Goal: Task Accomplishment & Management: Complete application form

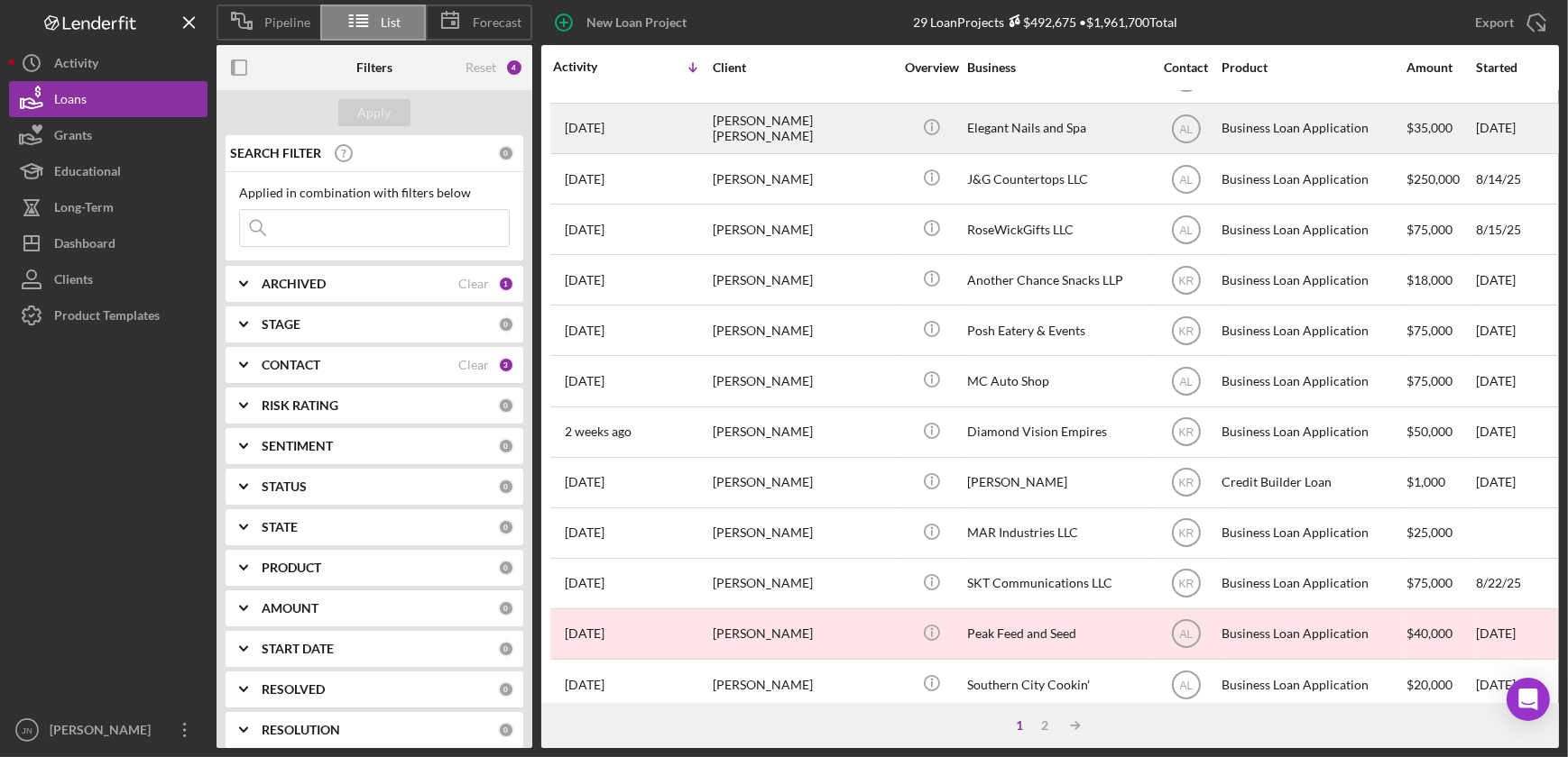
scroll to position [491, 0]
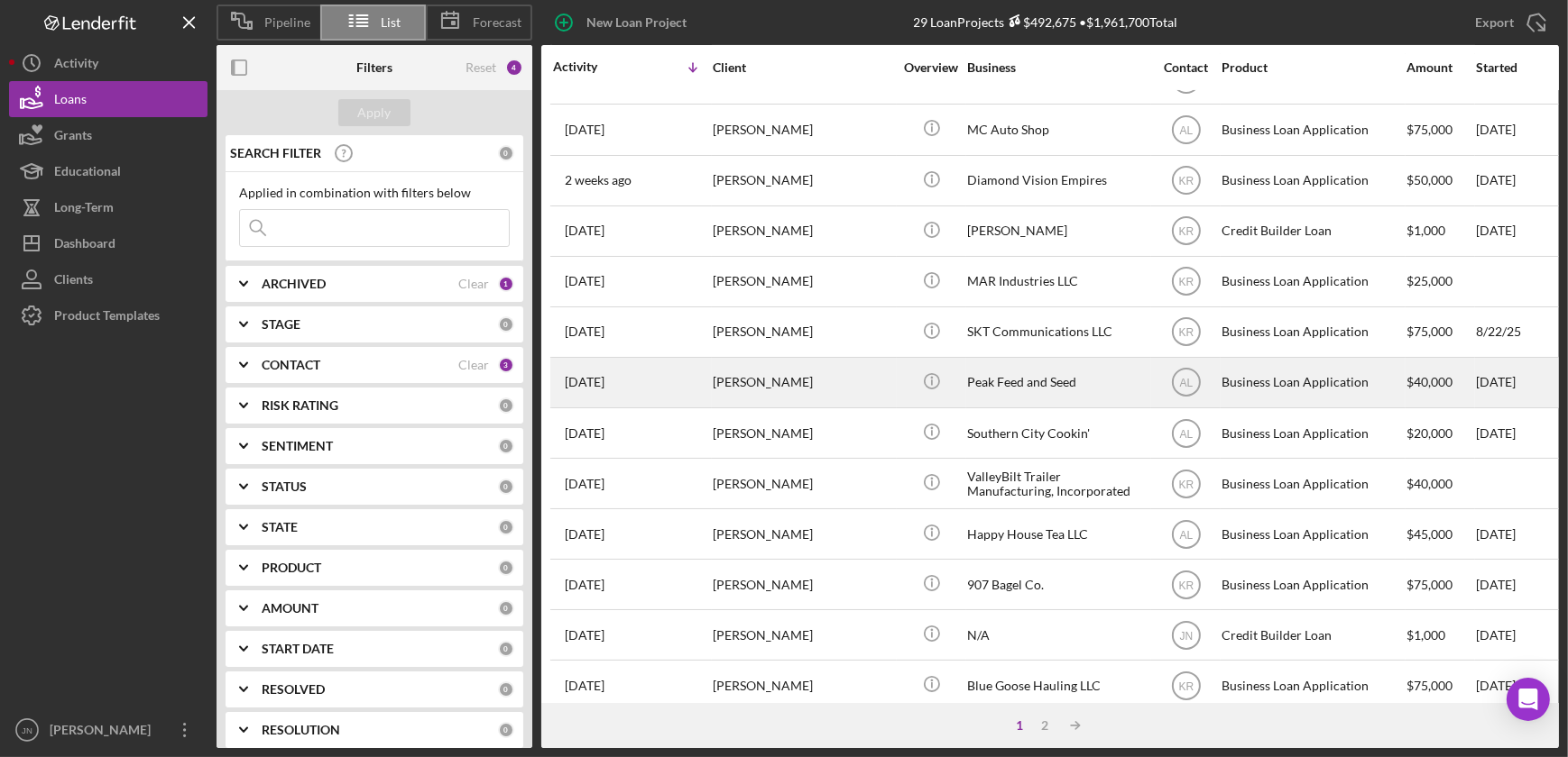
click at [878, 385] on div "Rachel Schoonover" at bounding box center [802, 382] width 180 height 48
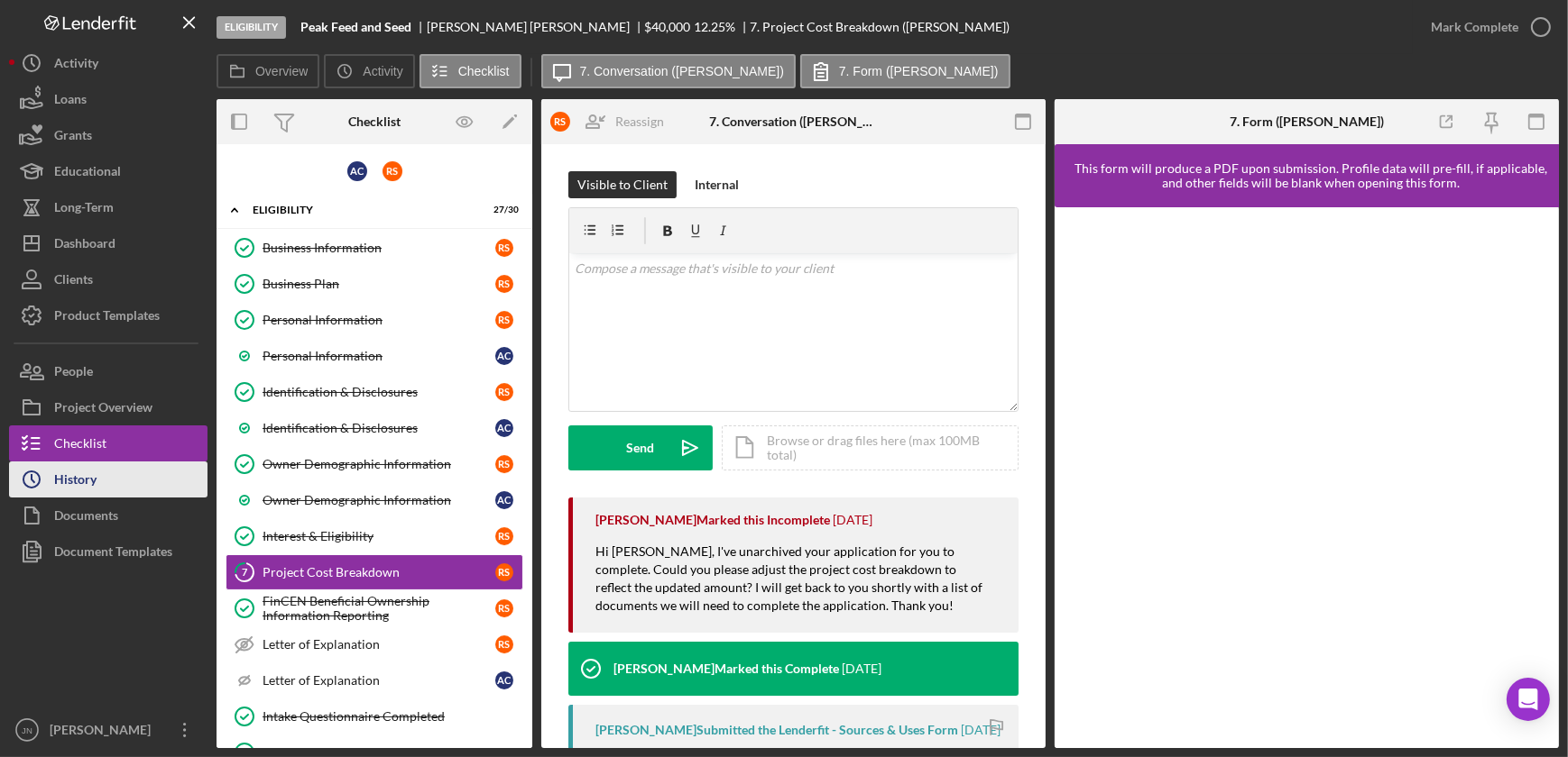
click at [80, 484] on div "History" at bounding box center [75, 482] width 42 height 40
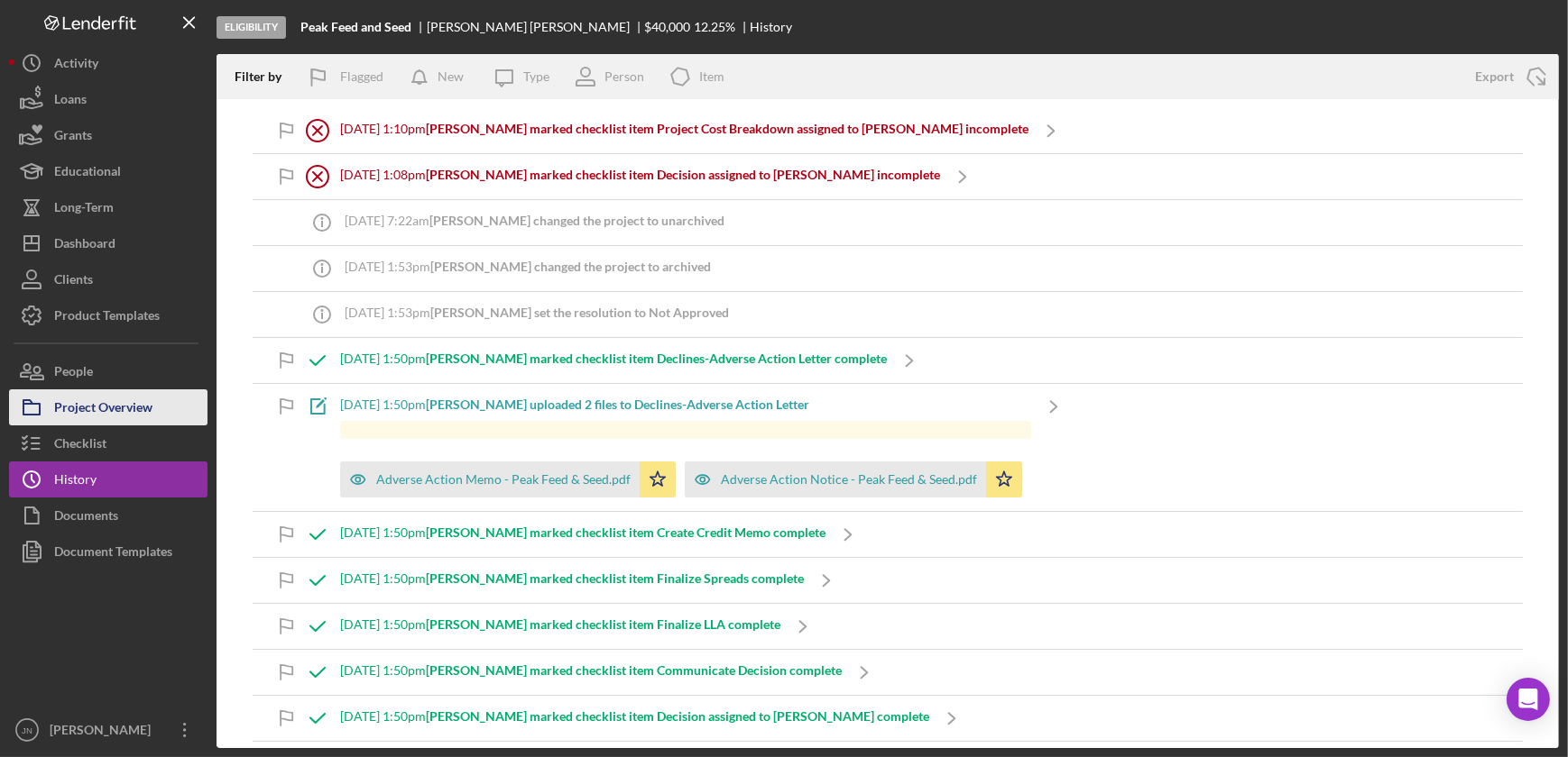
click at [164, 418] on button "Project Overview" at bounding box center [108, 407] width 199 height 36
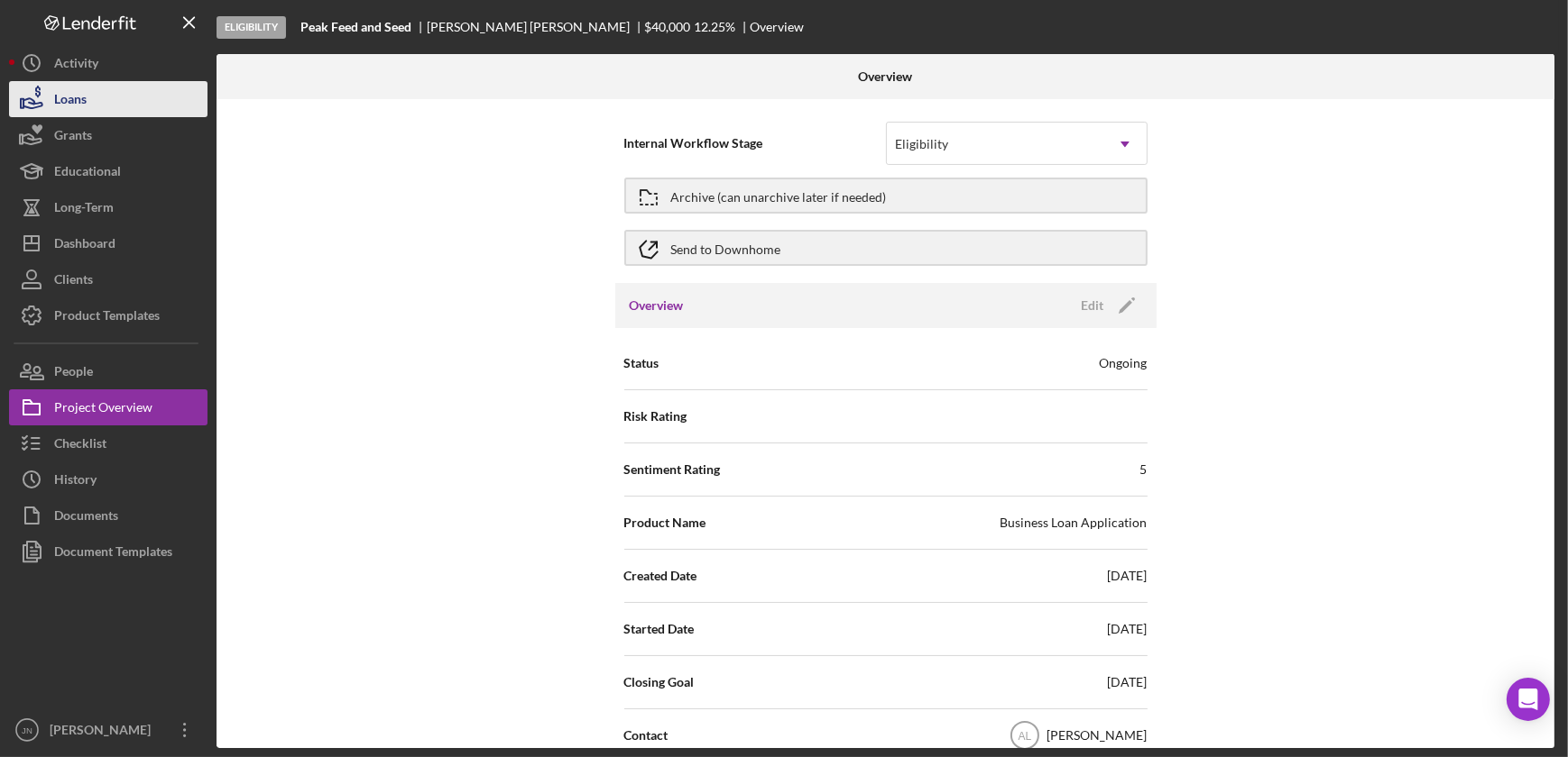
click at [73, 105] on div "Loans" at bounding box center [70, 101] width 33 height 40
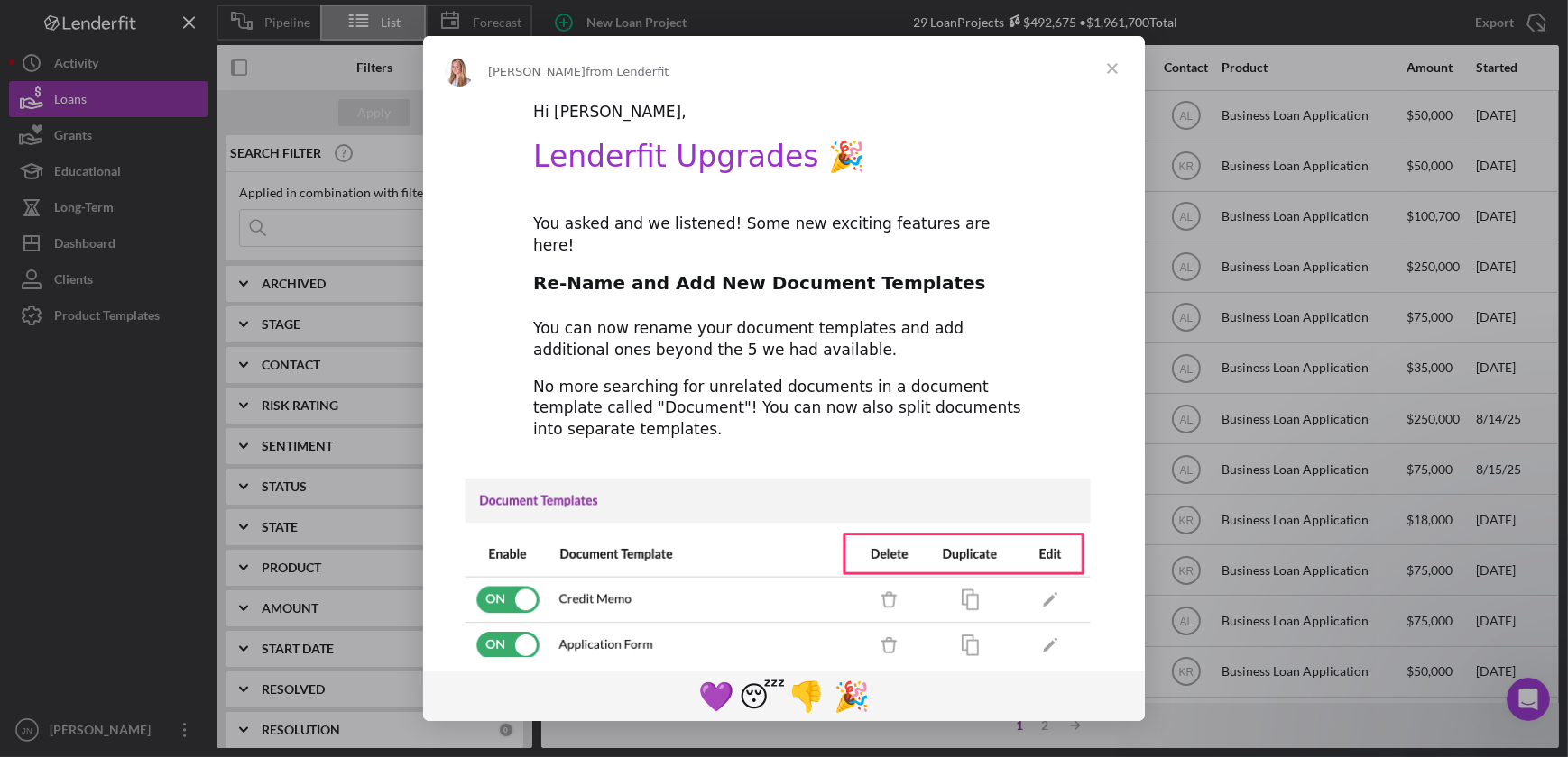
click at [1115, 66] on span "Close" at bounding box center [1112, 69] width 65 height 65
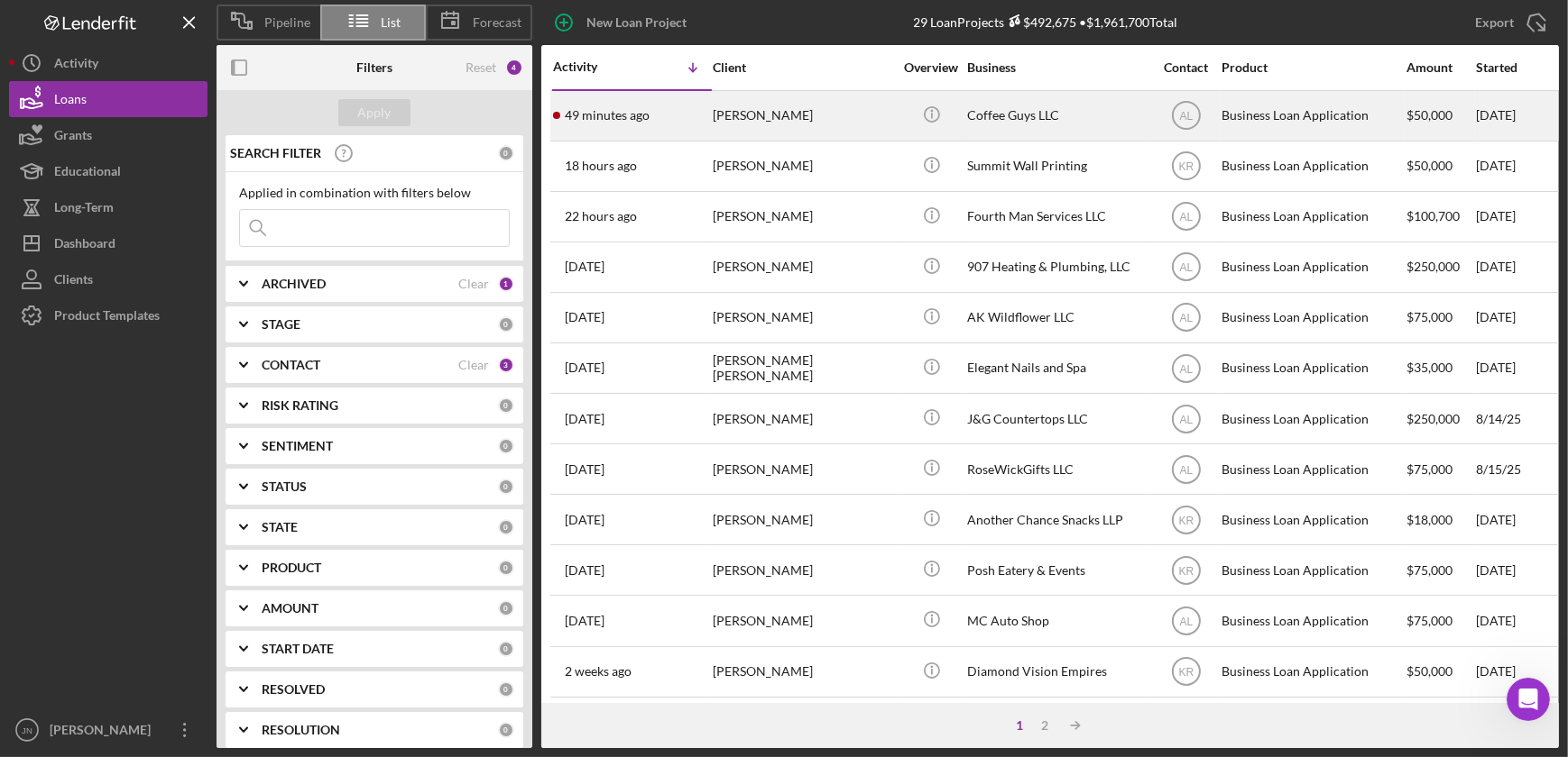
click at [840, 122] on div "[PERSON_NAME]" at bounding box center [802, 116] width 180 height 48
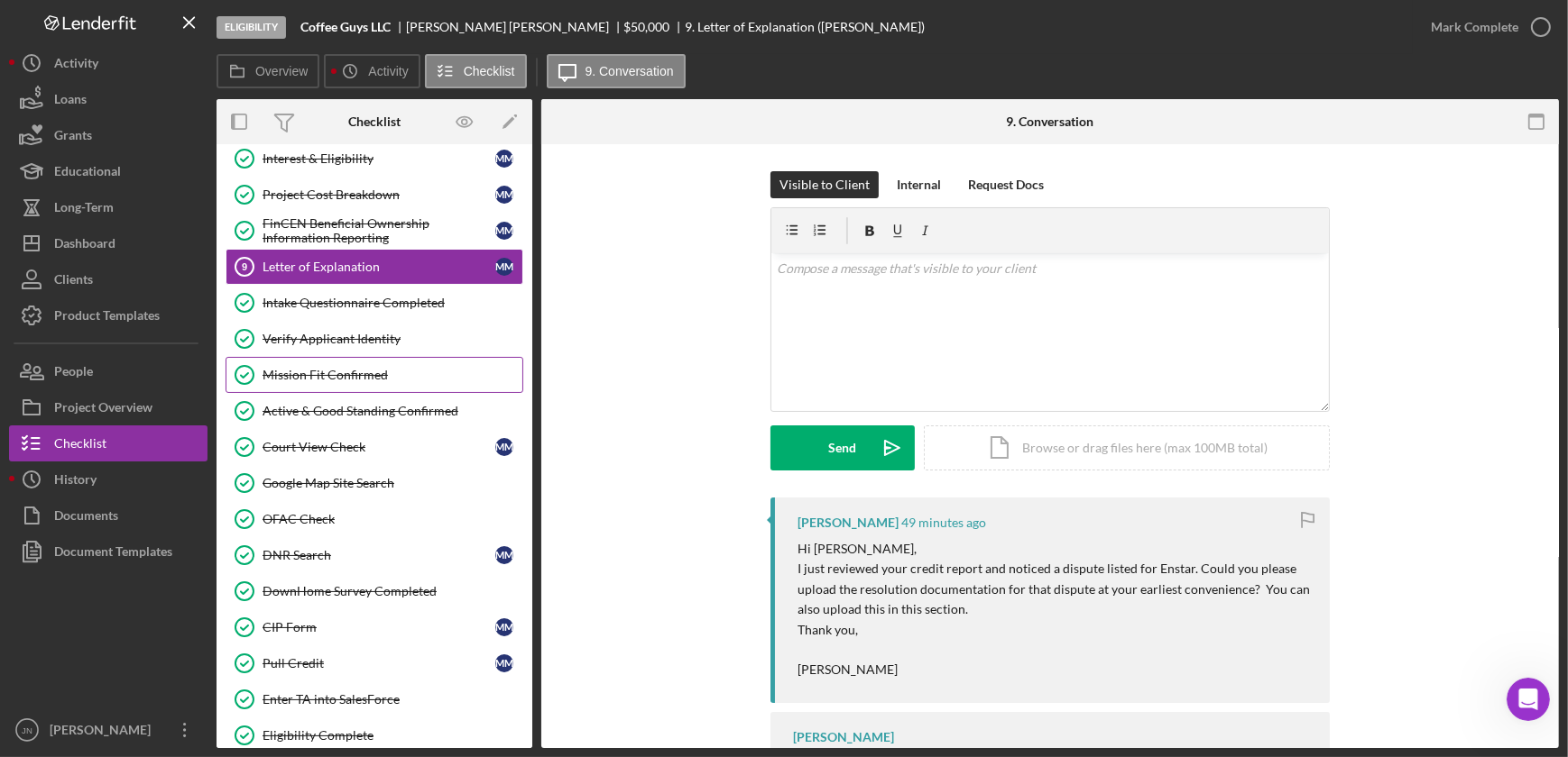
scroll to position [541, 0]
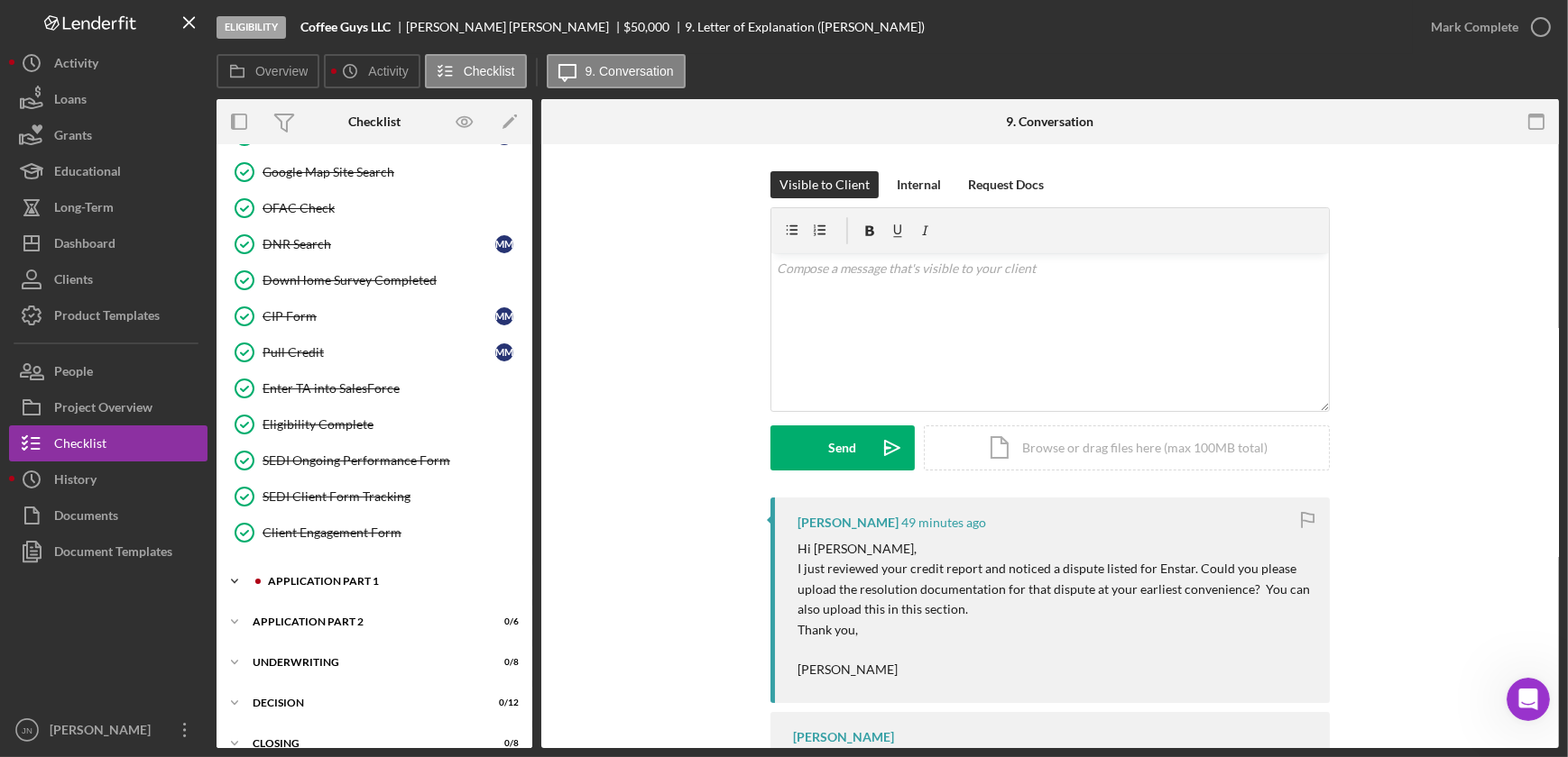
click at [342, 577] on div "Application Part 1" at bounding box center [388, 582] width 242 height 11
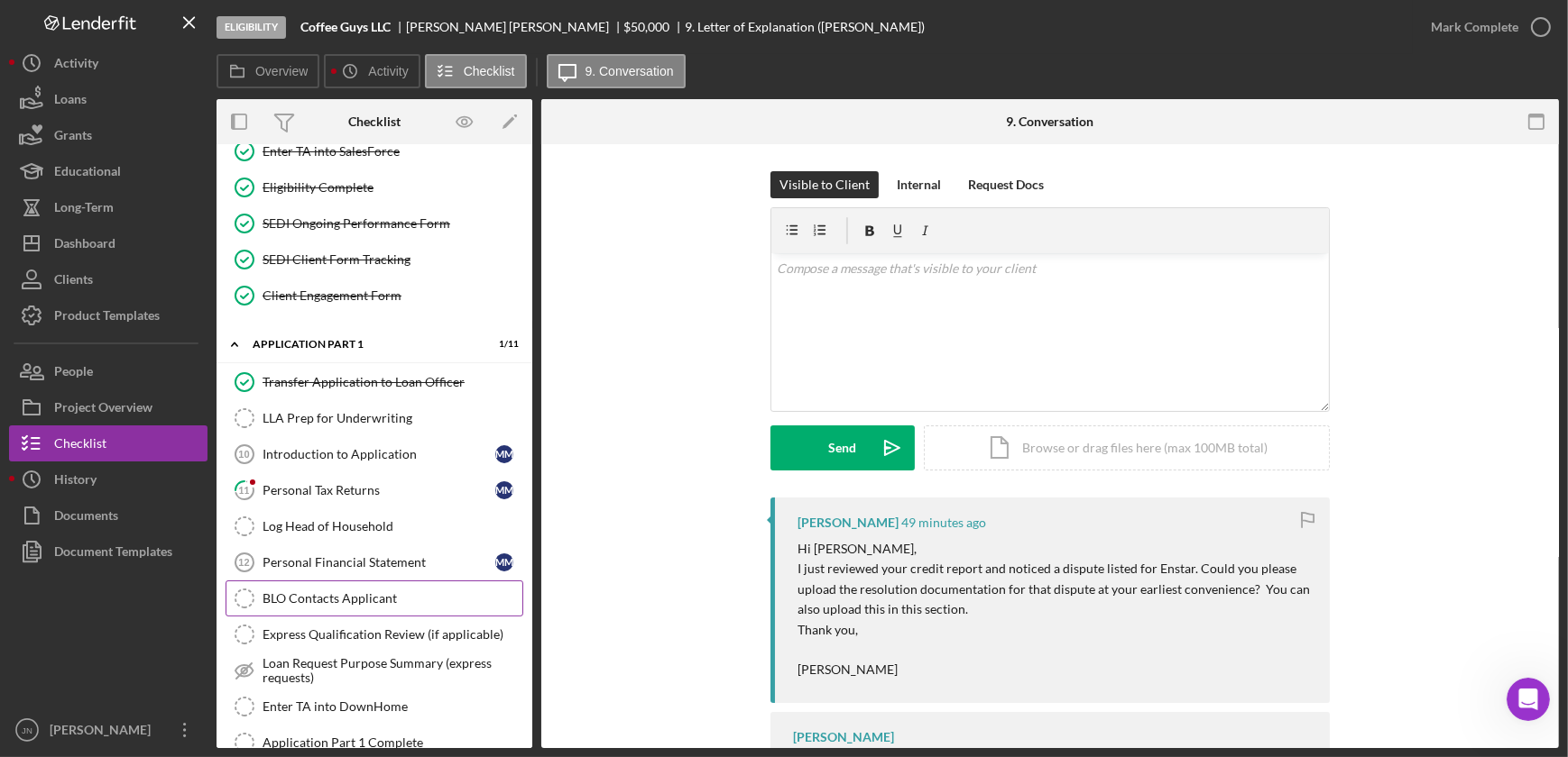
scroll to position [786, 0]
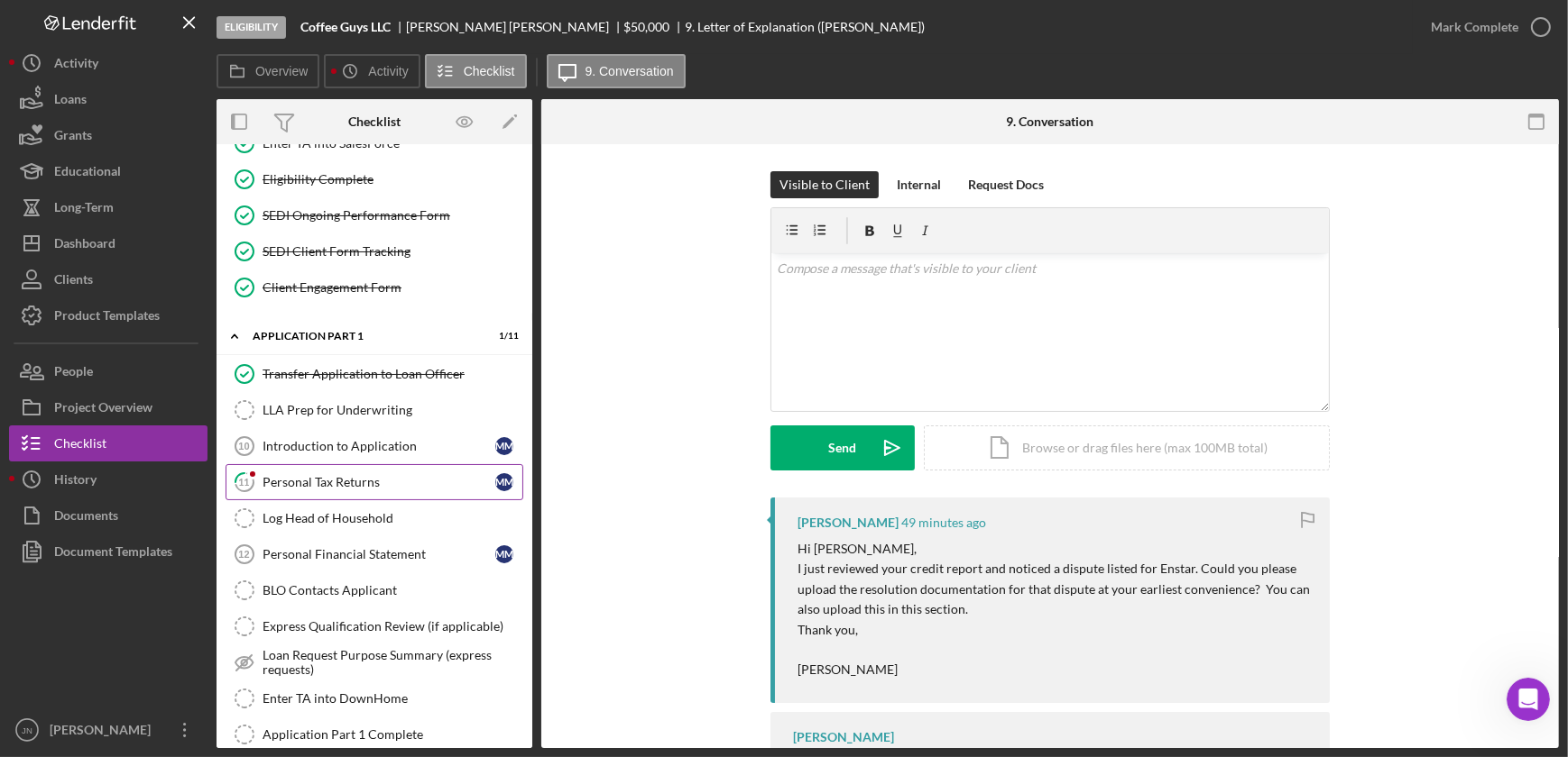
click at [319, 490] on link "11 Personal Tax Returns M M" at bounding box center [374, 482] width 298 height 36
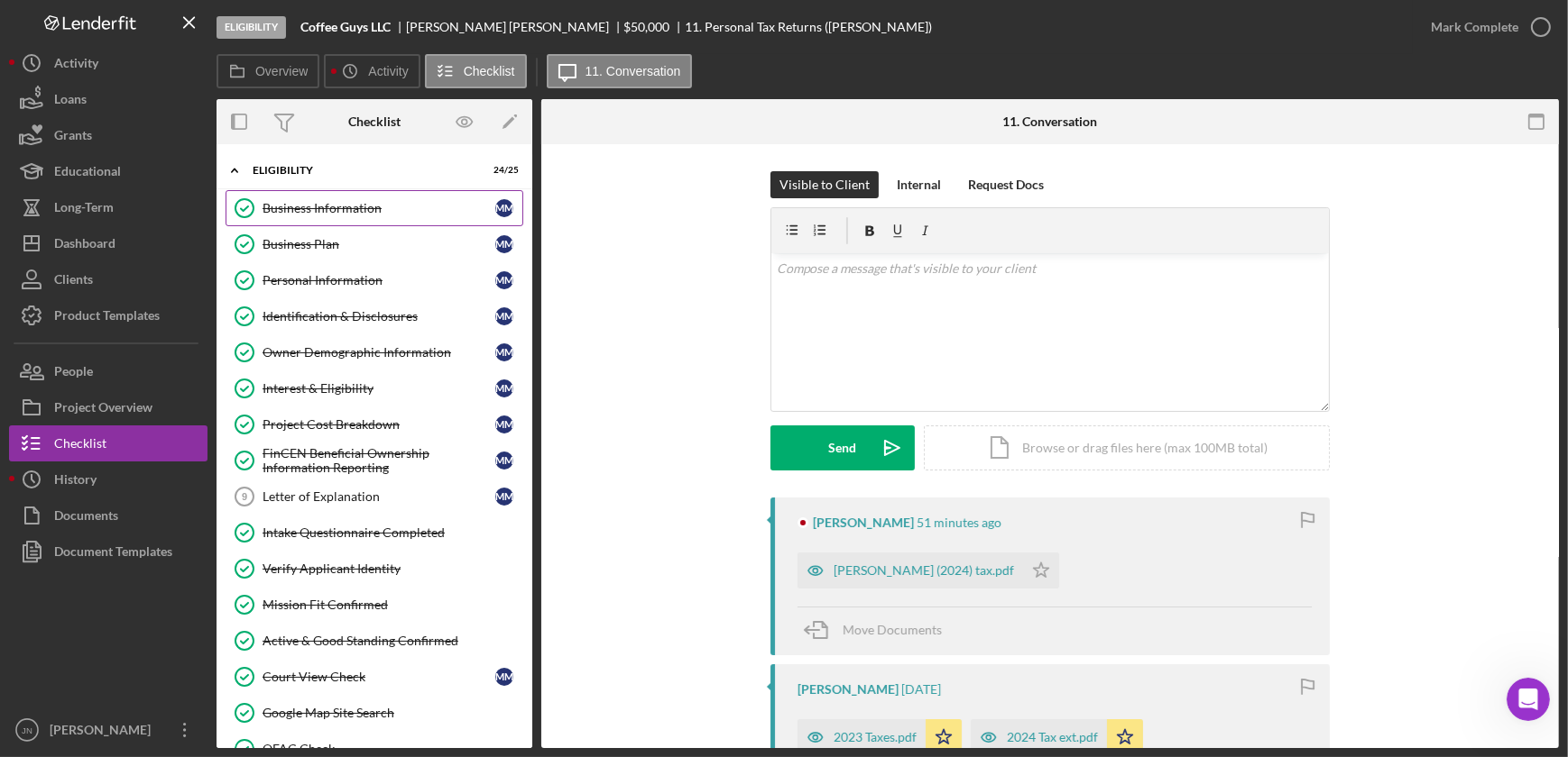
click at [352, 196] on link "Business Information Business Information M M" at bounding box center [374, 208] width 298 height 36
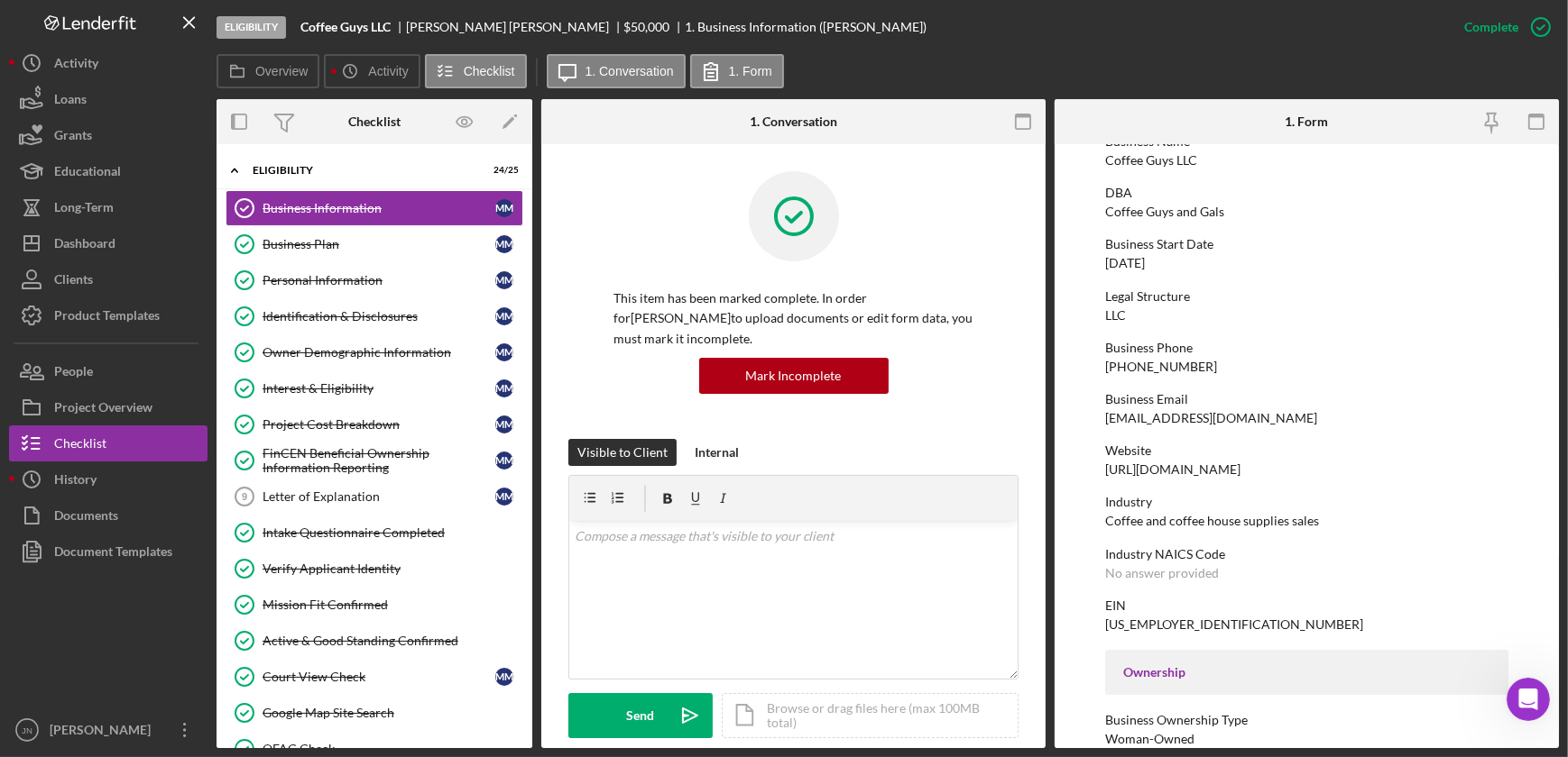
scroll to position [163, 0]
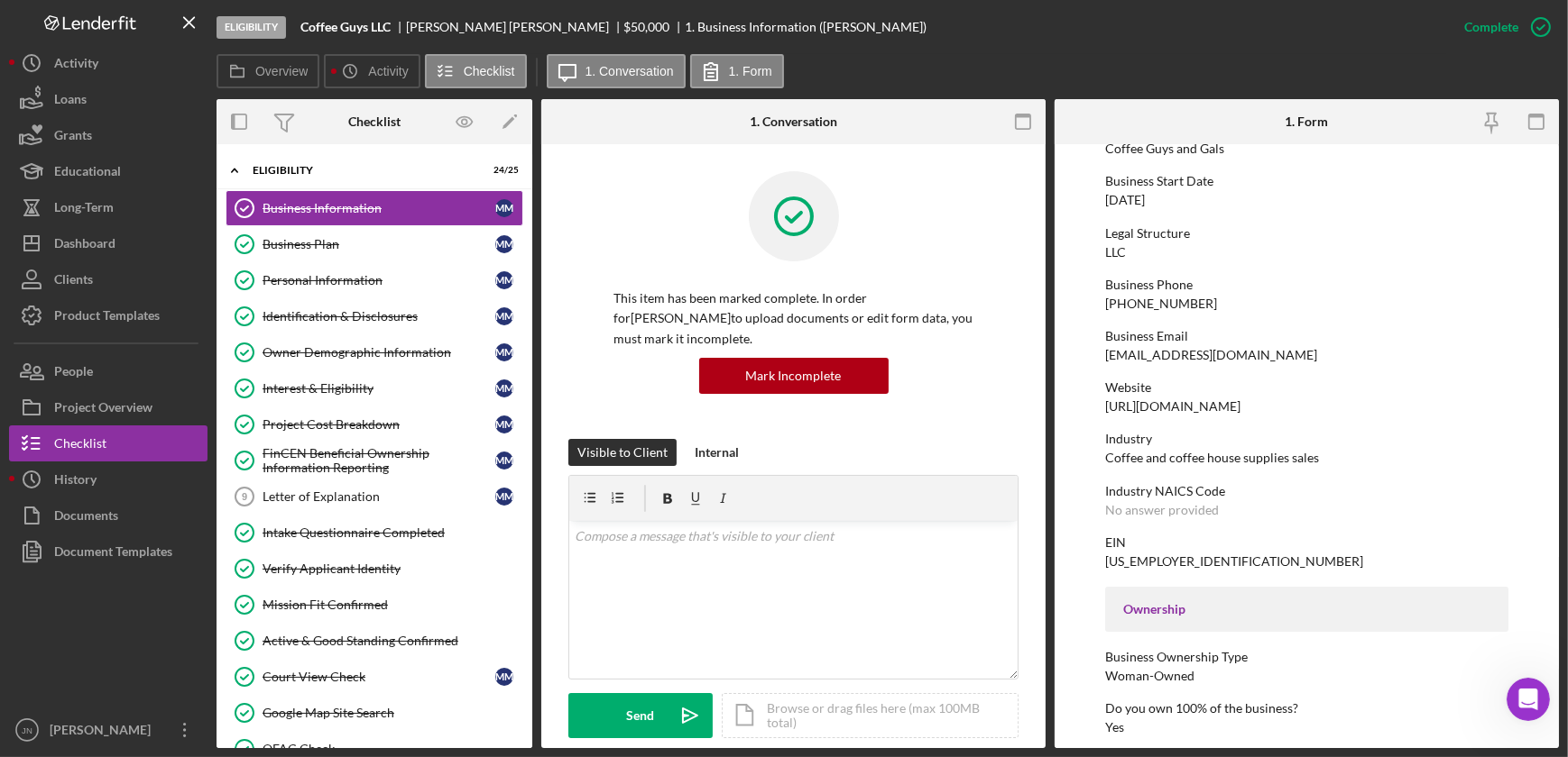
drag, startPoint x: 1187, startPoint y: 409, endPoint x: 1104, endPoint y: 409, distance: 83.0
click at [1105, 409] on div "Website https://coffeeguys907.com" at bounding box center [1307, 398] width 403 height 34
click at [325, 245] on div "Business Plan" at bounding box center [378, 244] width 233 height 14
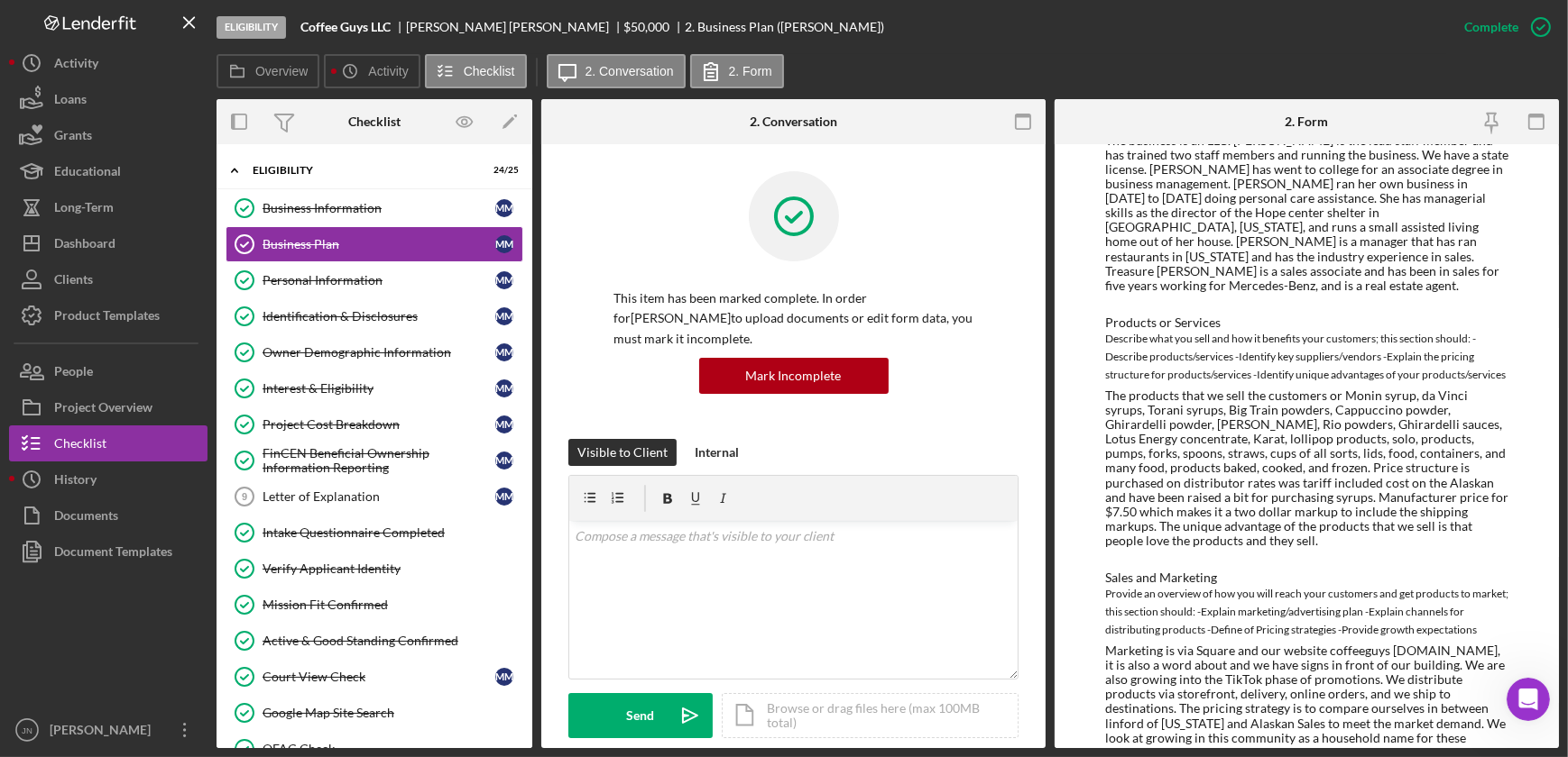
scroll to position [890, 0]
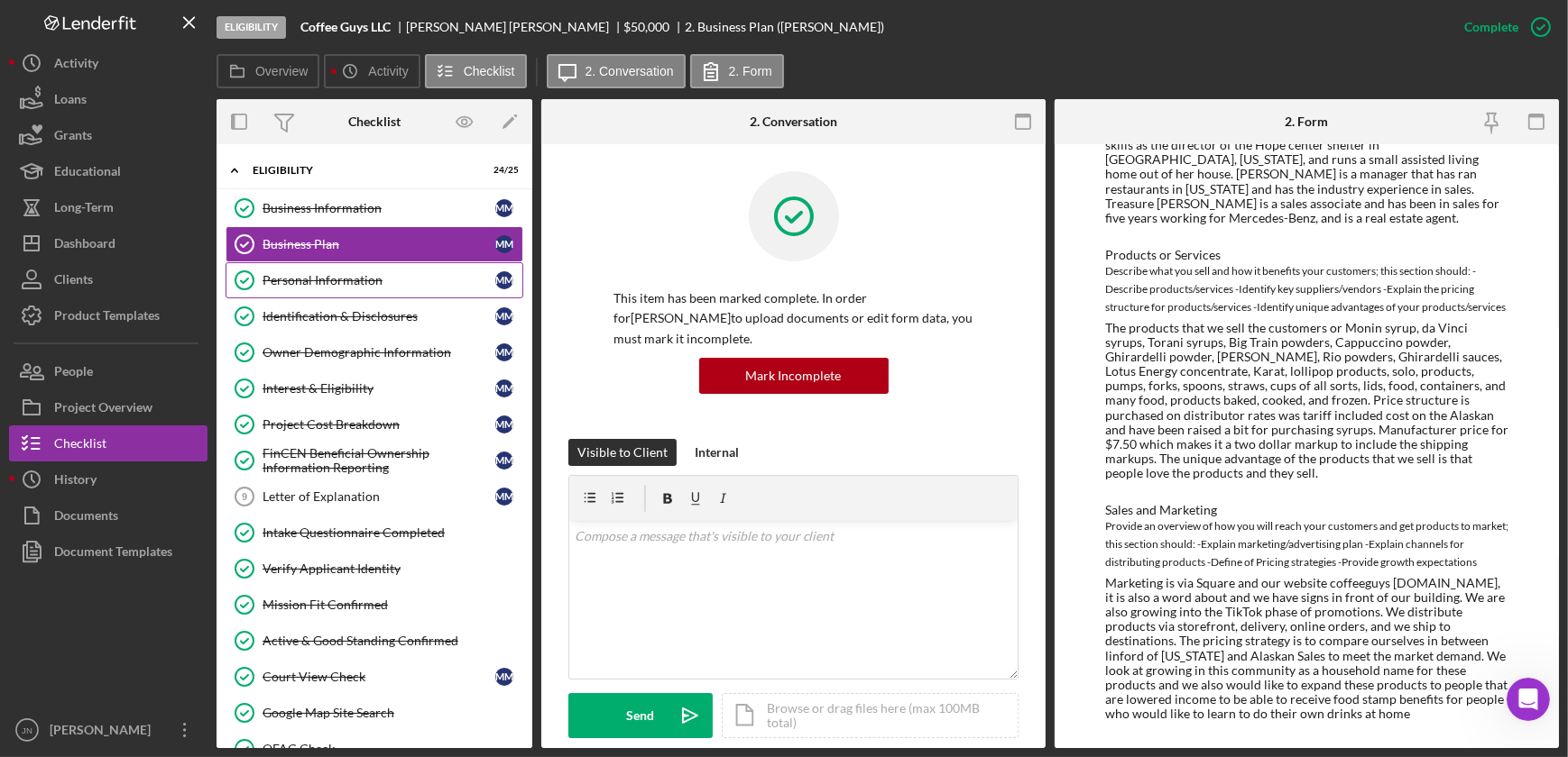
click at [321, 279] on div "Personal Information" at bounding box center [378, 280] width 233 height 14
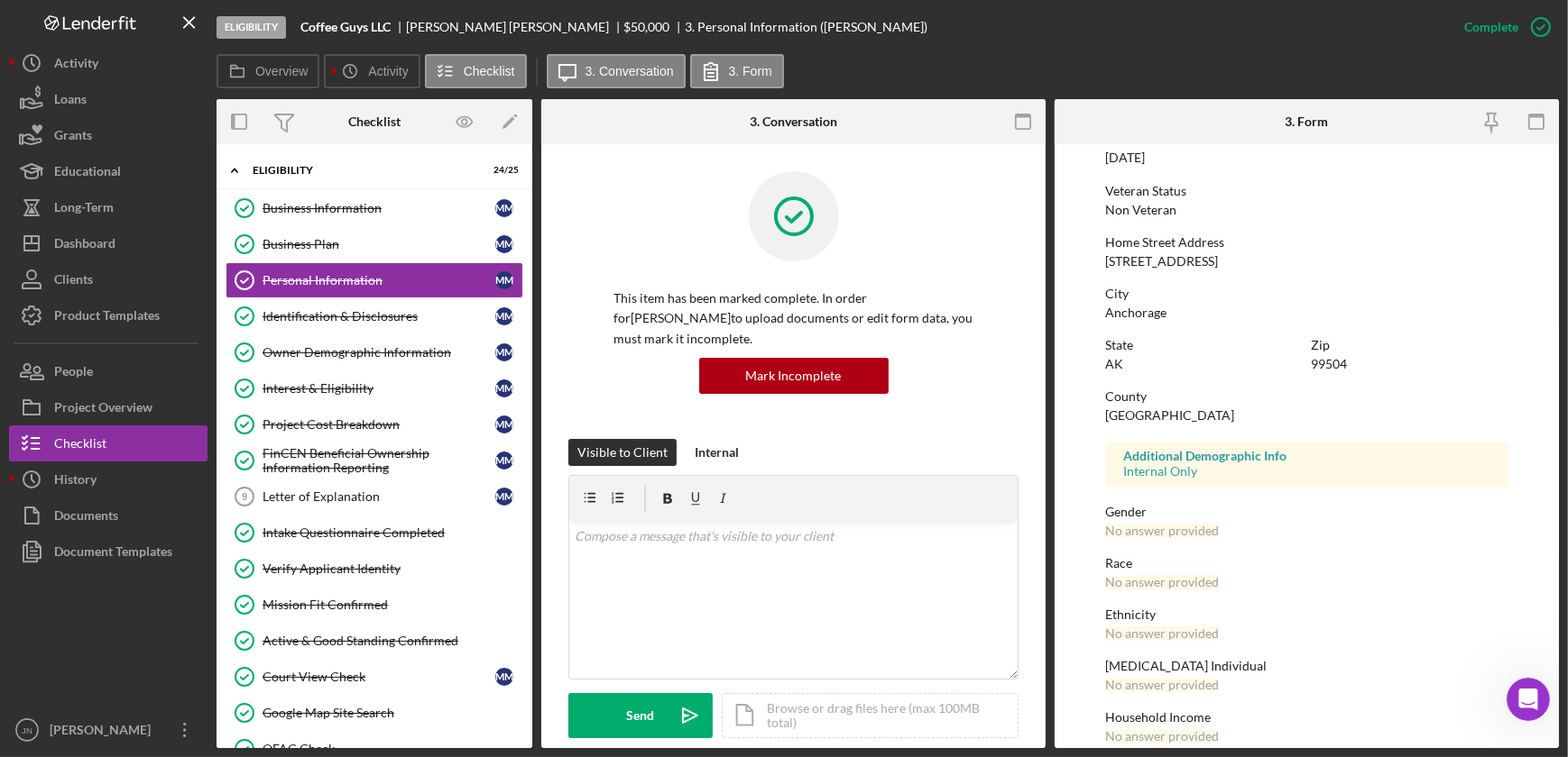
scroll to position [237, 0]
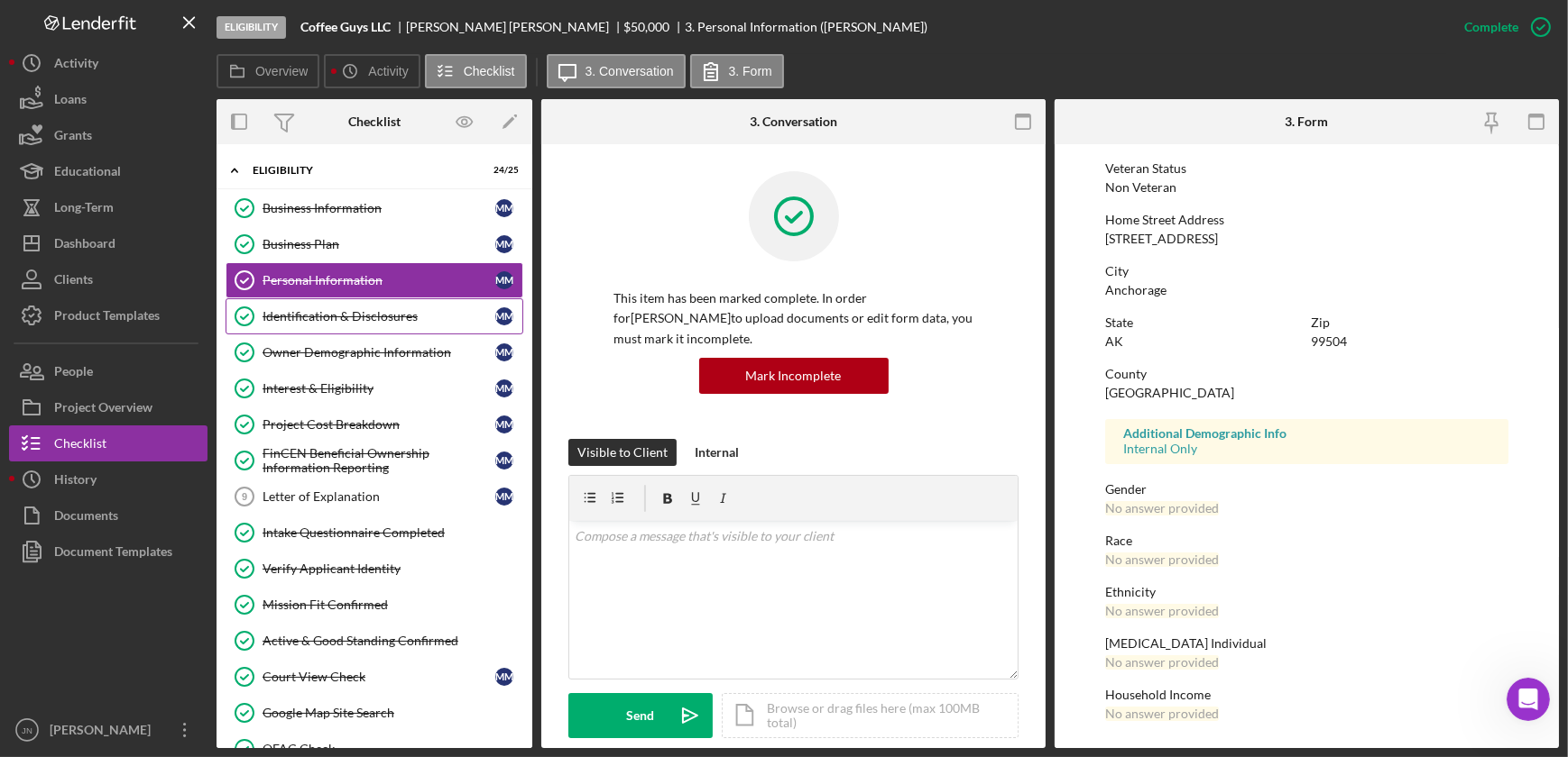
click at [312, 323] on div "Identification & Disclosures" at bounding box center [378, 315] width 233 height 14
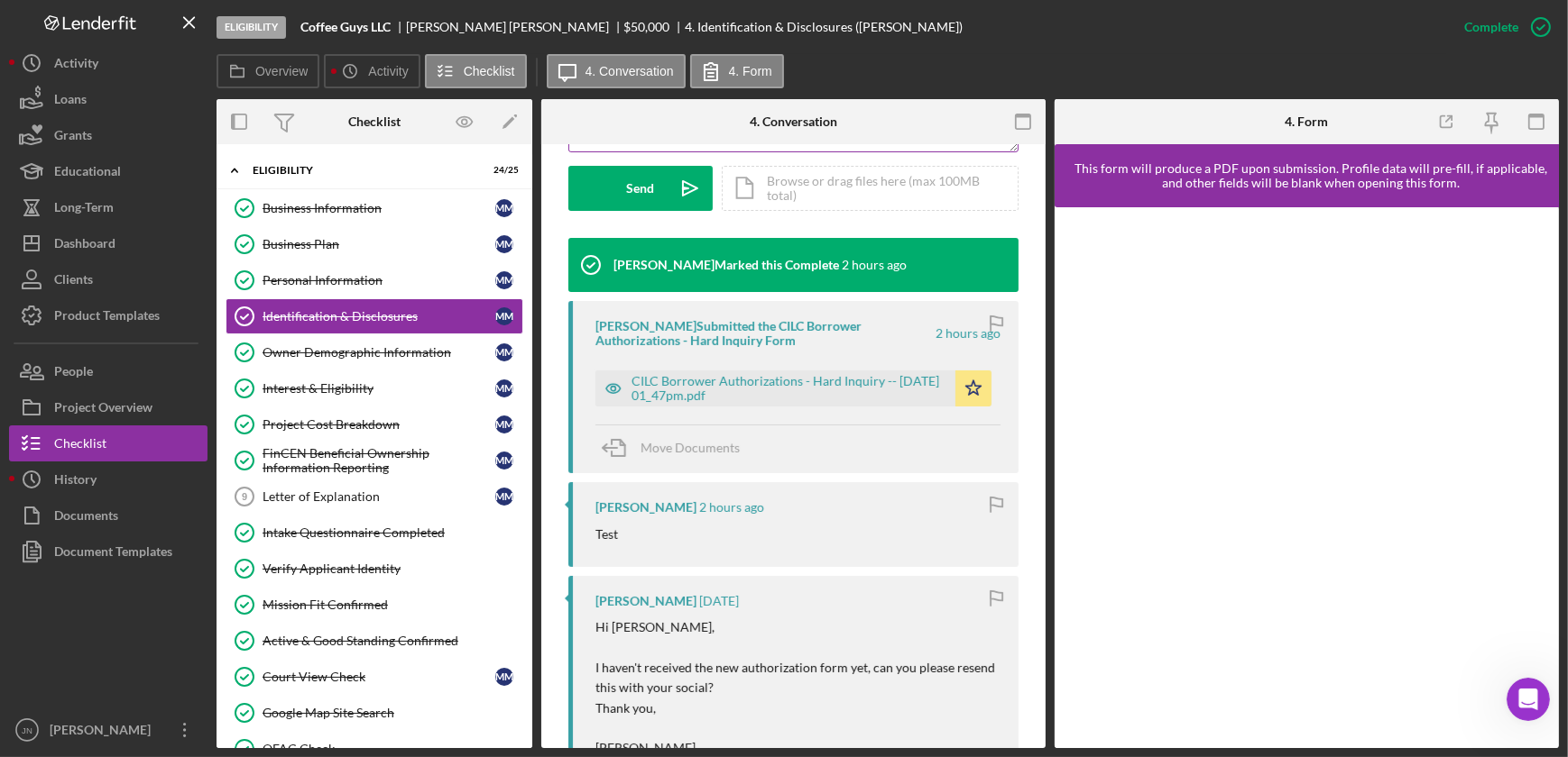
scroll to position [737, 0]
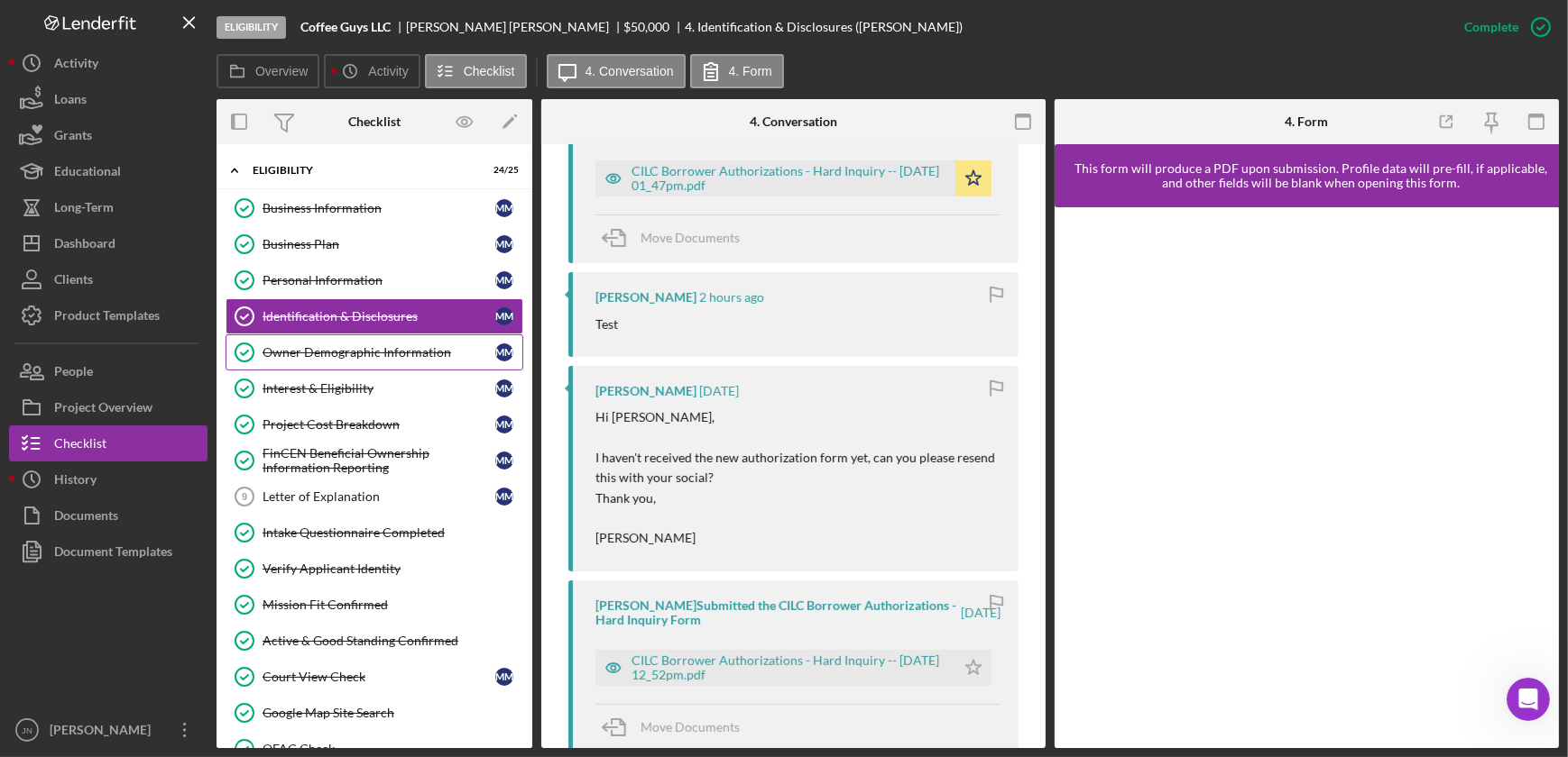
click at [310, 354] on div "Owner Demographic Information" at bounding box center [378, 352] width 233 height 14
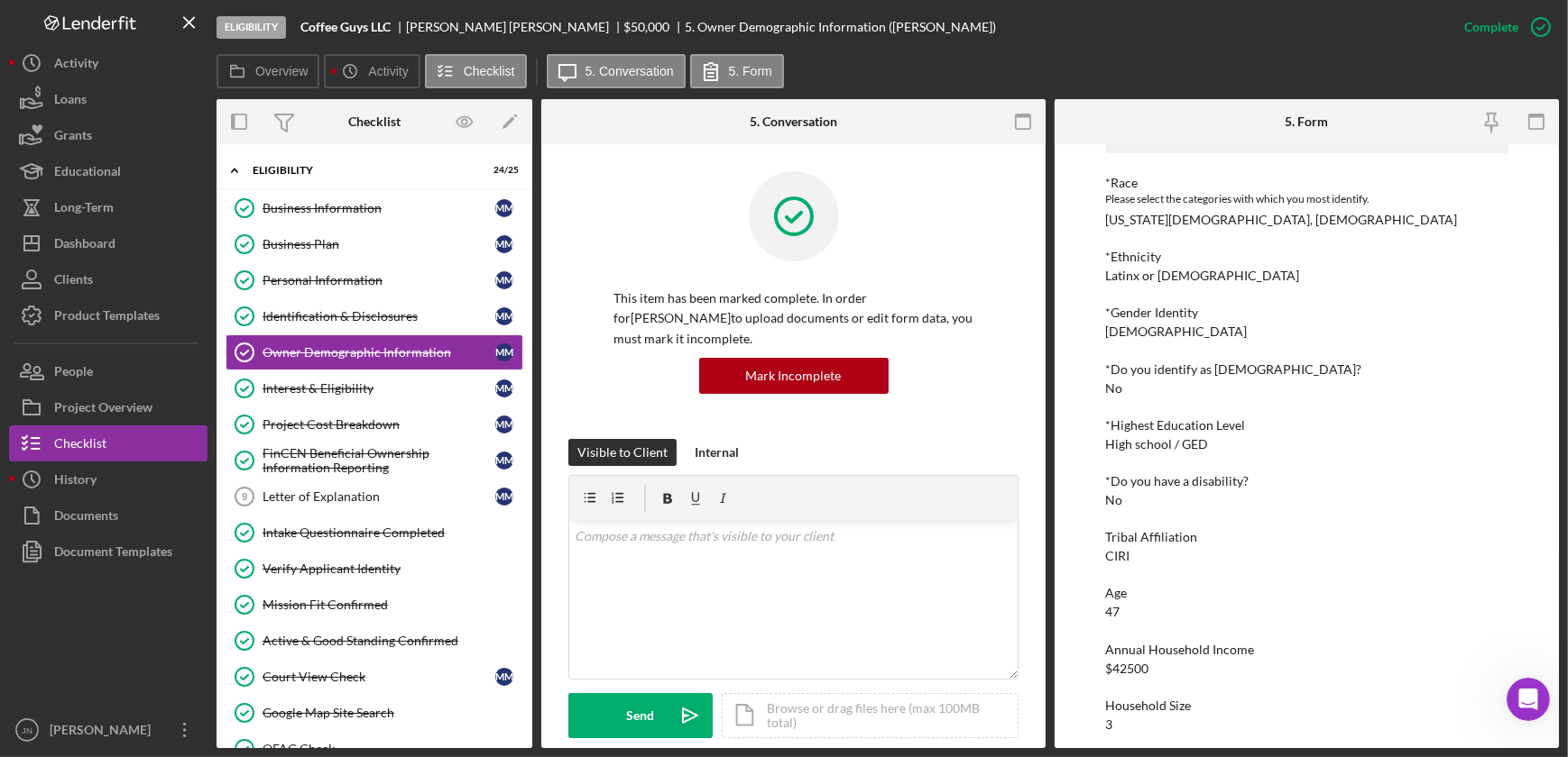
scroll to position [136, 0]
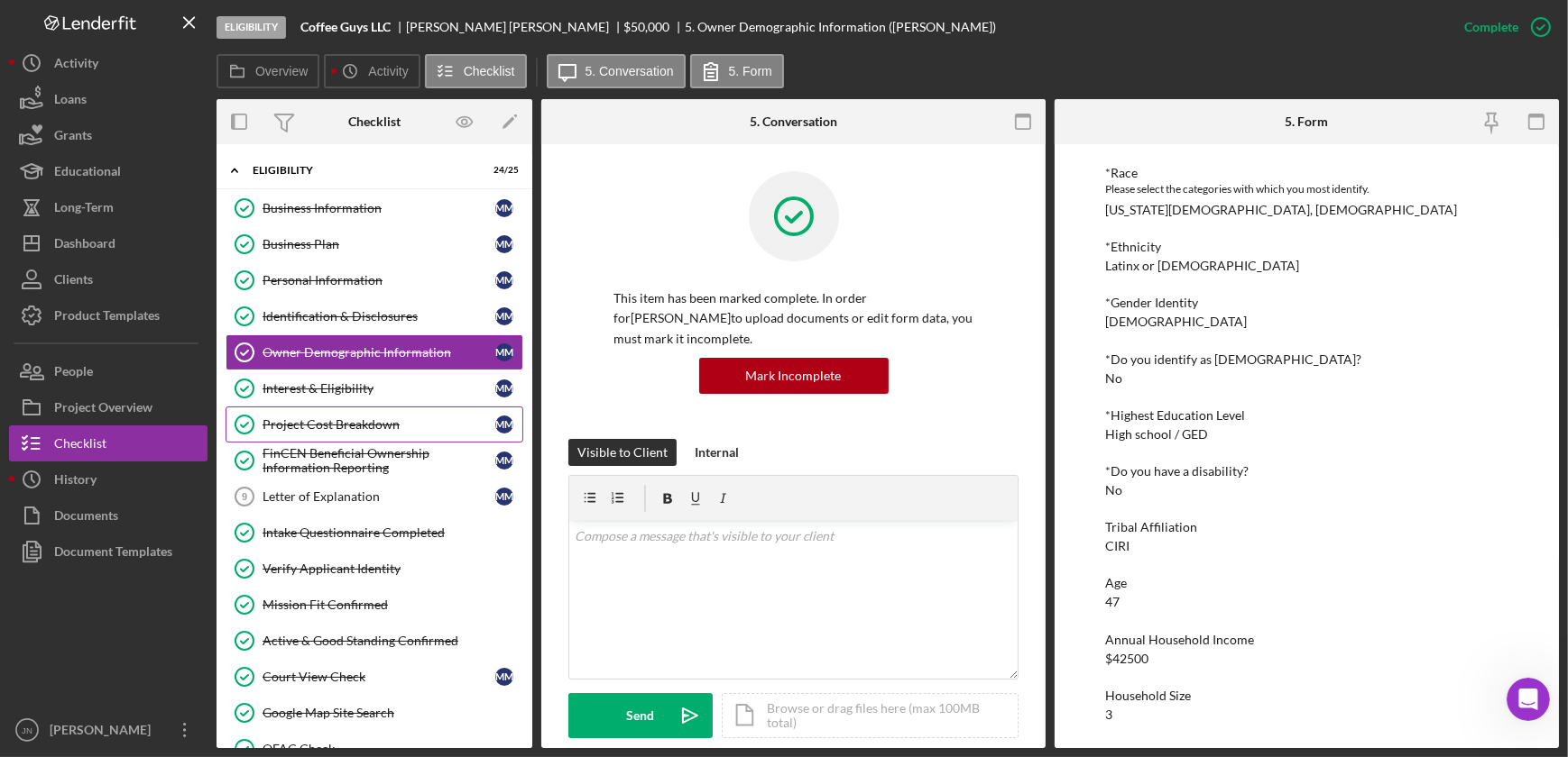
click at [339, 425] on div "Project Cost Breakdown" at bounding box center [378, 424] width 233 height 14
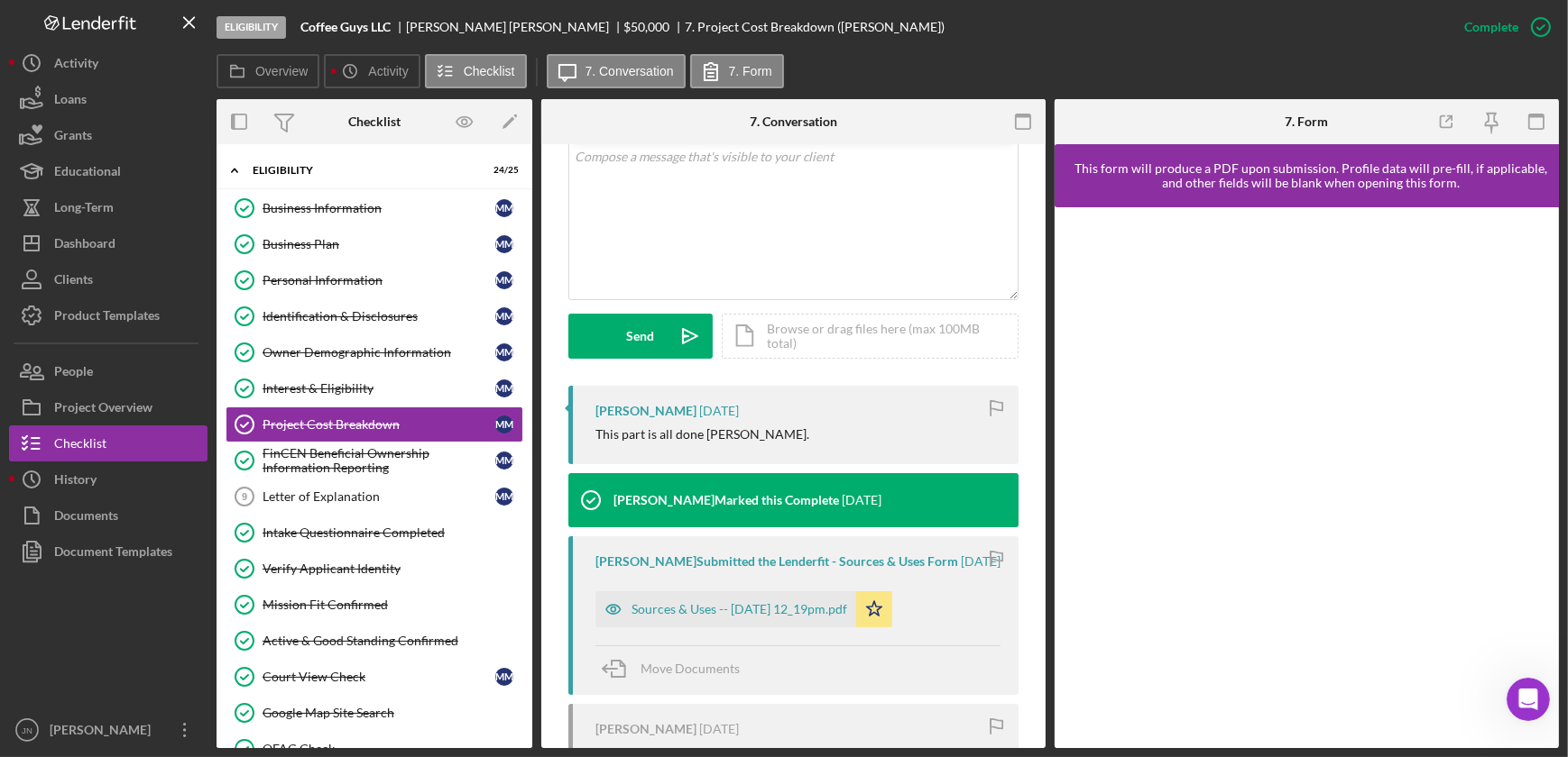
scroll to position [573, 0]
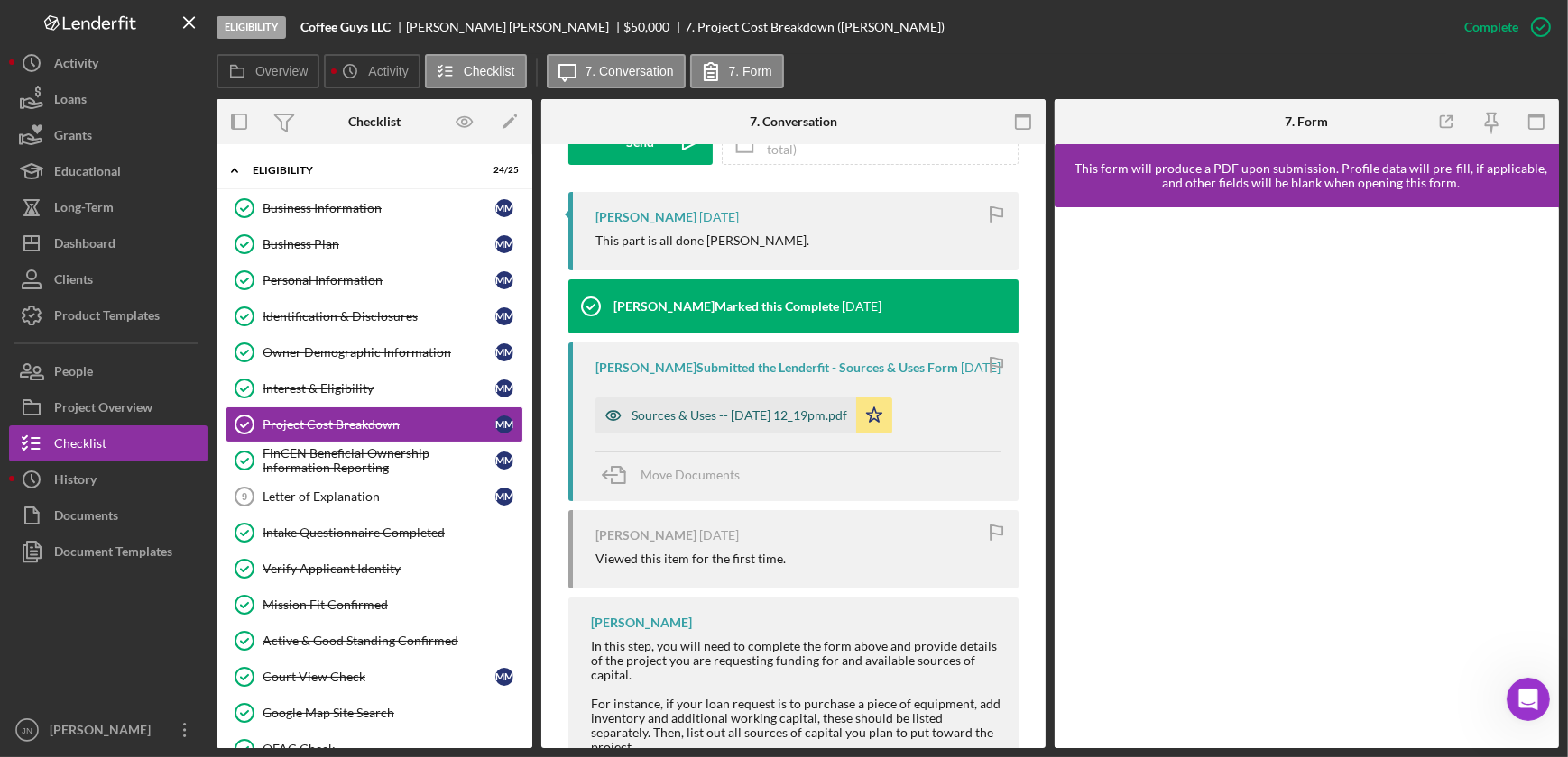
click at [713, 422] on div "Sources & Uses -- 2025-08-15 12_19pm.pdf" at bounding box center [739, 415] width 216 height 14
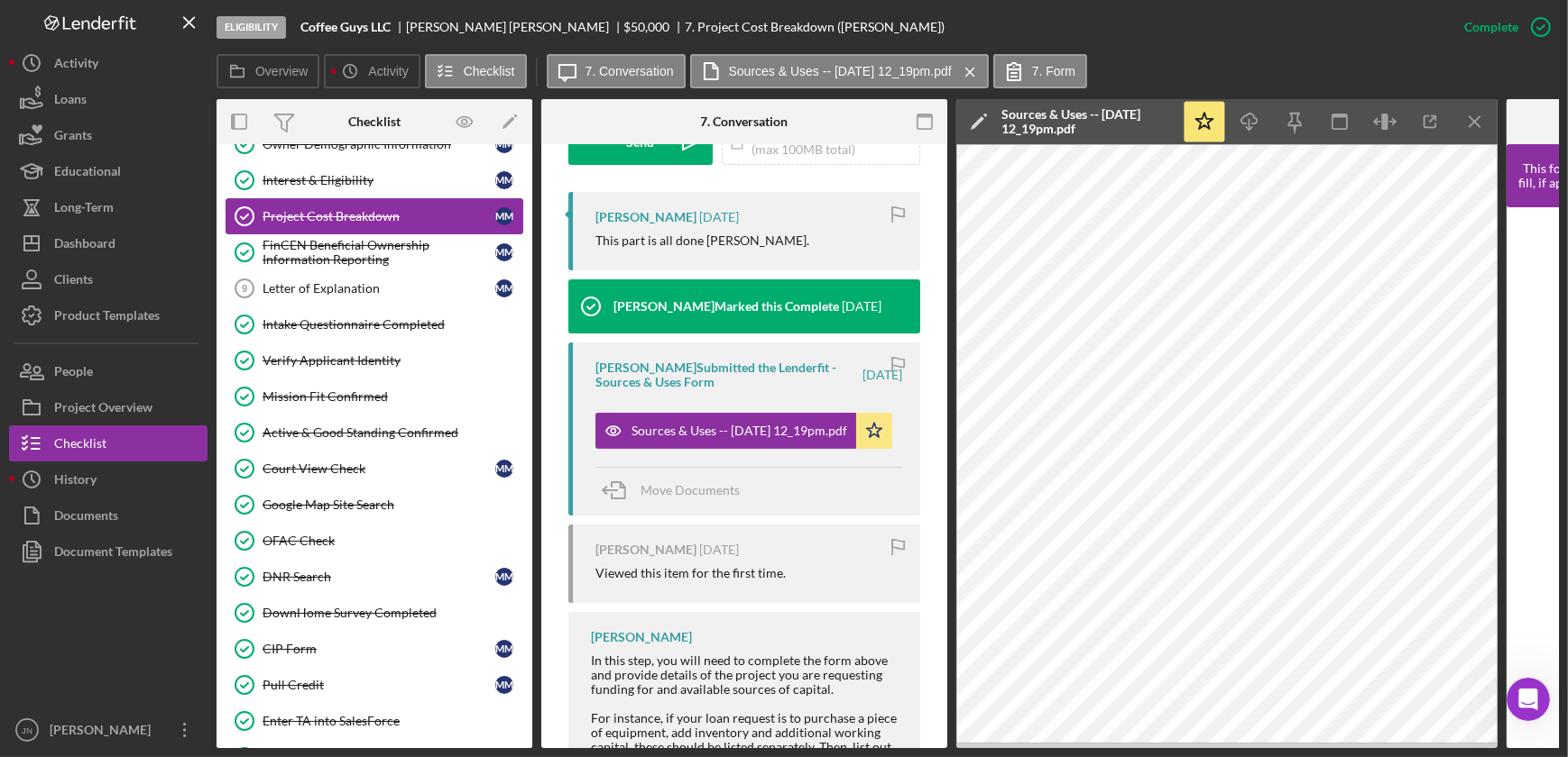
scroll to position [245, 0]
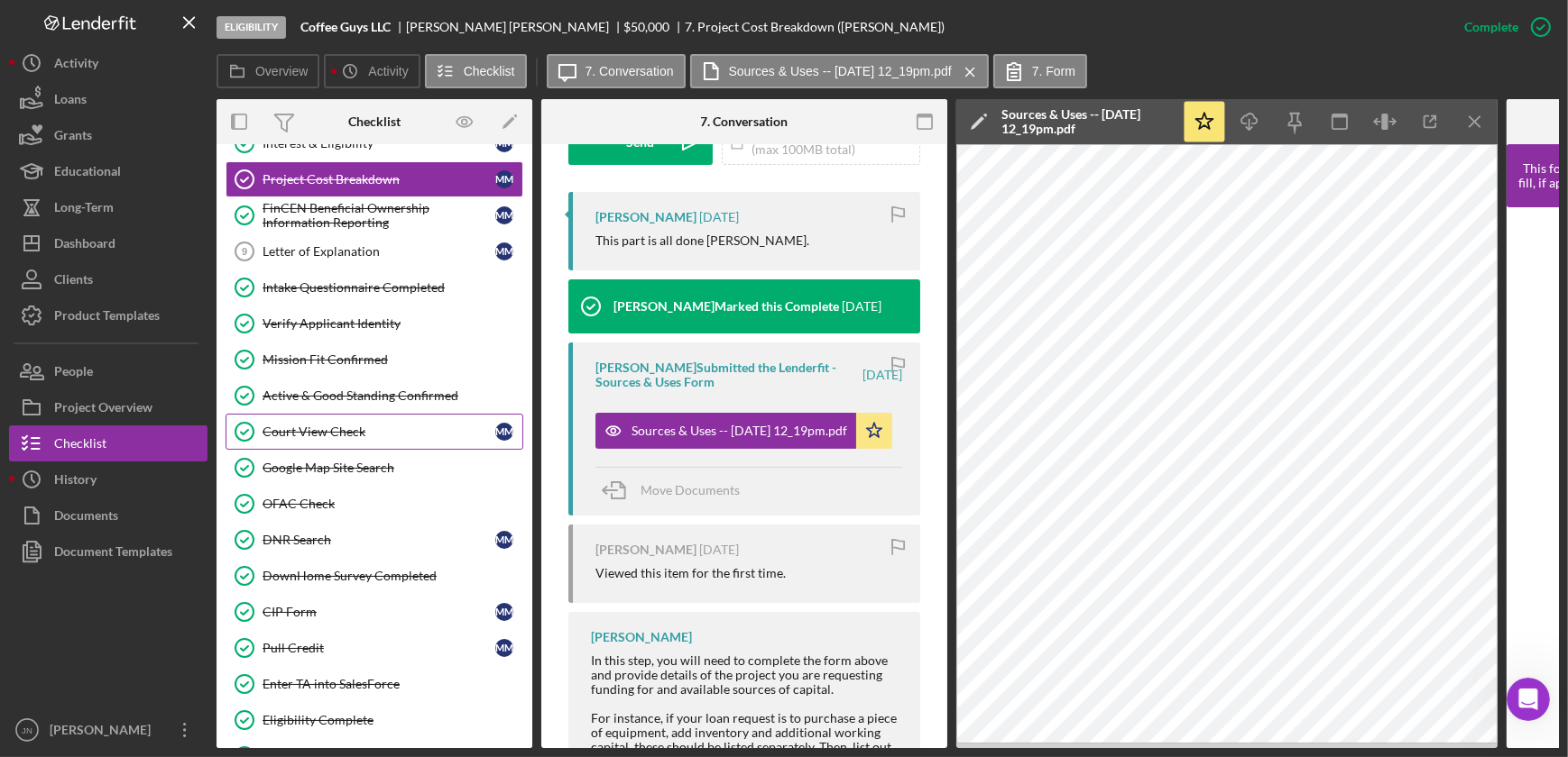
click at [324, 427] on div "Court View Check" at bounding box center [378, 431] width 233 height 14
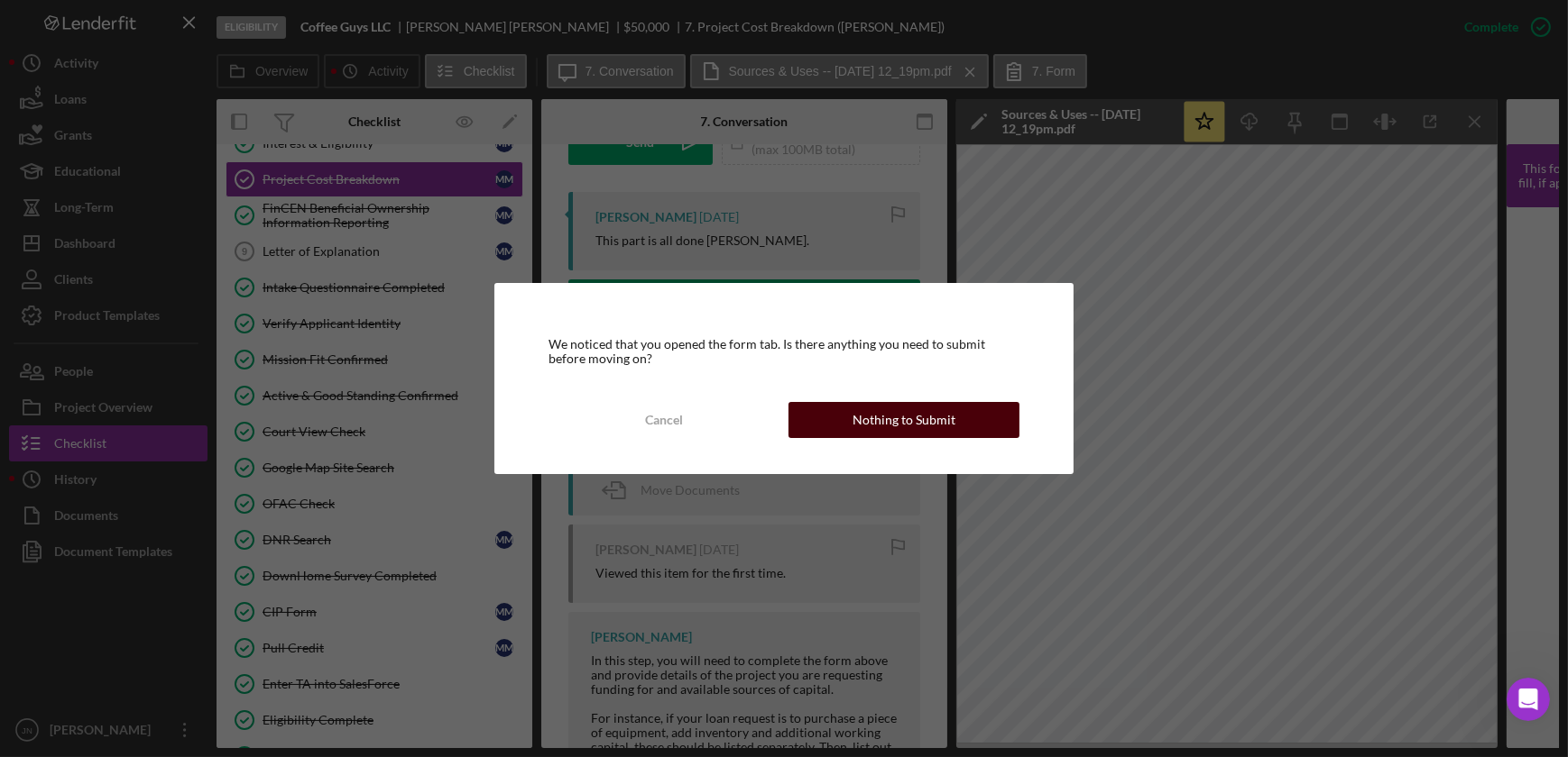
click at [947, 414] on div "Nothing to Submit" at bounding box center [904, 420] width 103 height 36
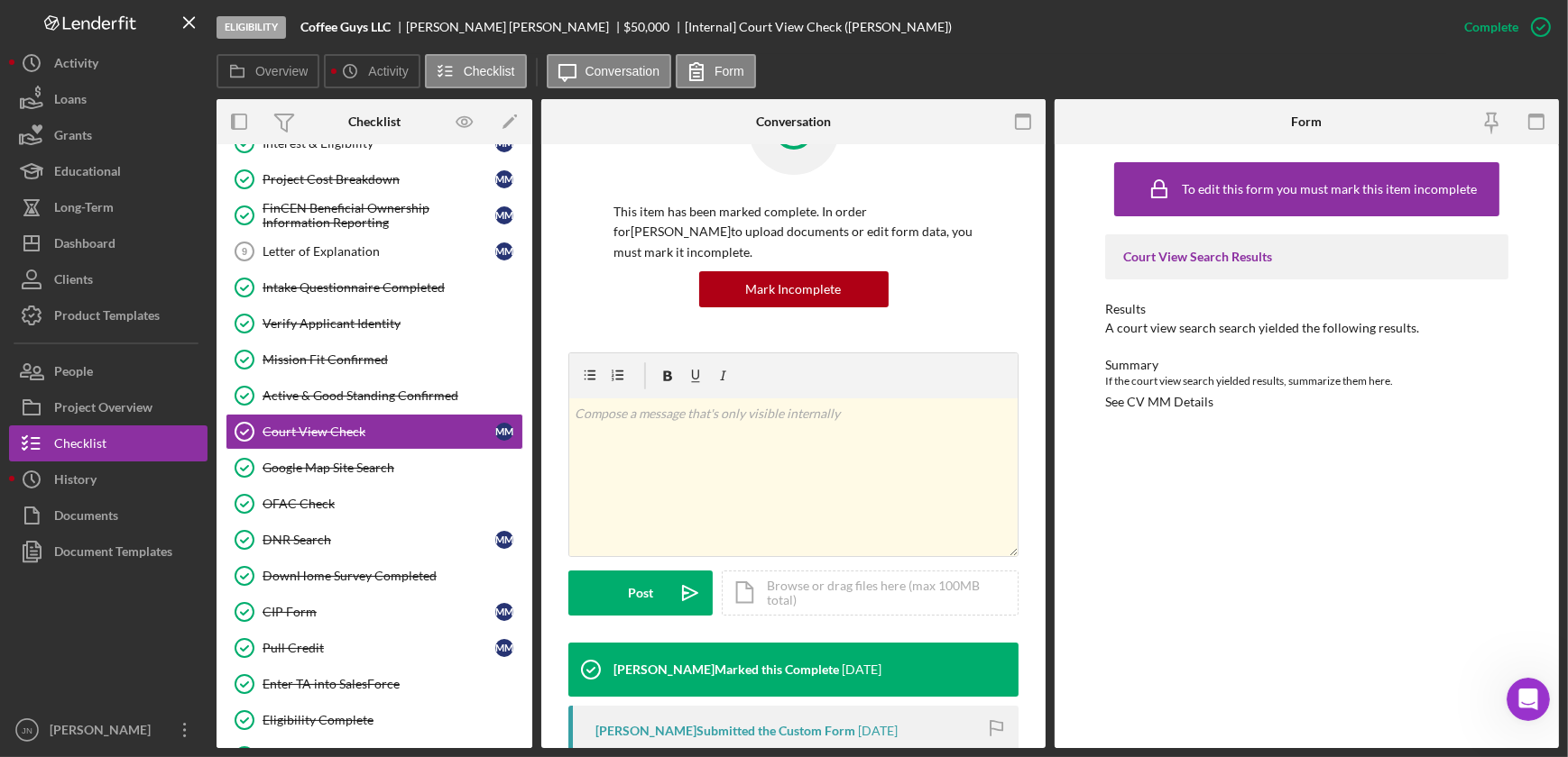
scroll to position [328, 0]
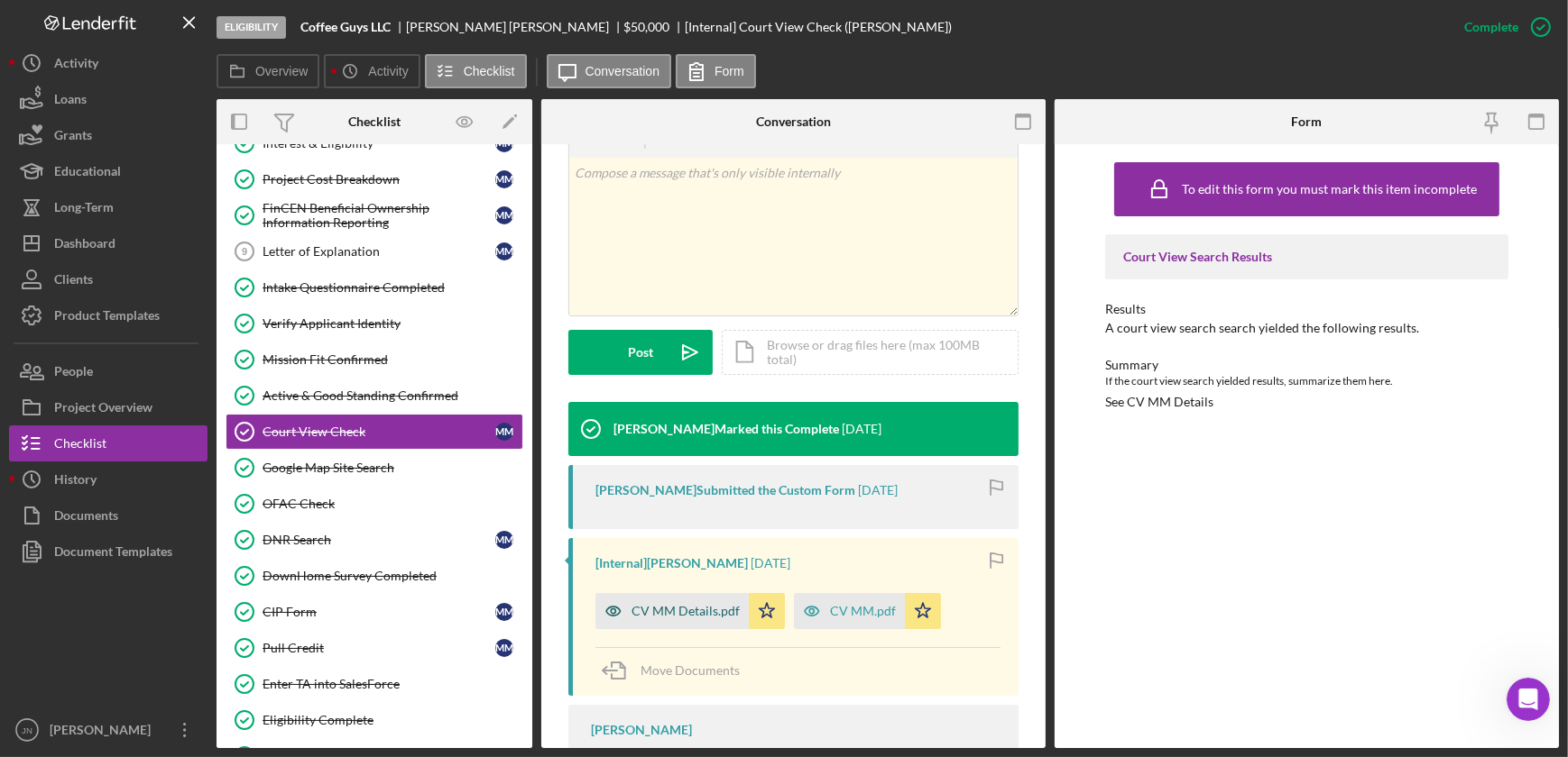
click at [693, 617] on div "CV MM Details.pdf" at bounding box center [685, 610] width 108 height 14
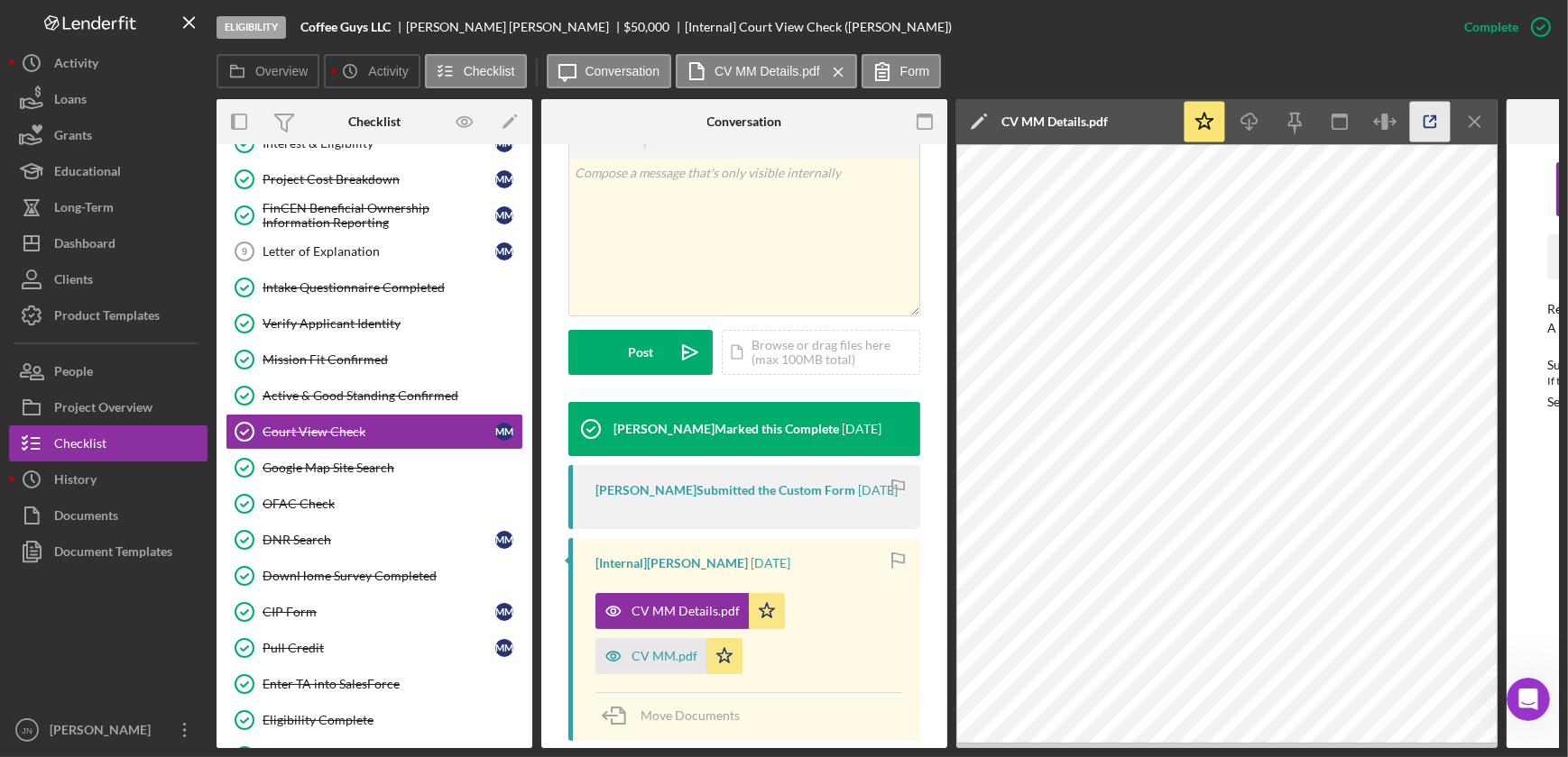
click at [1432, 122] on icon "button" at bounding box center [1430, 121] width 40 height 40
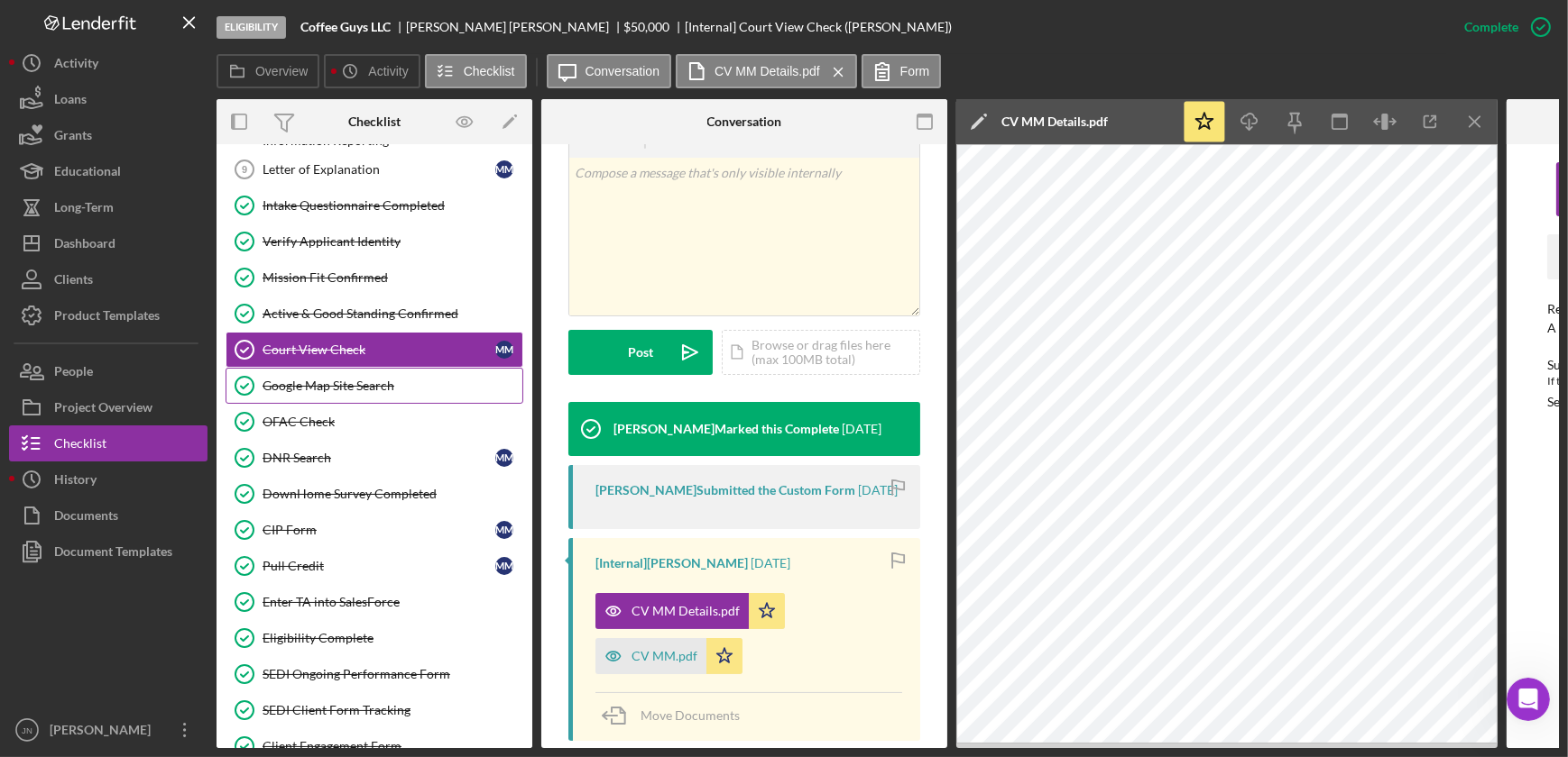
click at [343, 379] on div "Google Map Site Search" at bounding box center [392, 386] width 260 height 14
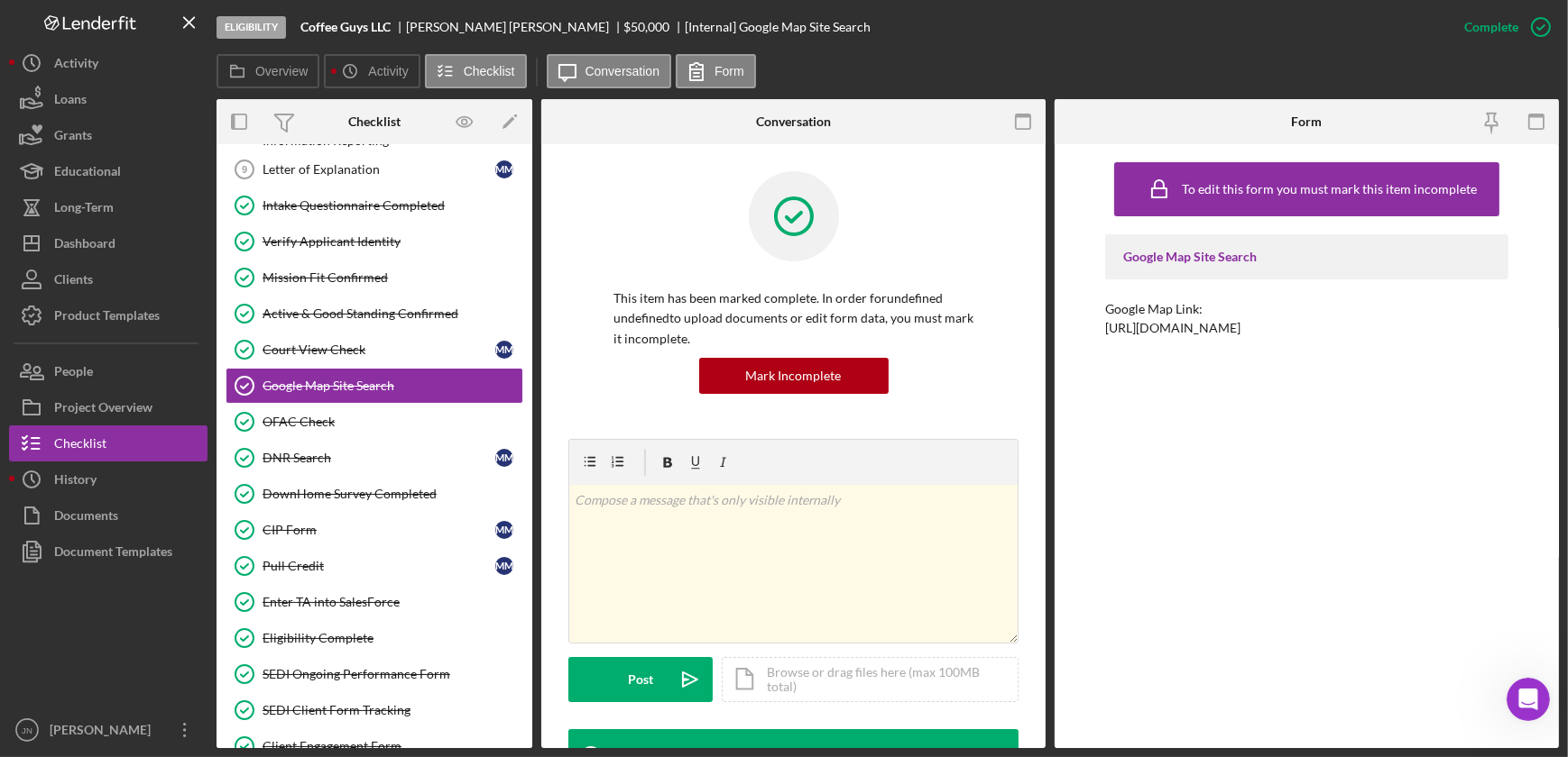
drag, startPoint x: 1356, startPoint y: 325, endPoint x: 1119, endPoint y: 331, distance: 237.1
click at [1119, 331] on div "https://maps.app.goo.gl/XqFfn76sWX6iKCcYA" at bounding box center [1172, 328] width 135 height 14
click at [1240, 327] on div "https://maps.app.goo.gl/XqFfn76sWX6iKCcYA" at bounding box center [1172, 328] width 135 height 14
drag, startPoint x: 1359, startPoint y: 327, endPoint x: 1065, endPoint y: 329, distance: 294.0
click at [1065, 329] on div "To edit this form you must mark this item incomplete Google Map Site Search Goo…" at bounding box center [1307, 446] width 504 height 604
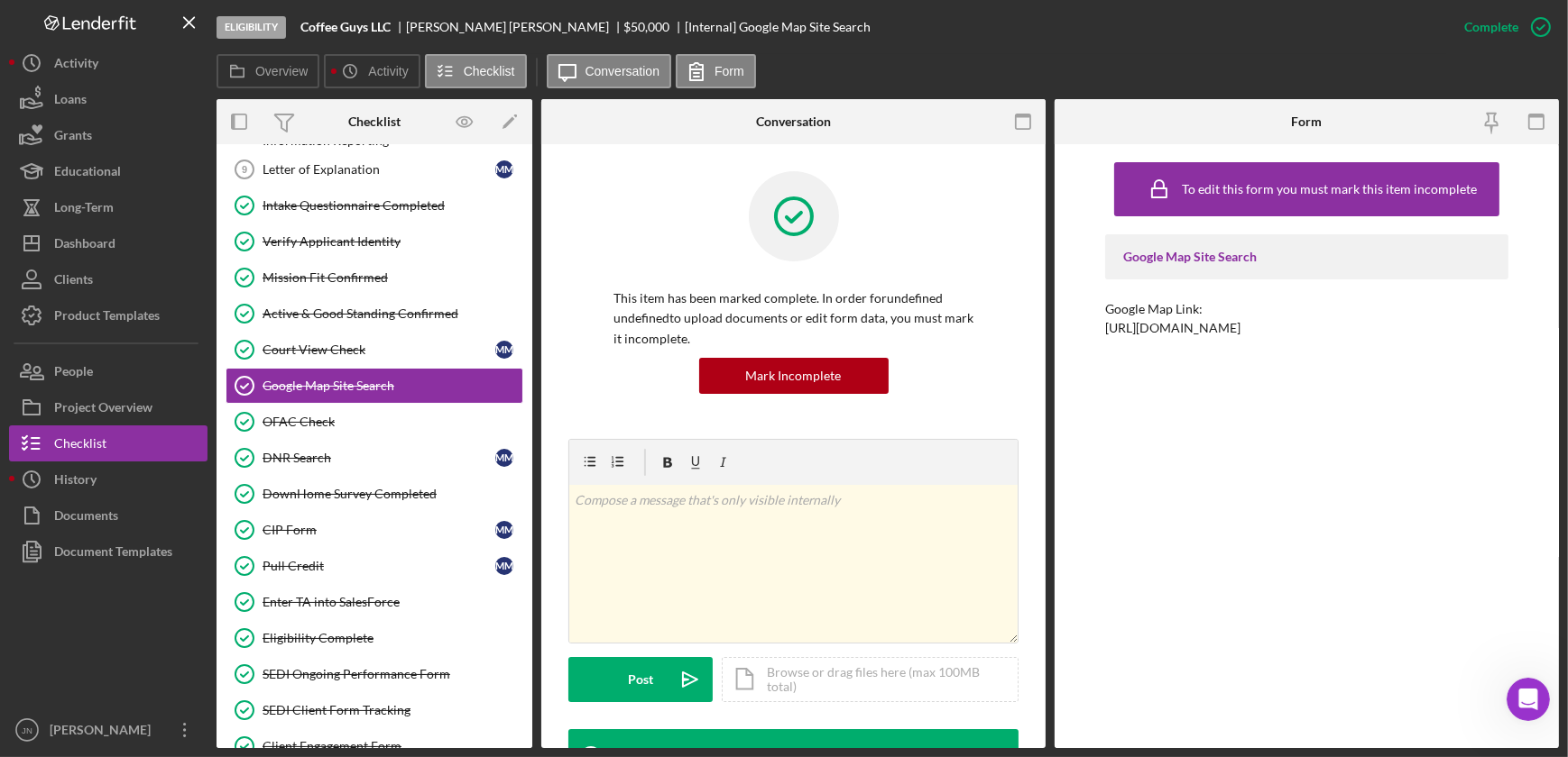
copy div "https://maps.app.goo.gl/XqFfn76sWX6iKCcYA"
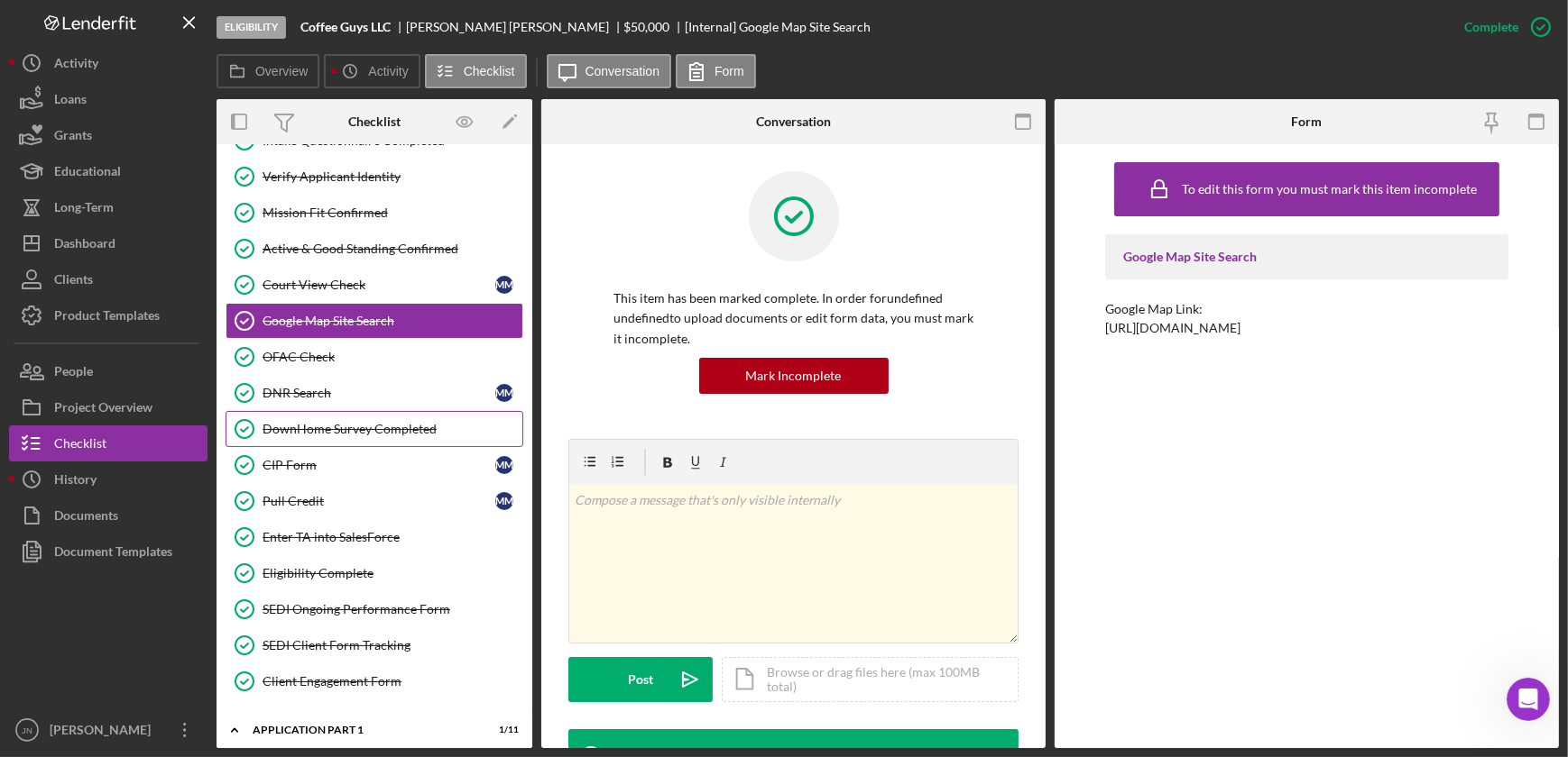
scroll to position [491, 0]
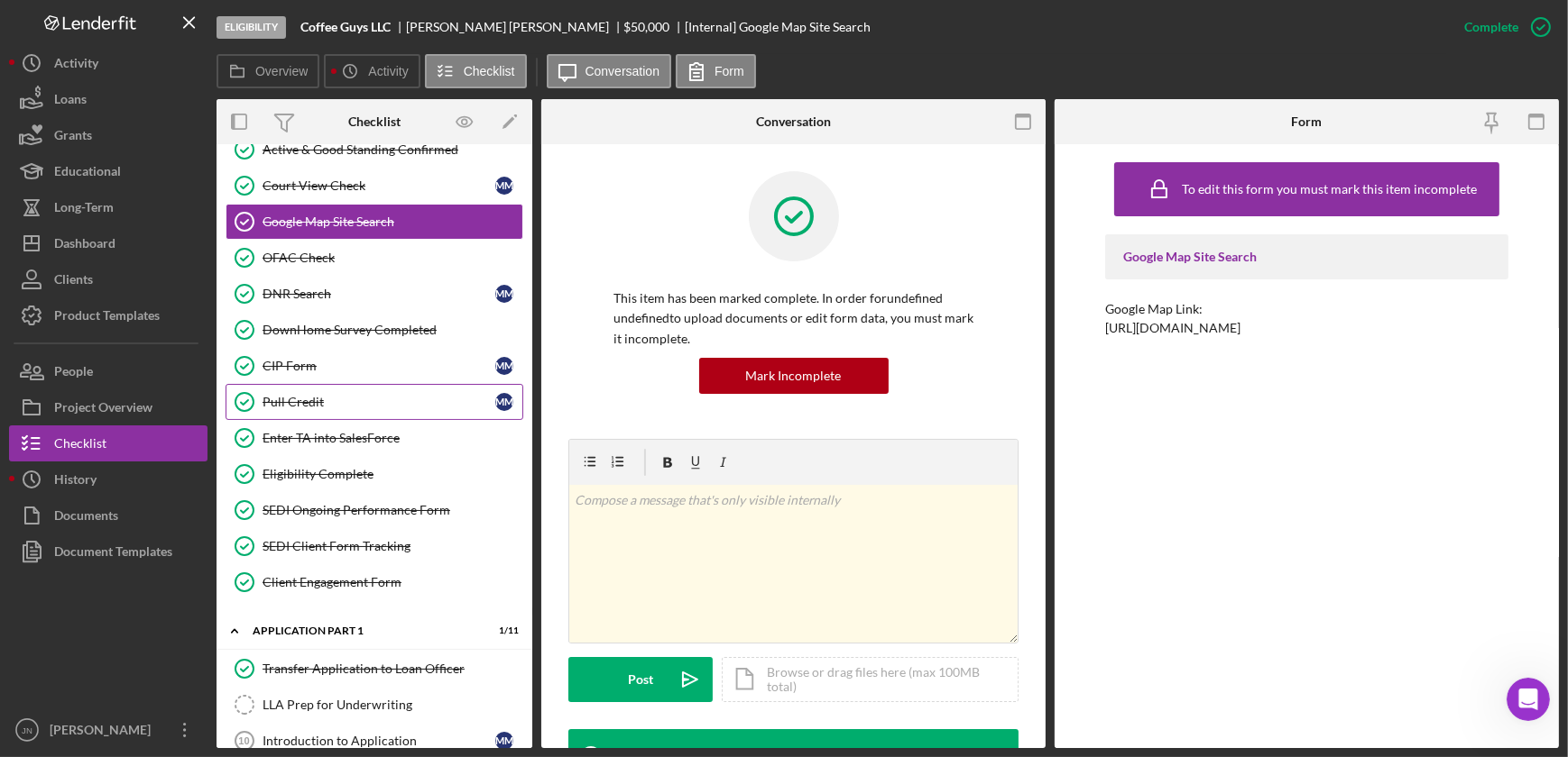
click at [353, 398] on div "Pull Credit" at bounding box center [378, 401] width 233 height 14
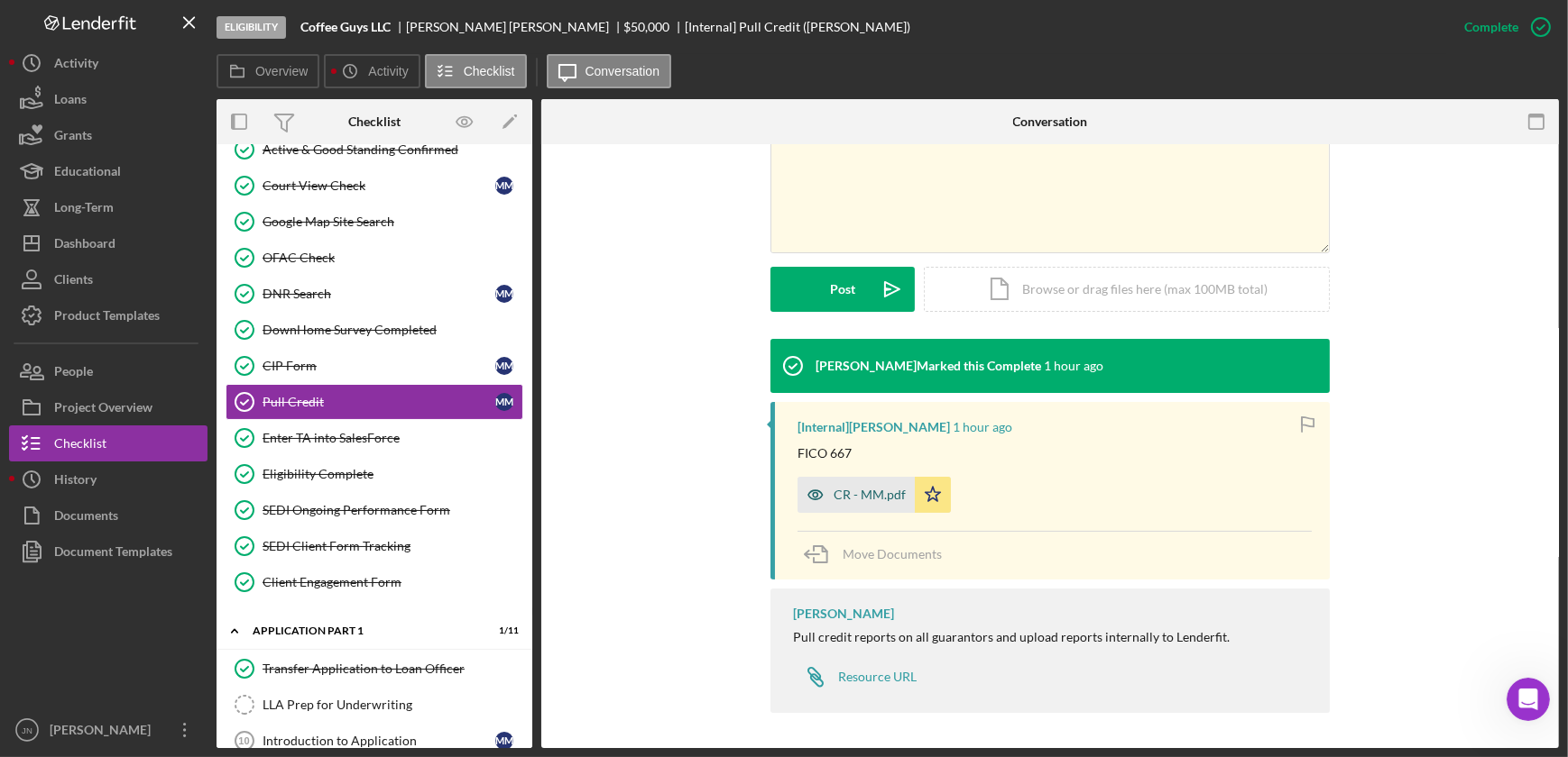
click at [875, 490] on div "CR - MM.pdf" at bounding box center [869, 495] width 72 height 14
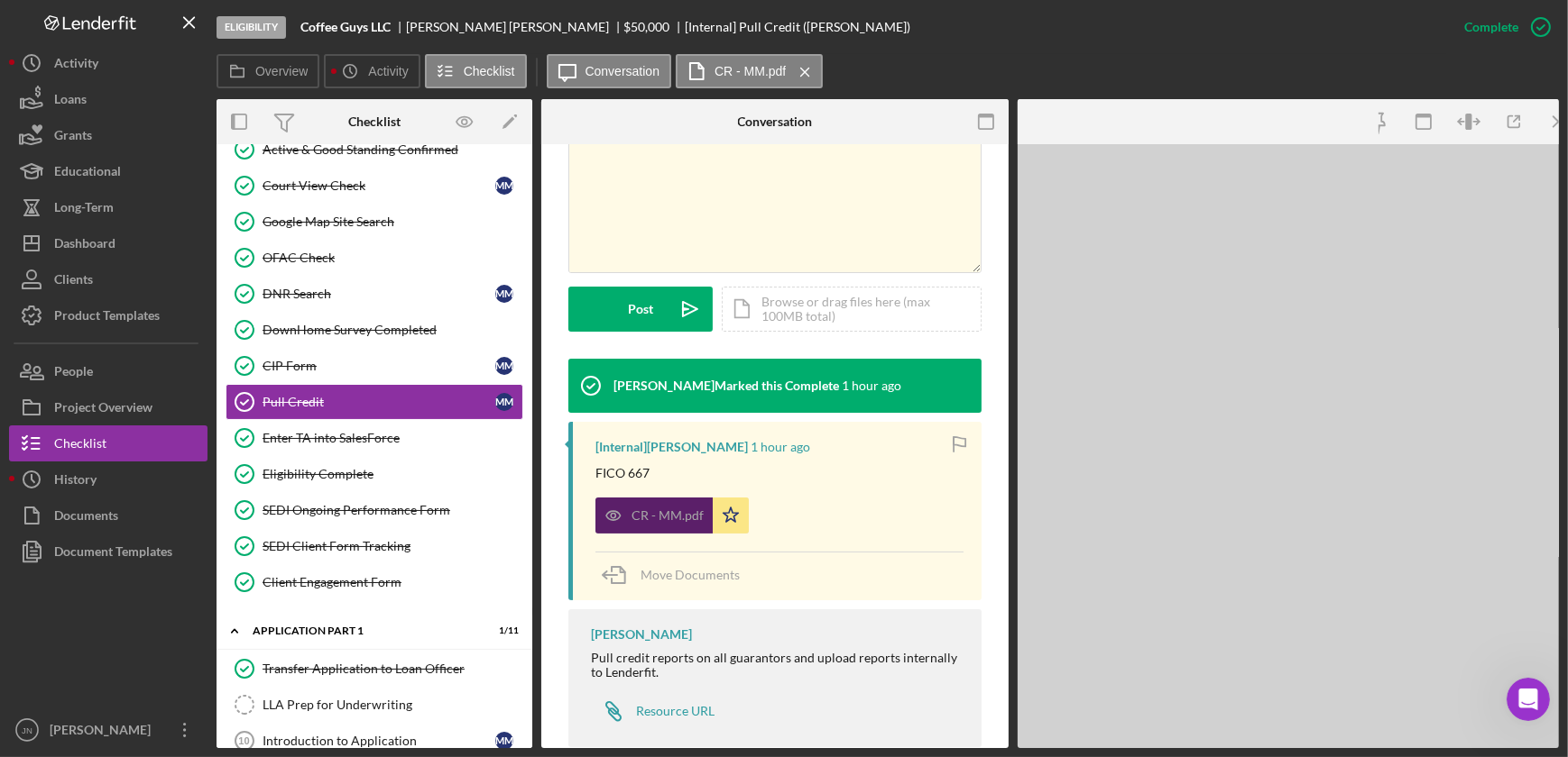
scroll to position [428, 0]
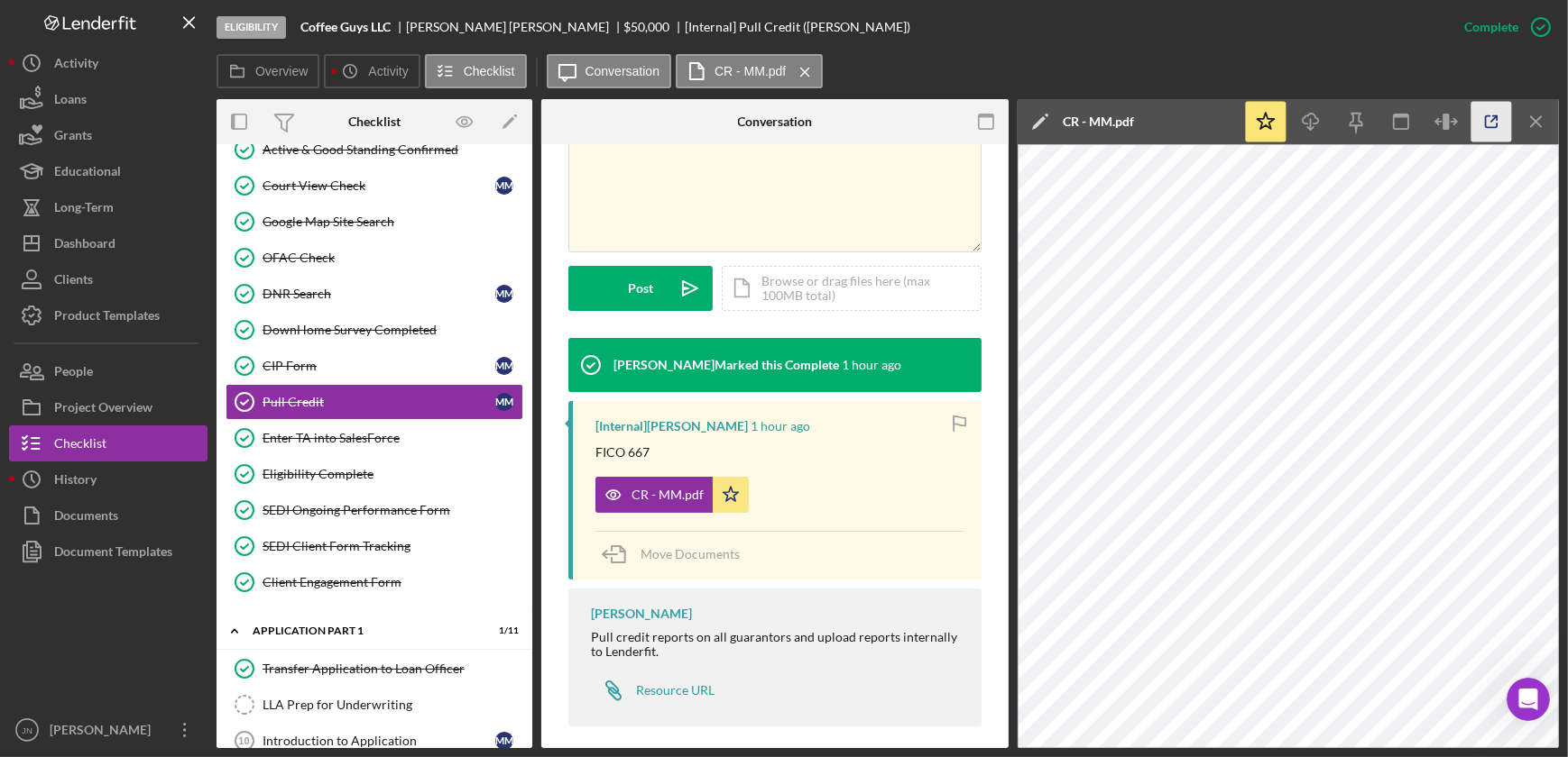
click at [1498, 131] on icon "button" at bounding box center [1490, 121] width 40 height 40
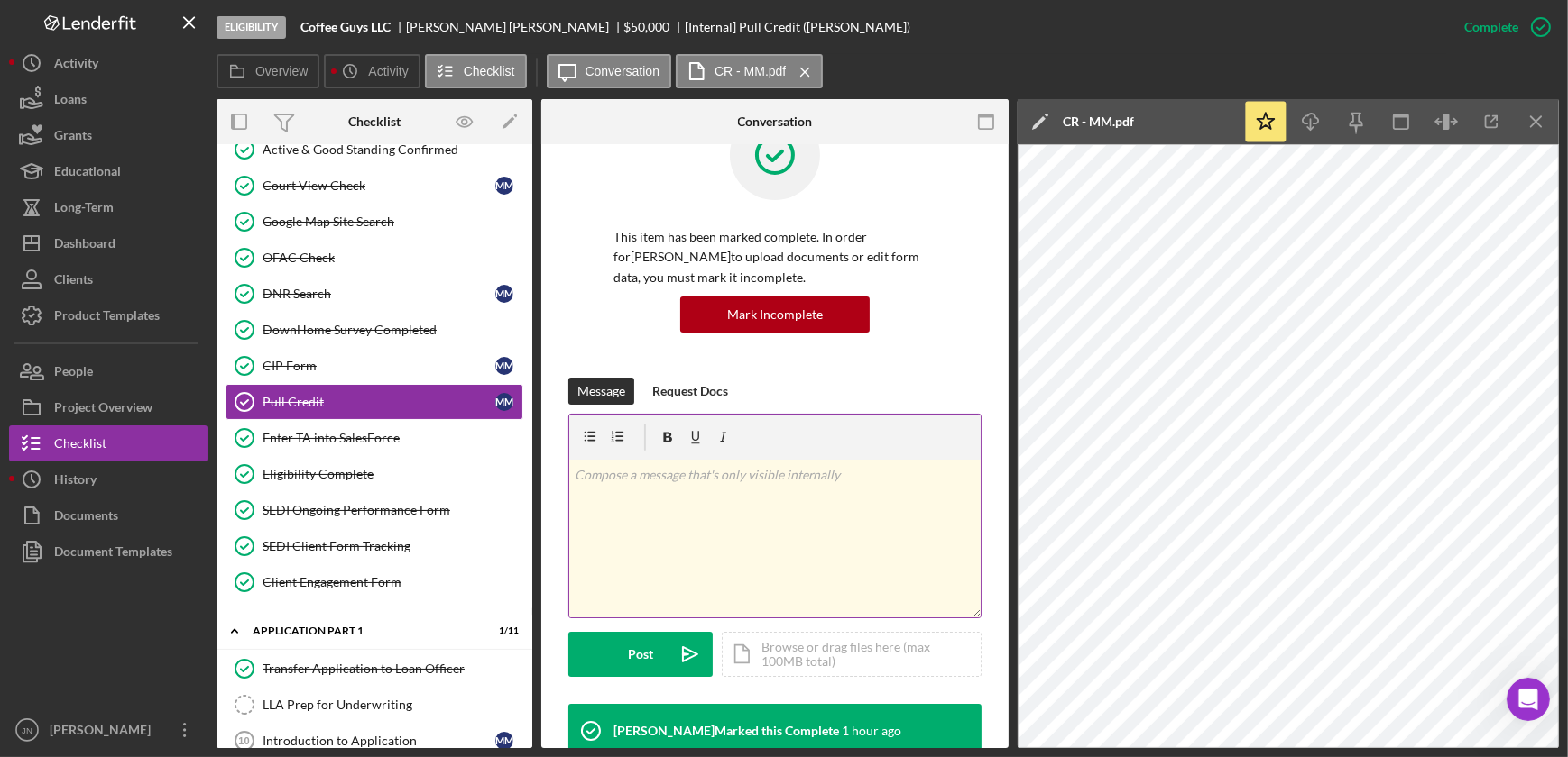
scroll to position [0, 0]
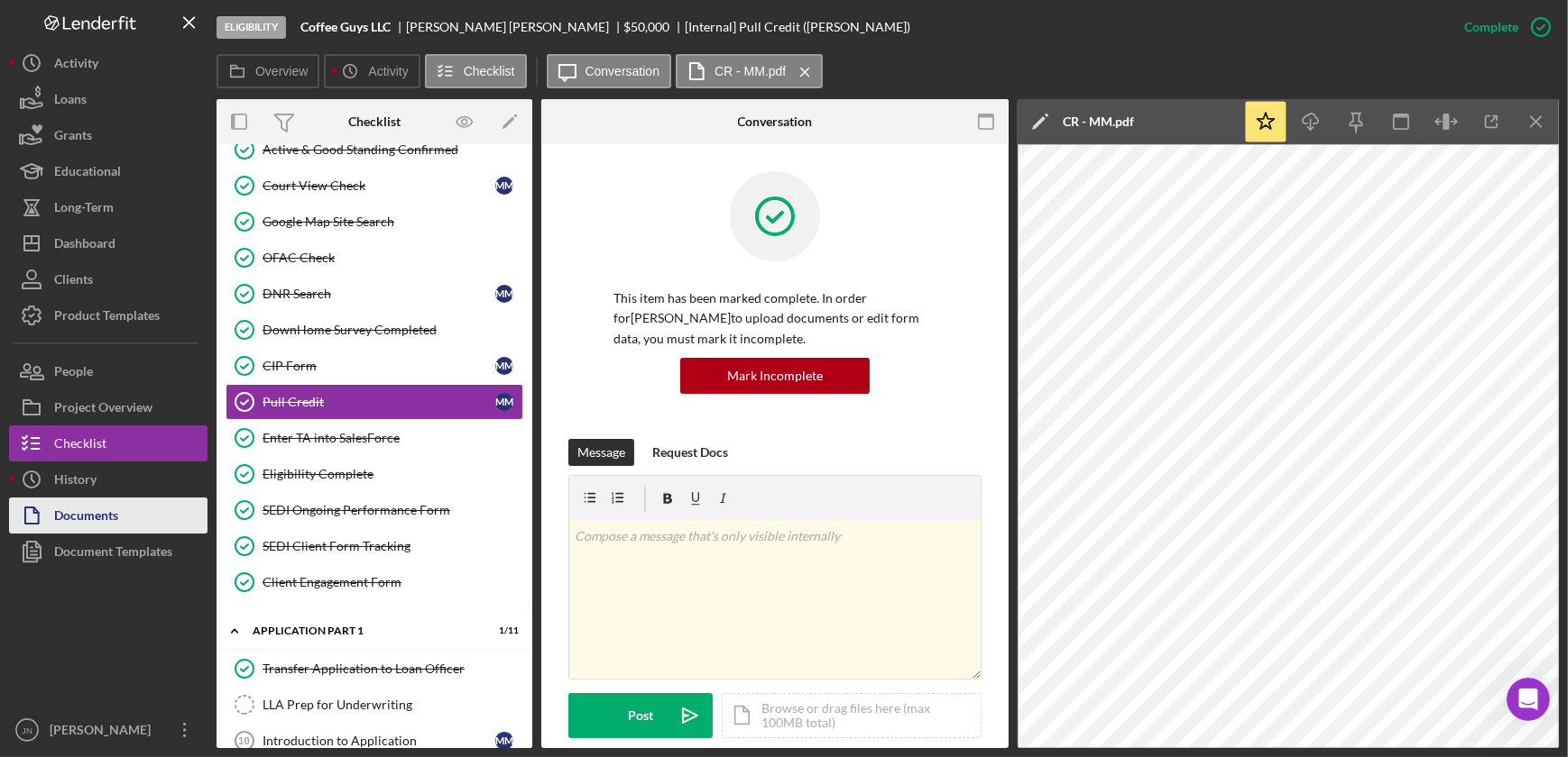
click at [92, 511] on div "Documents" at bounding box center [86, 517] width 64 height 40
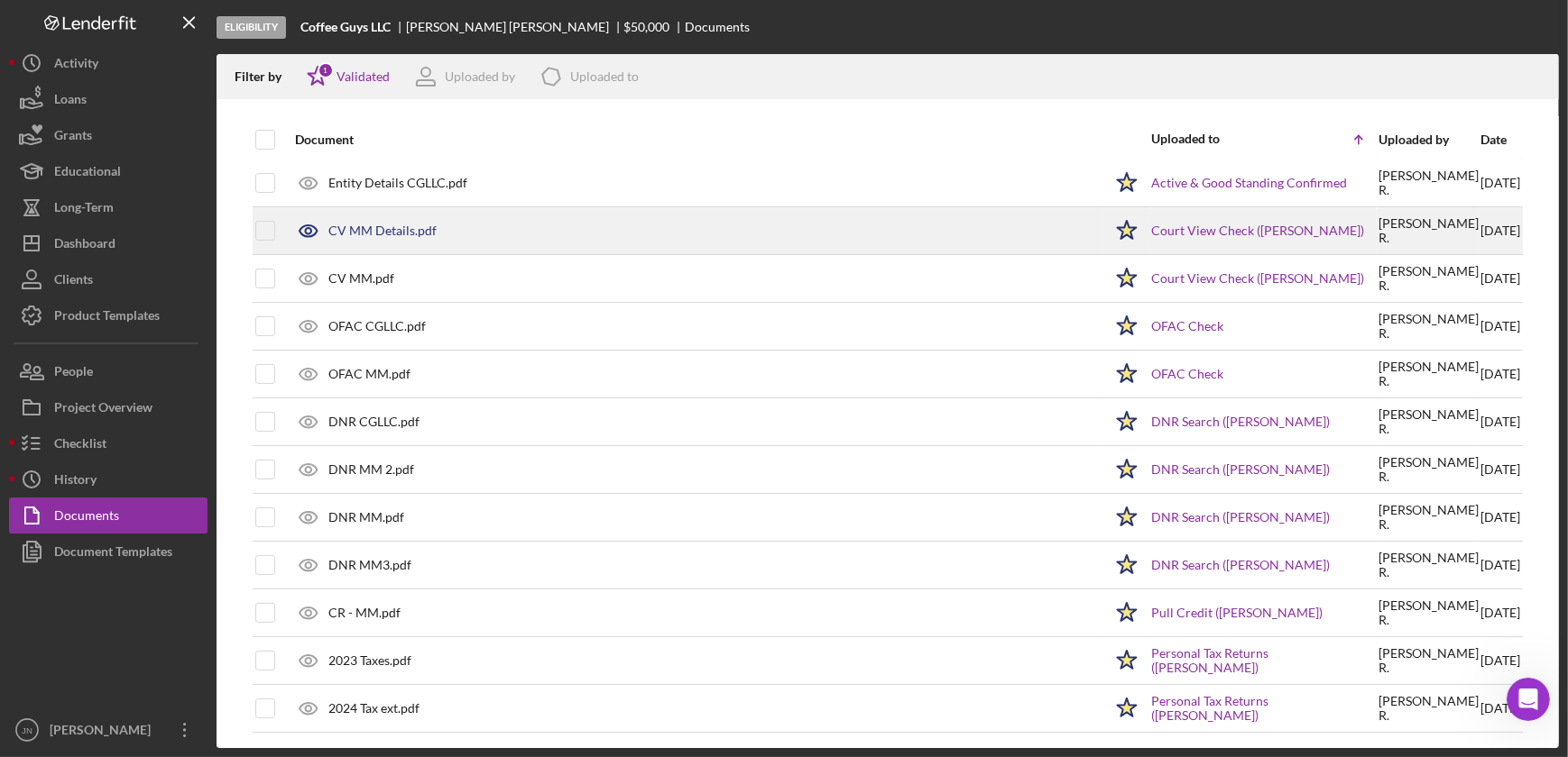
scroll to position [45, 0]
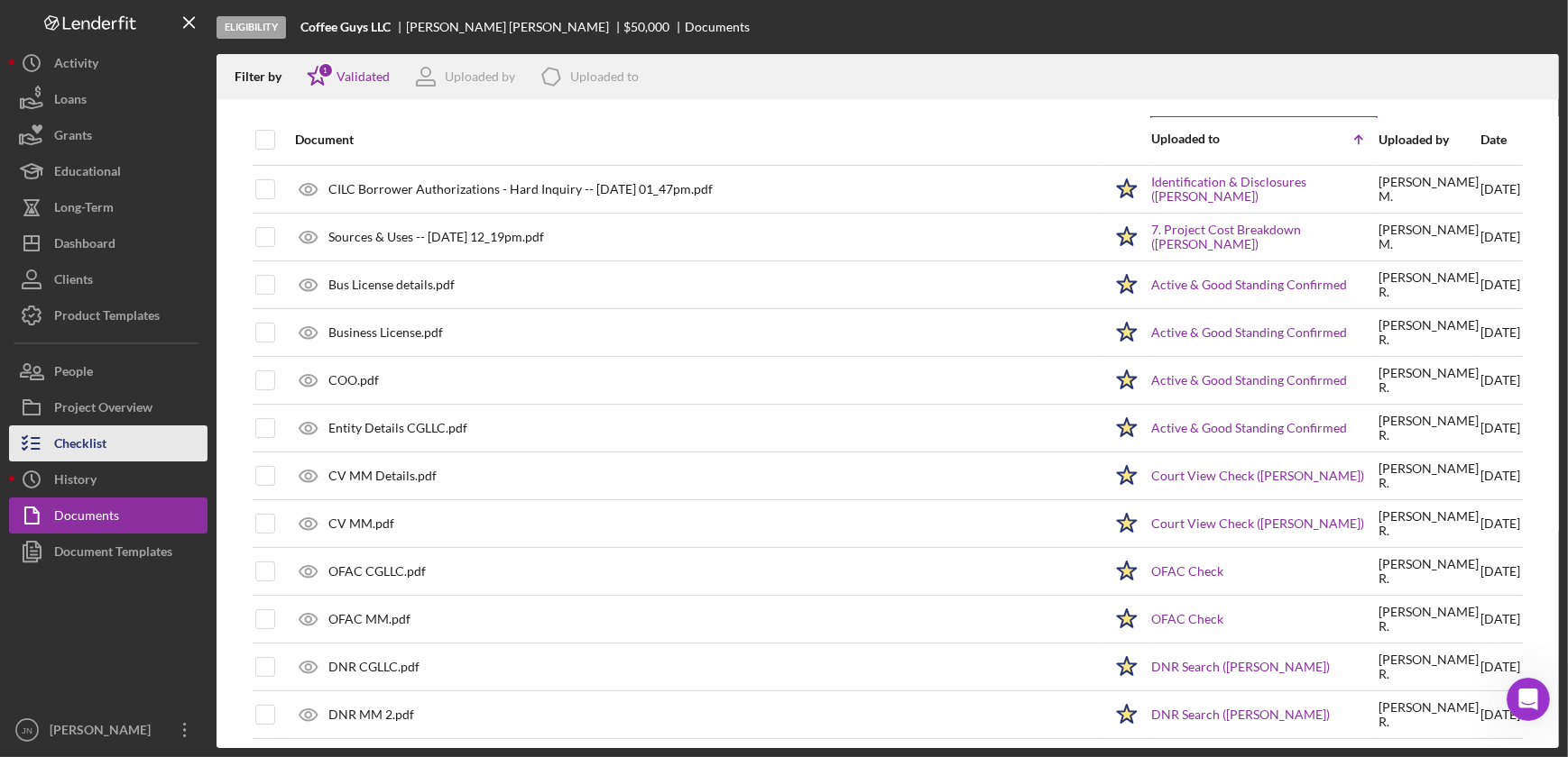
click at [97, 435] on div "Checklist" at bounding box center [80, 445] width 52 height 40
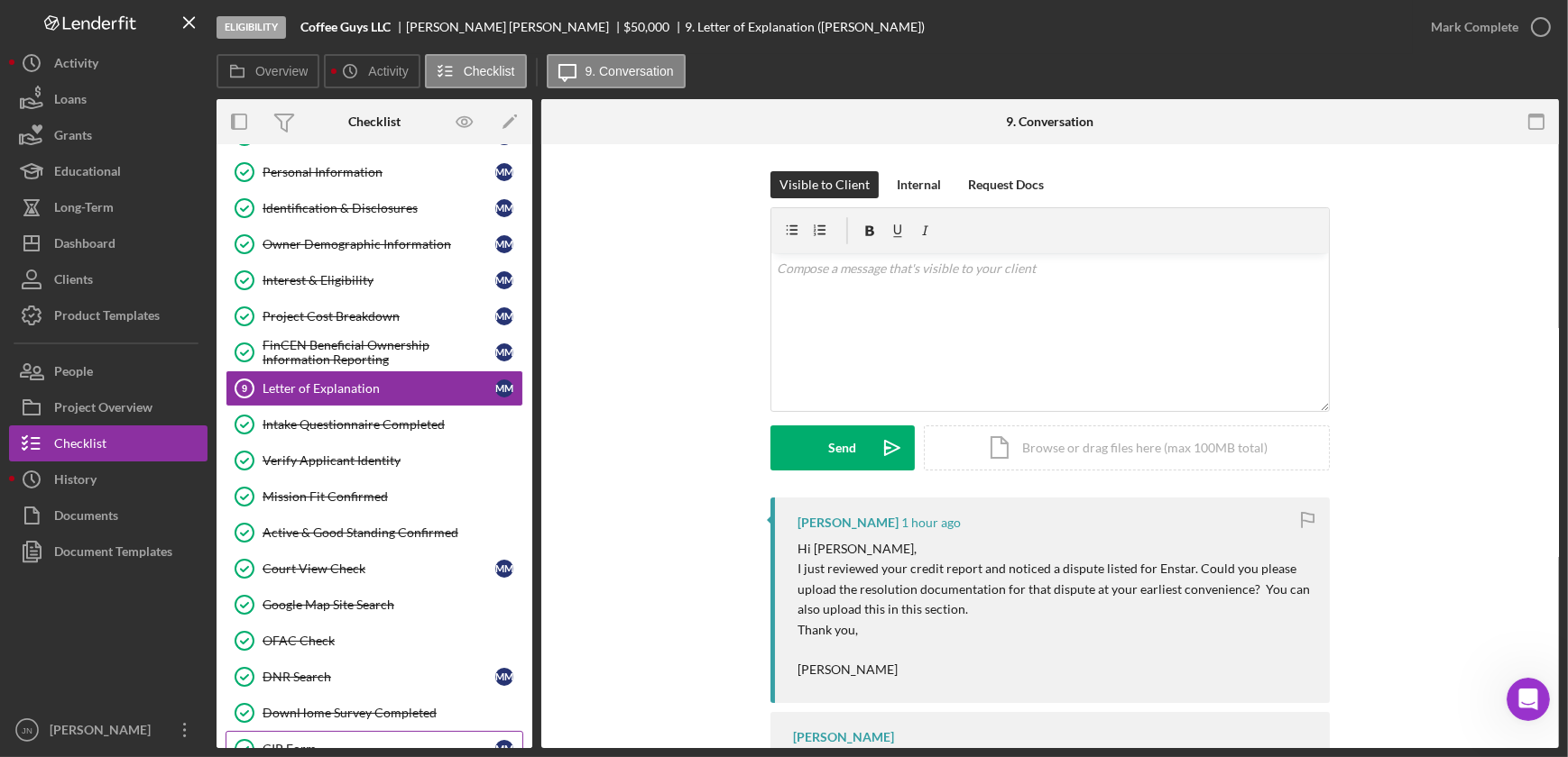
scroll to position [600, 0]
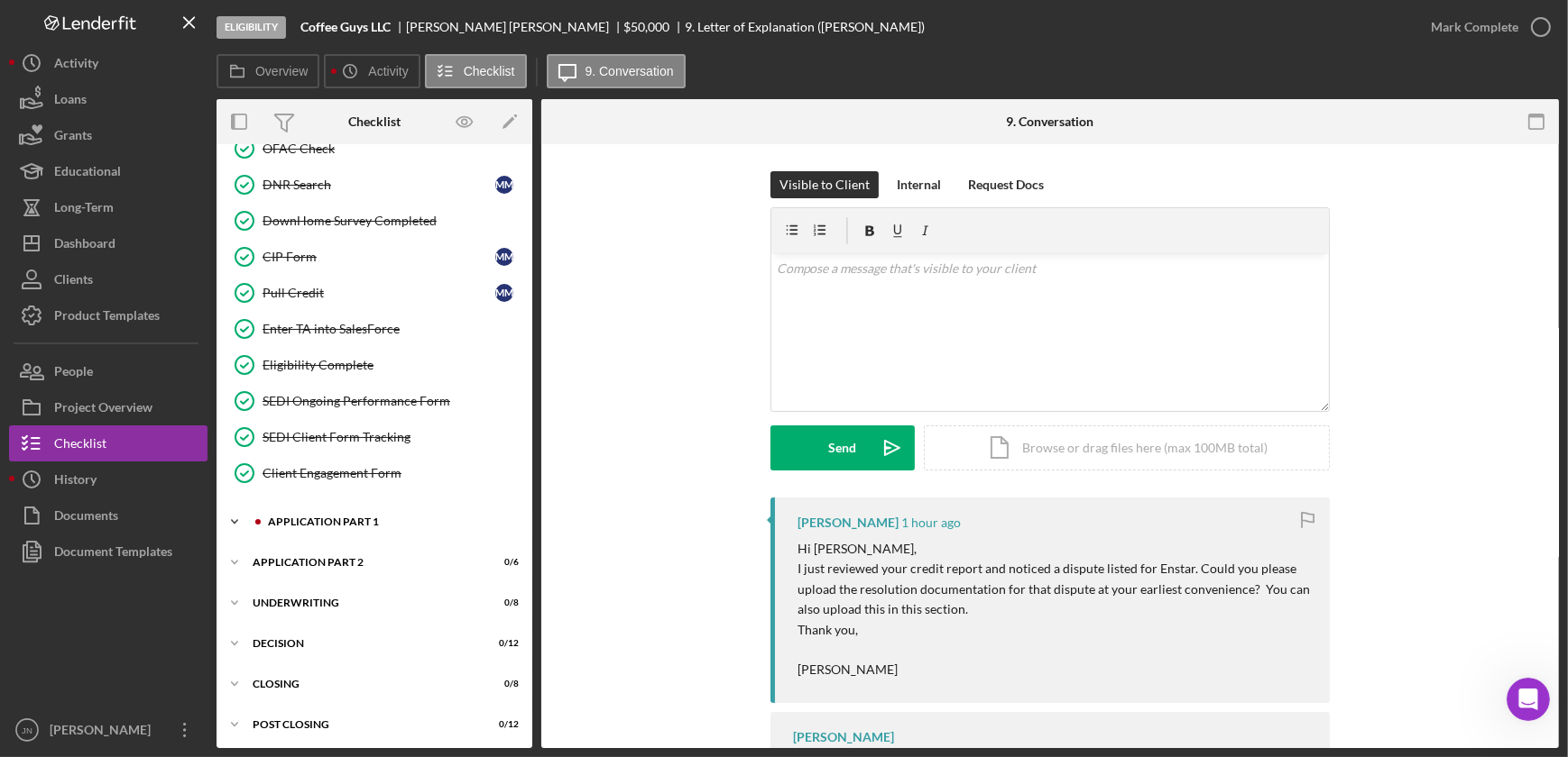
click at [386, 517] on div "Application Part 1" at bounding box center [388, 522] width 242 height 11
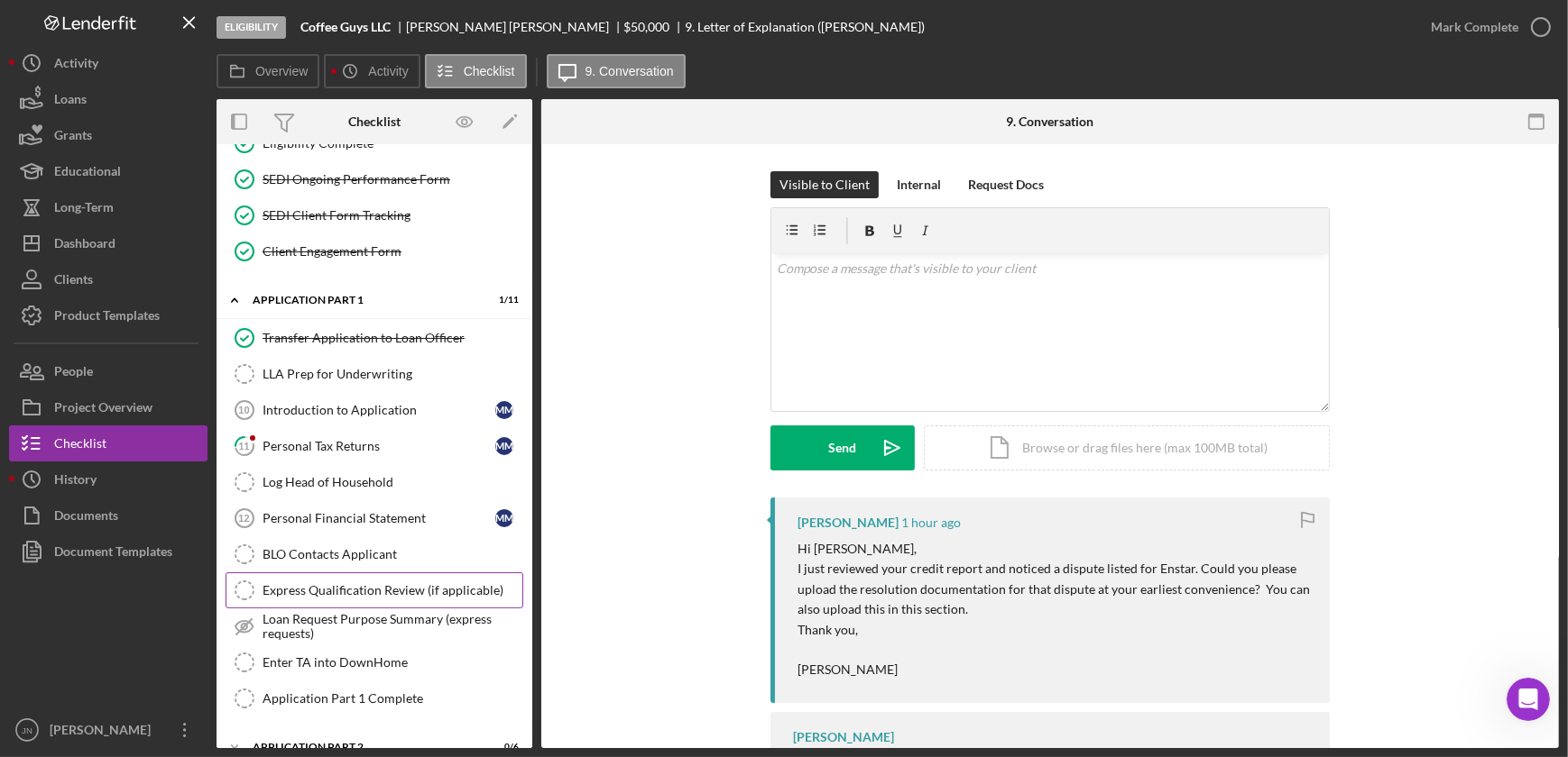
scroll to position [847, 0]
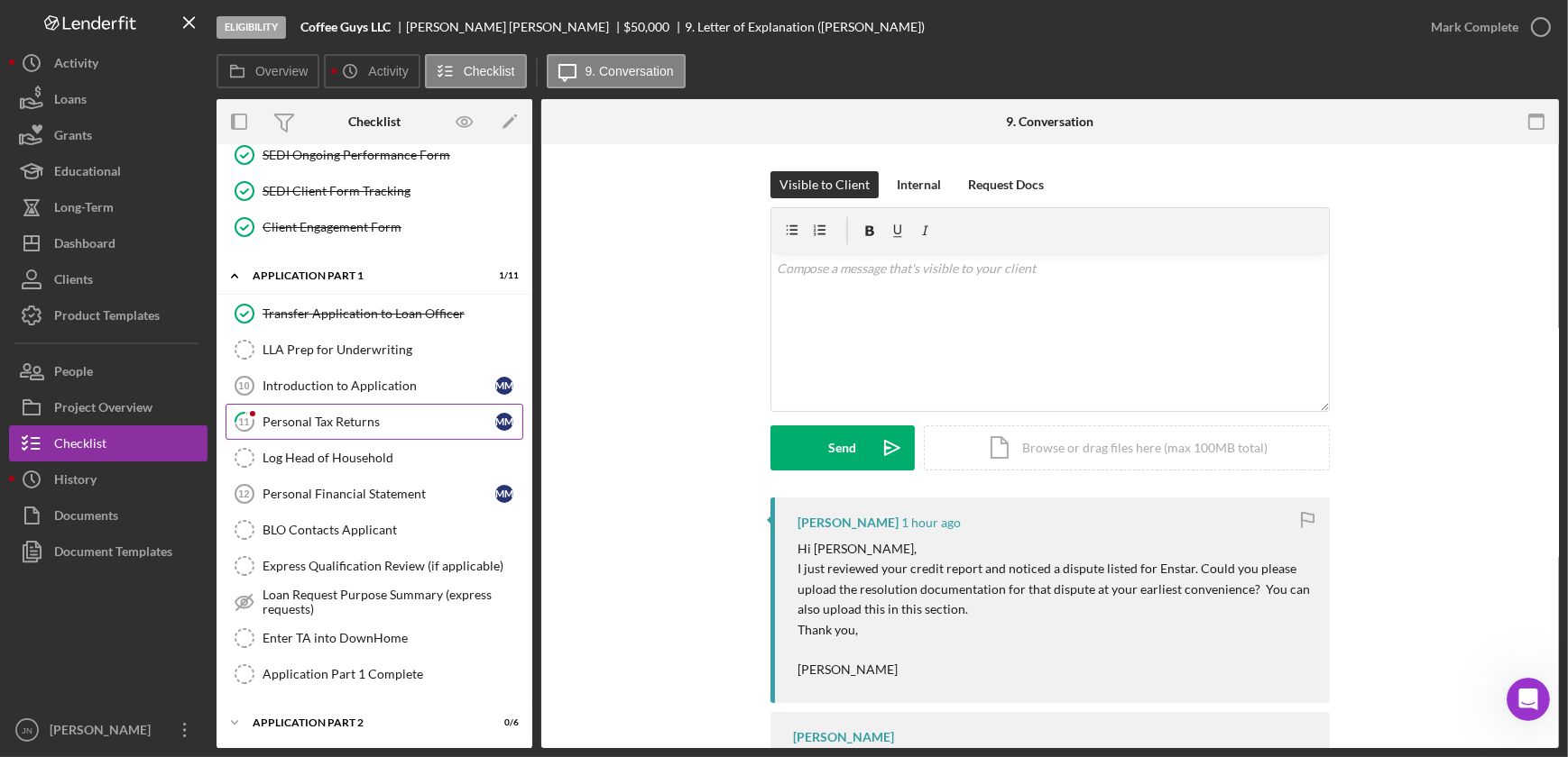
click at [335, 423] on div "Personal Tax Returns" at bounding box center [378, 421] width 233 height 14
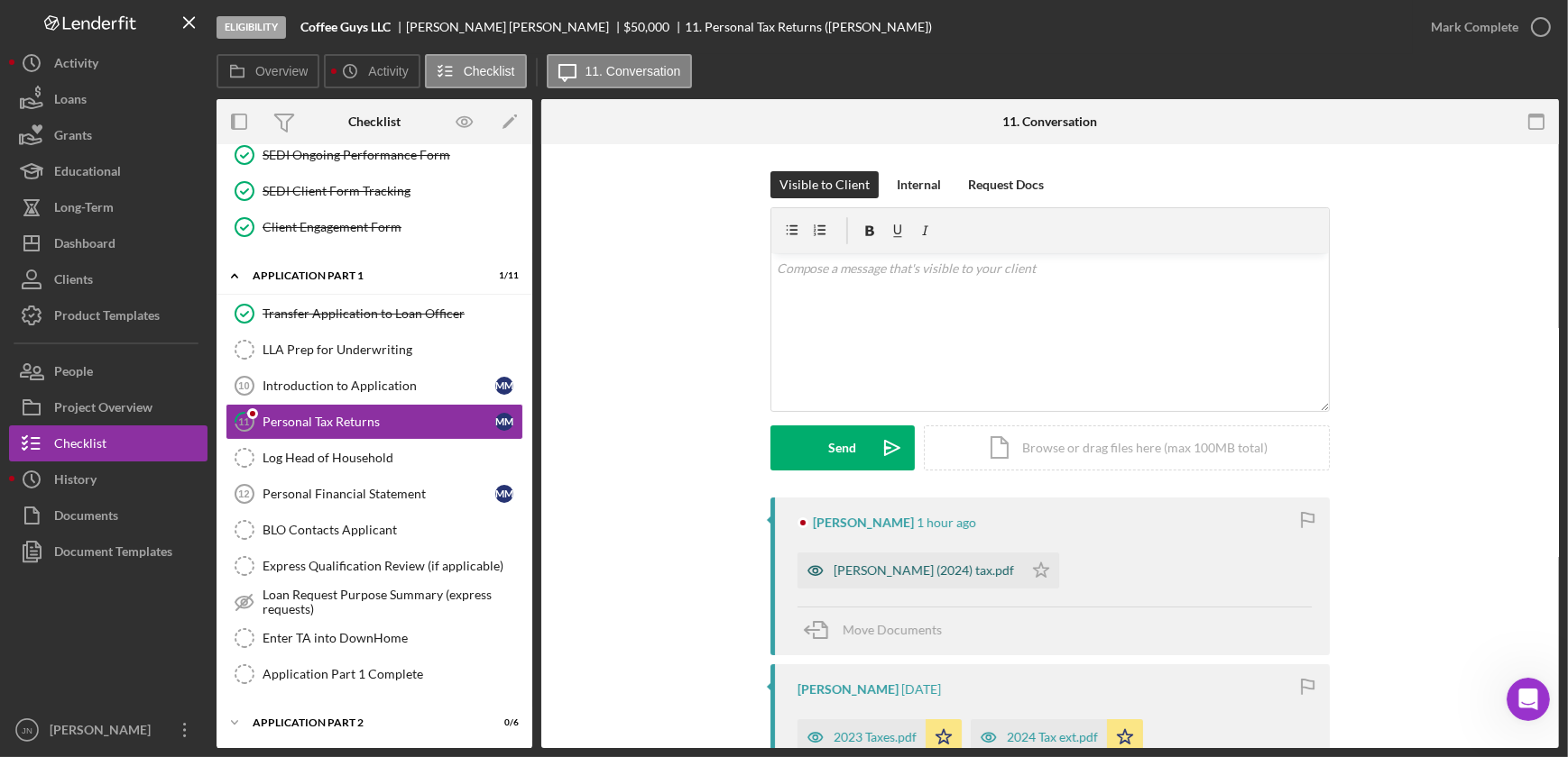
click at [875, 564] on div "Monica Martinez (2024) tax.pdf" at bounding box center [924, 570] width 180 height 14
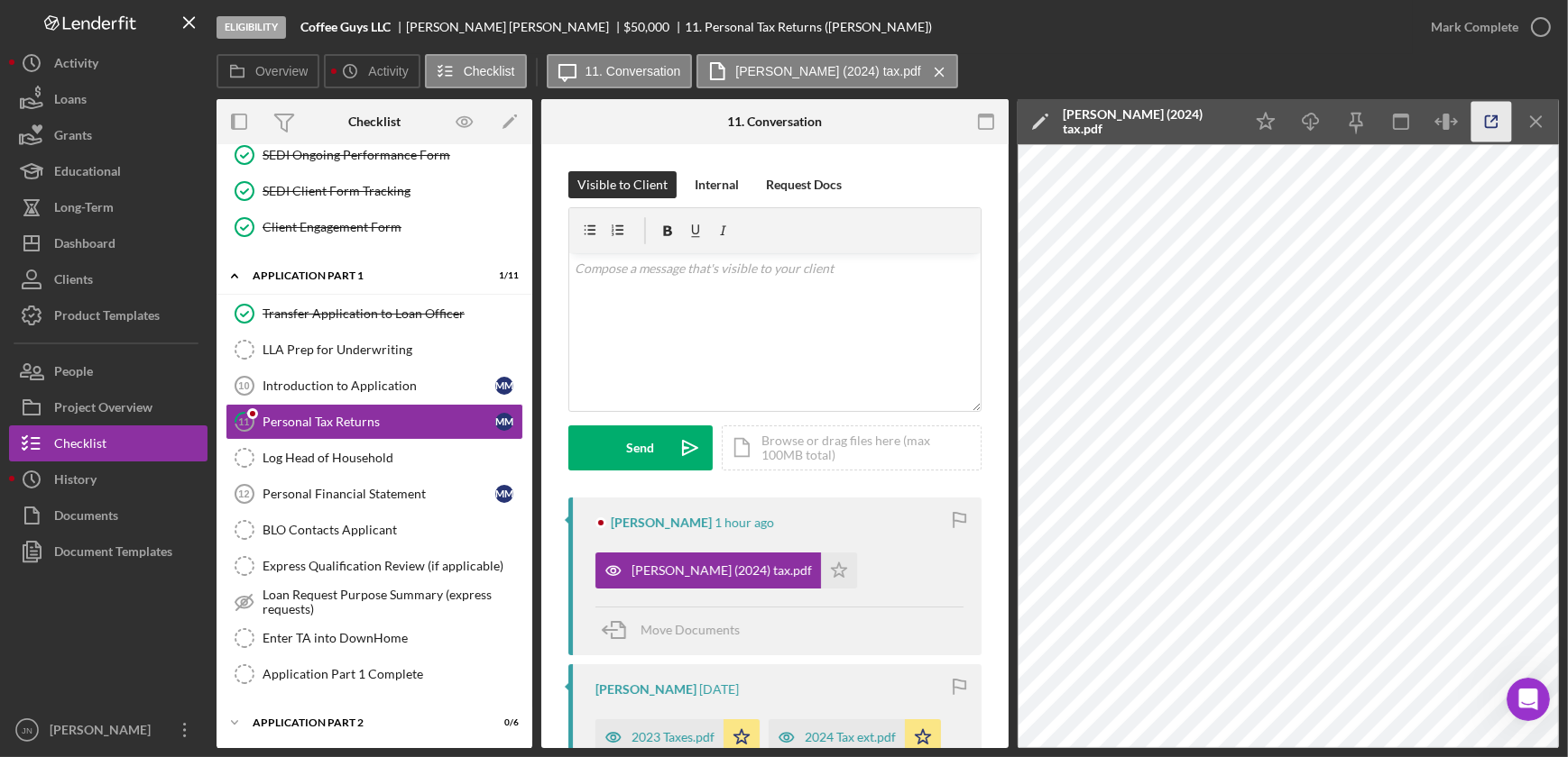
click at [1493, 119] on line "button" at bounding box center [1494, 119] width 6 height 6
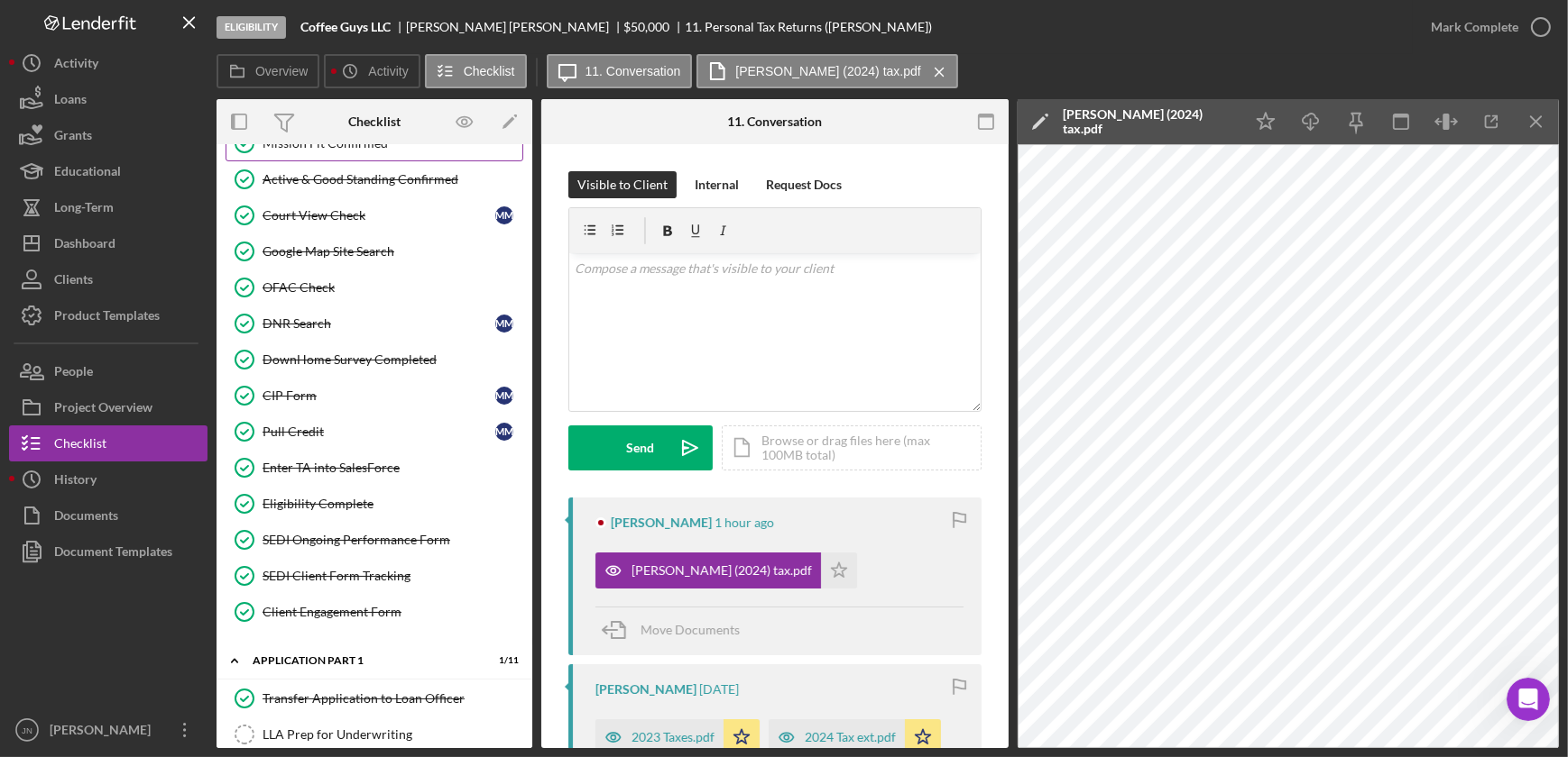
scroll to position [491, 0]
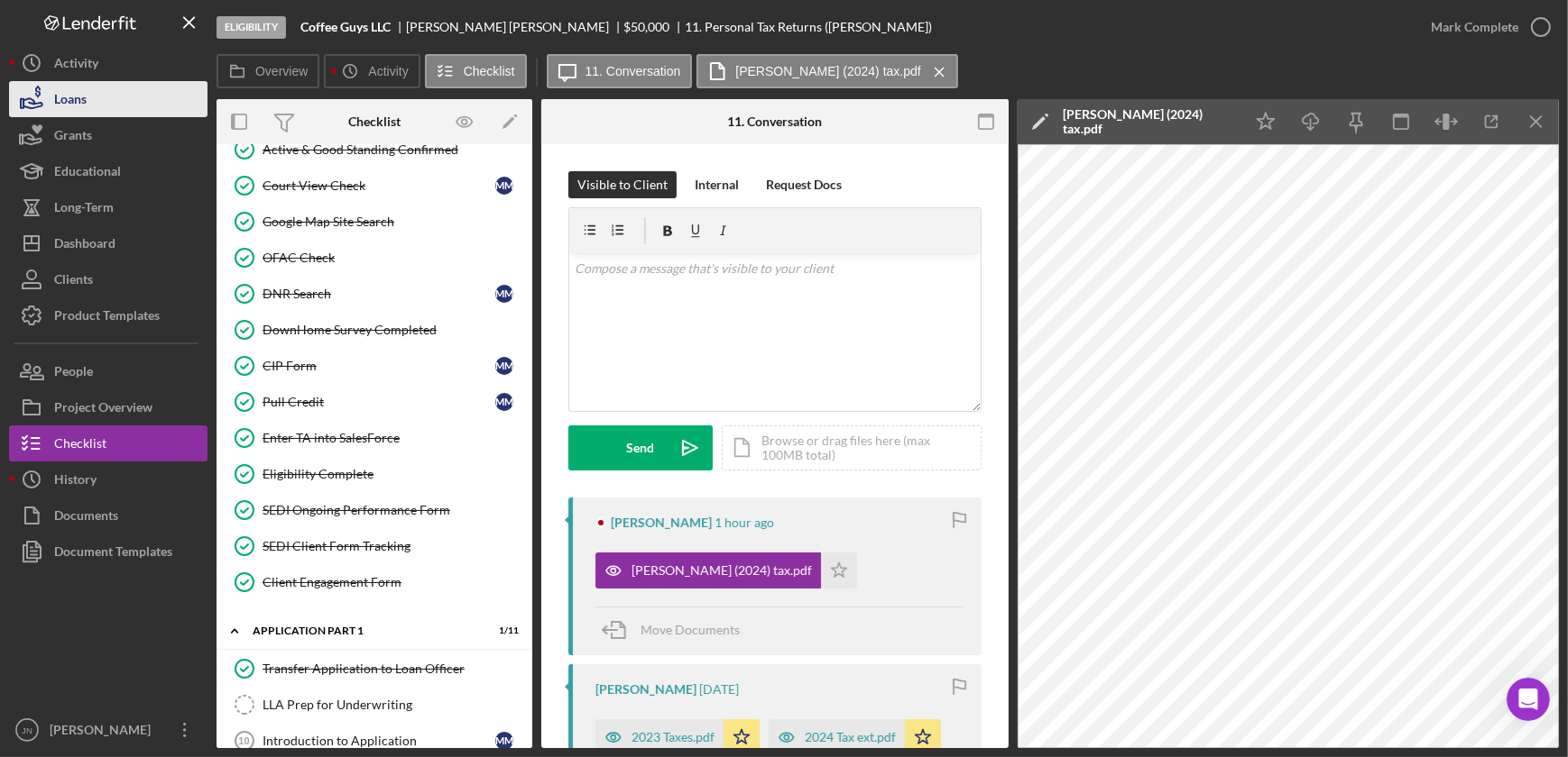
click at [90, 98] on button "Loans" at bounding box center [108, 99] width 199 height 36
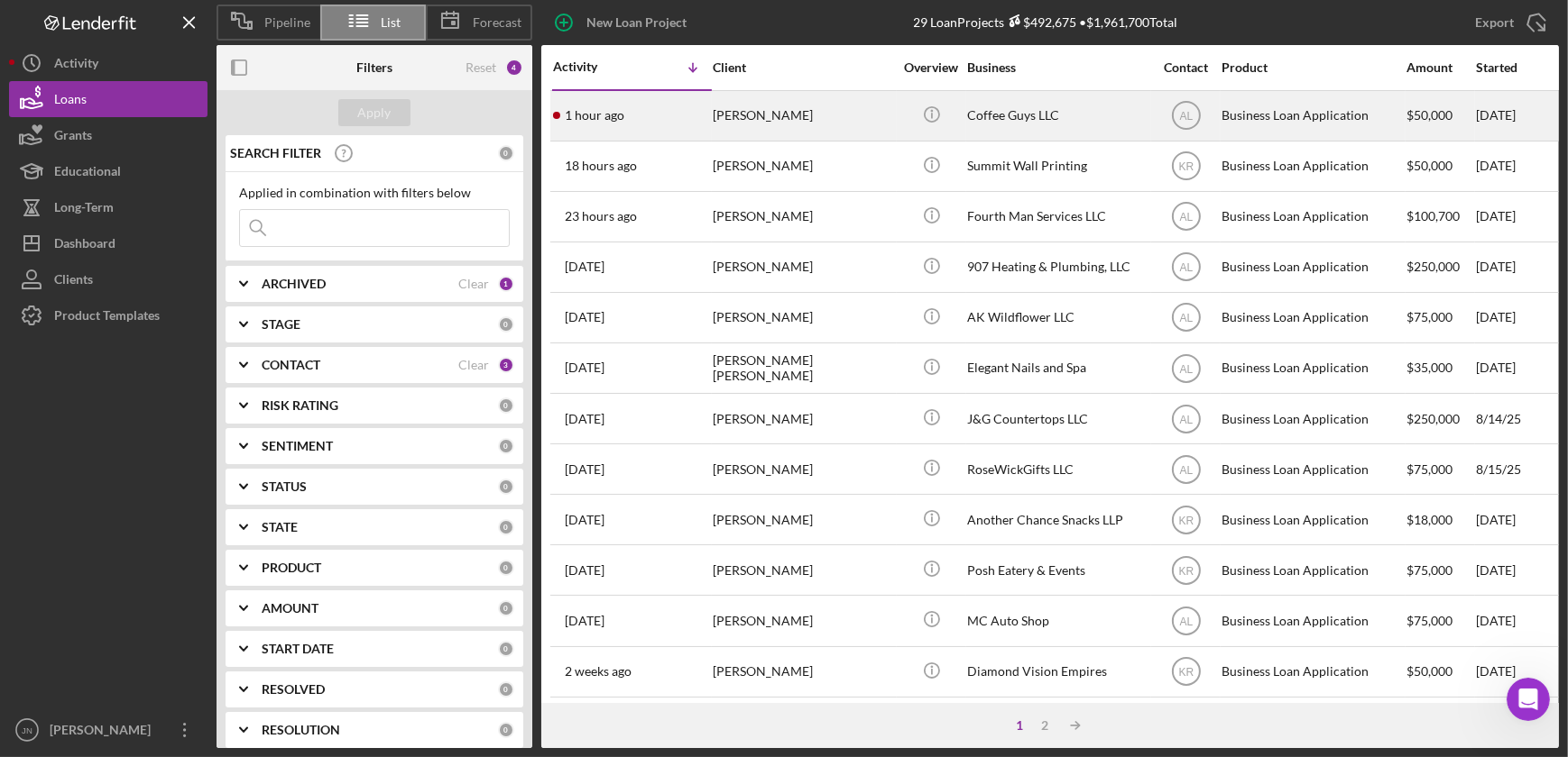
click at [801, 110] on div "Monica Martinez" at bounding box center [802, 116] width 180 height 48
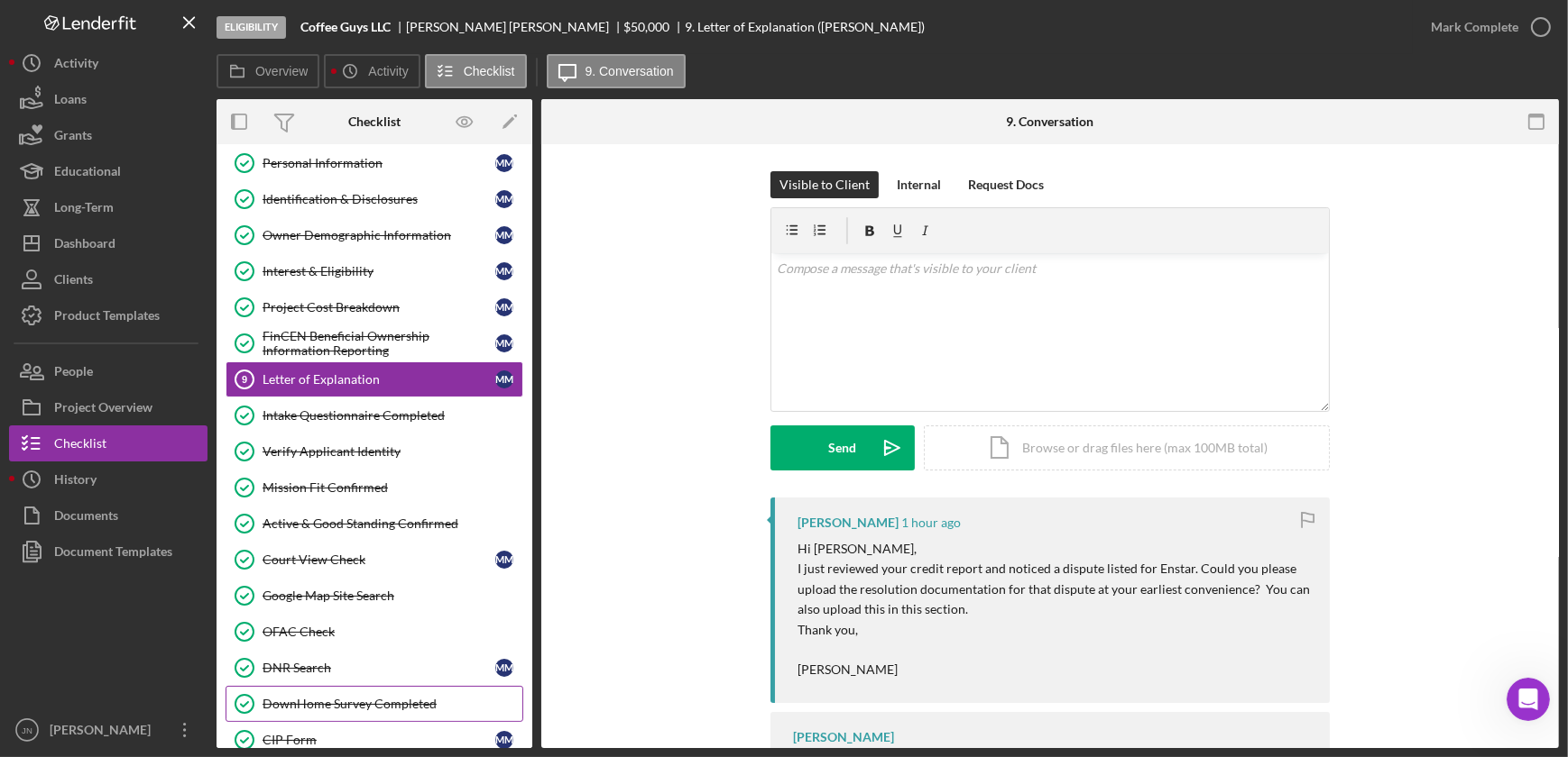
scroll to position [600, 0]
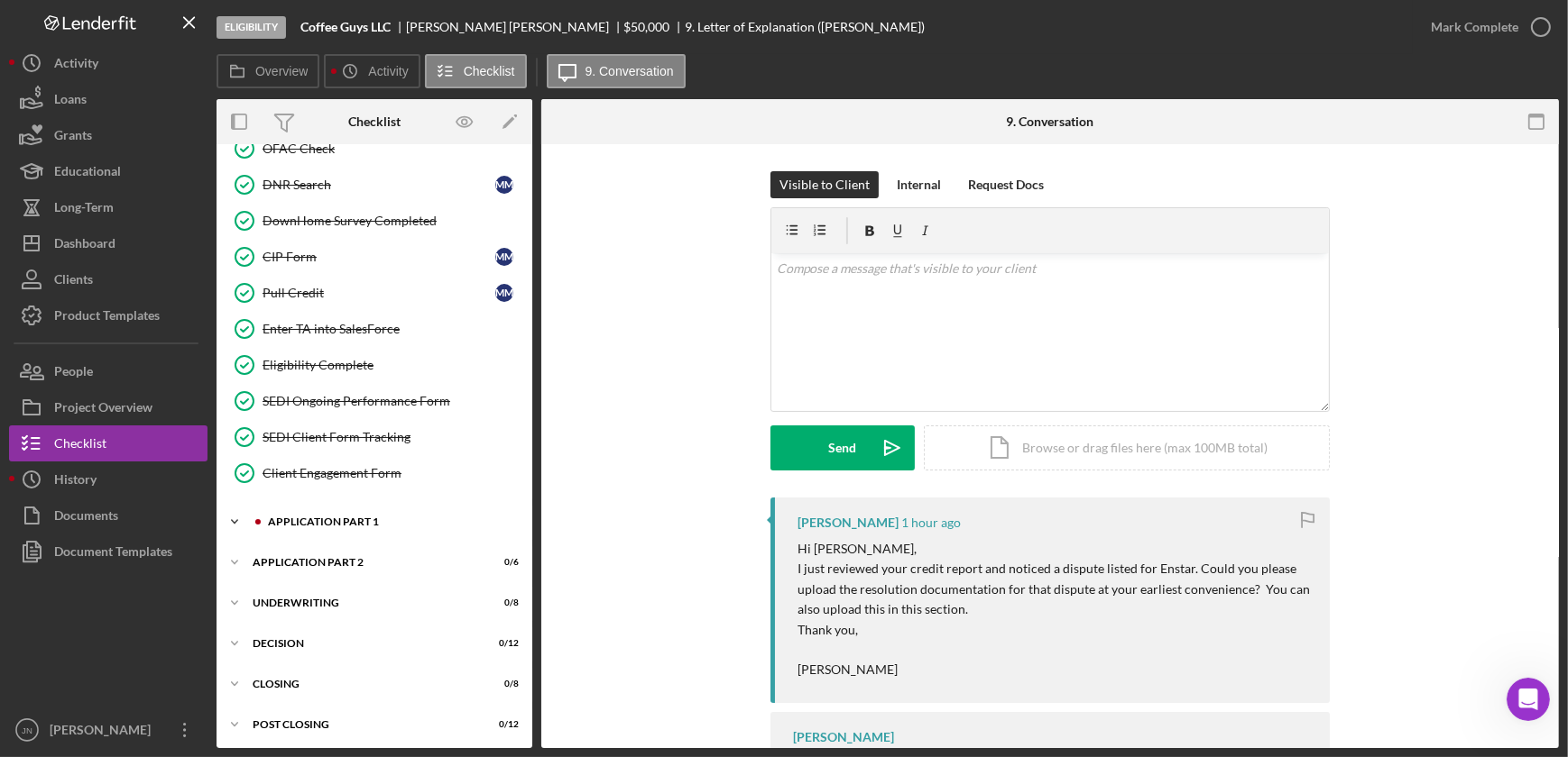
click at [347, 521] on div "Application Part 1" at bounding box center [388, 522] width 242 height 11
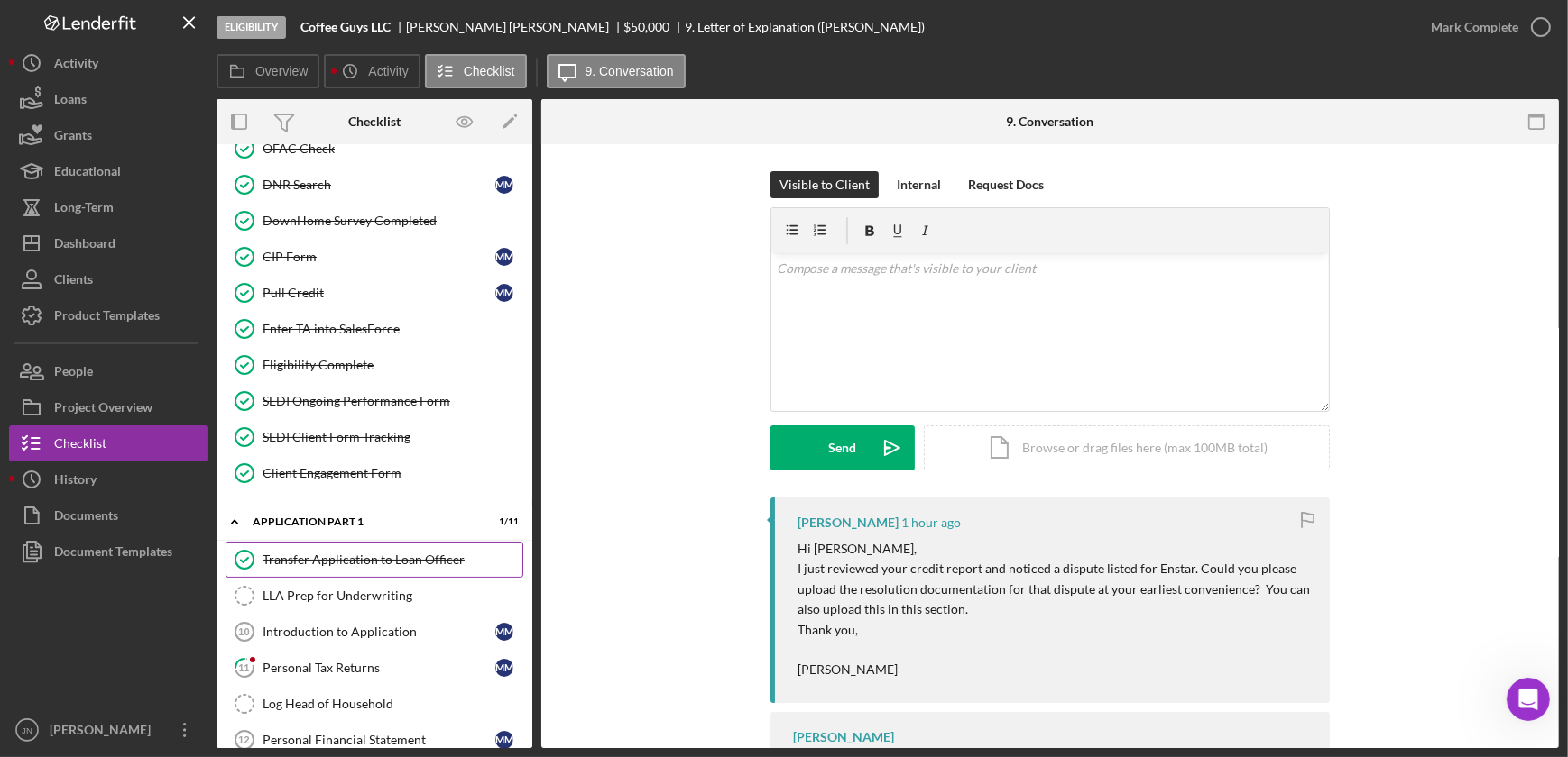
click at [346, 553] on div "Transfer Application to Loan Officer" at bounding box center [392, 559] width 260 height 14
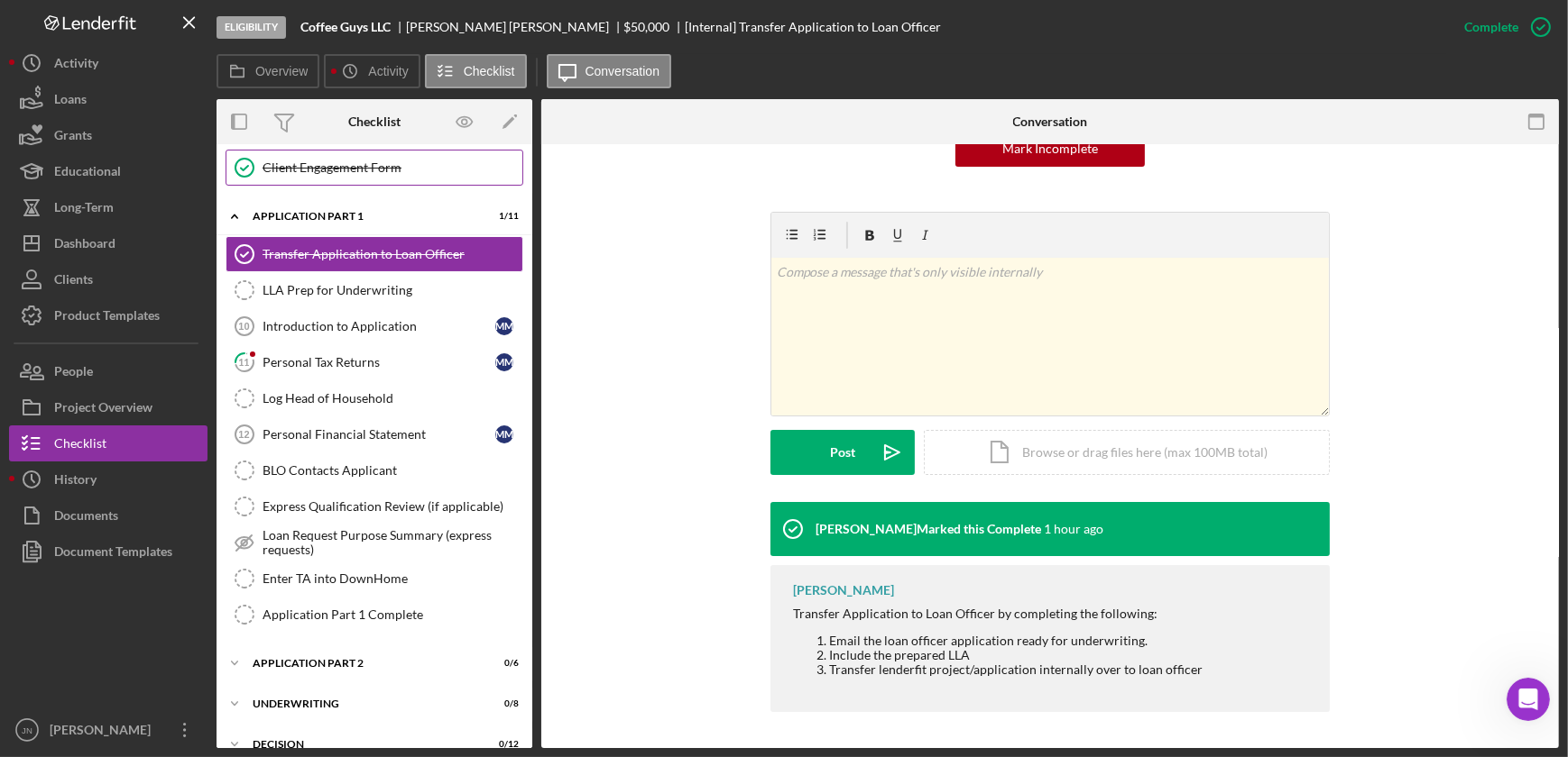
scroll to position [929, 0]
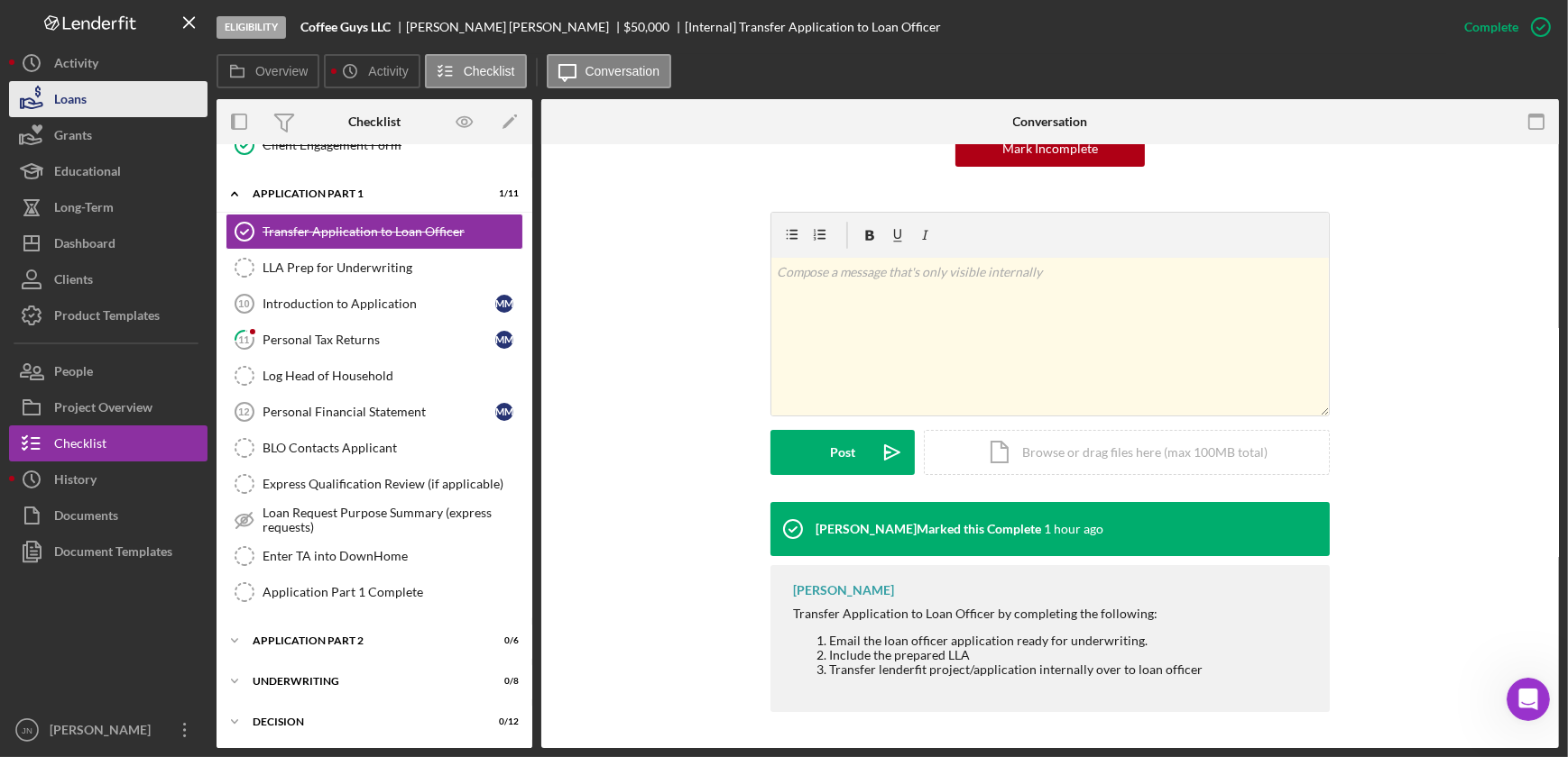
click at [46, 92] on icon "button" at bounding box center [32, 99] width 45 height 45
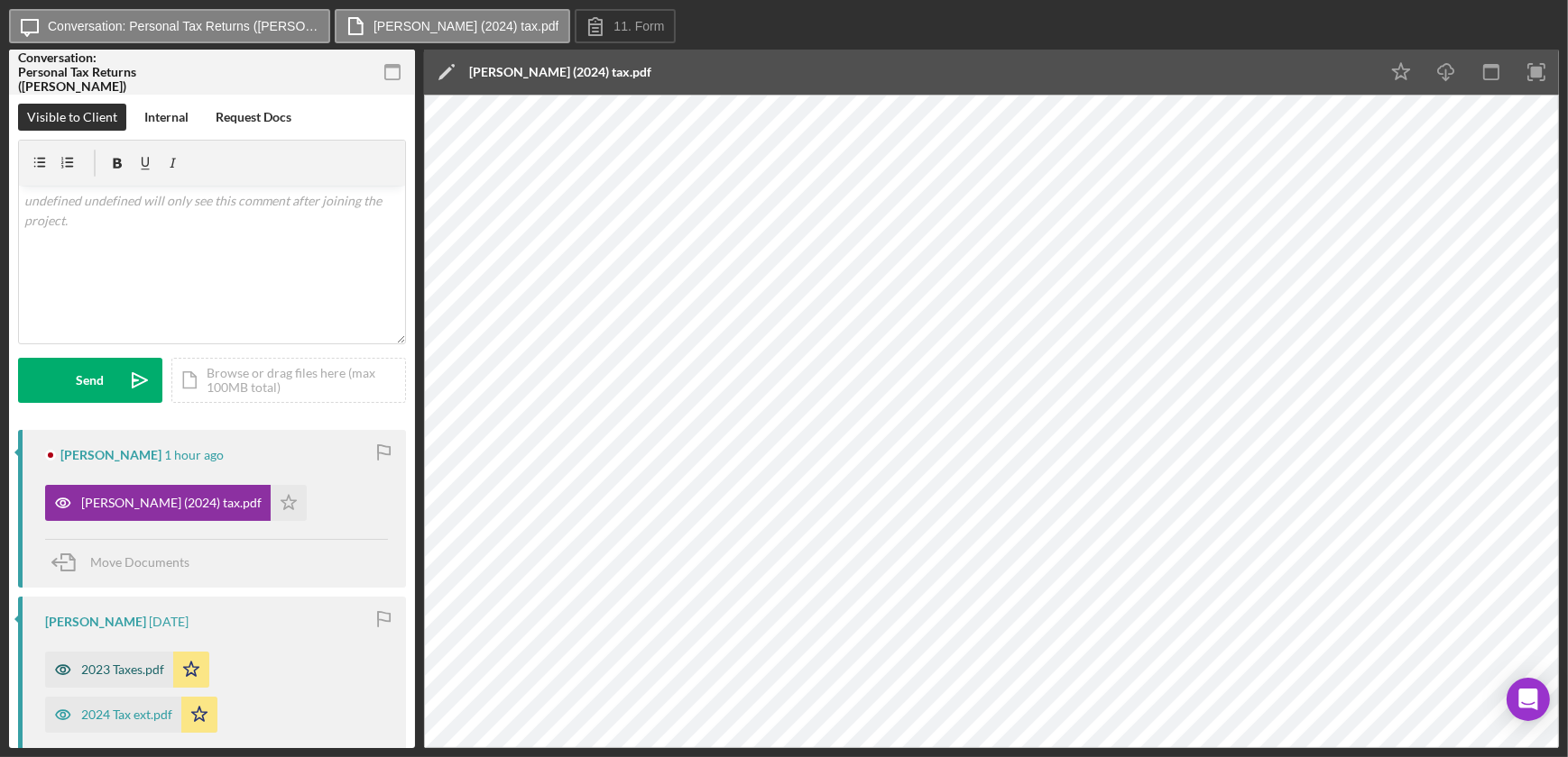
click at [154, 668] on div "2023 Taxes.pdf" at bounding box center [122, 669] width 83 height 14
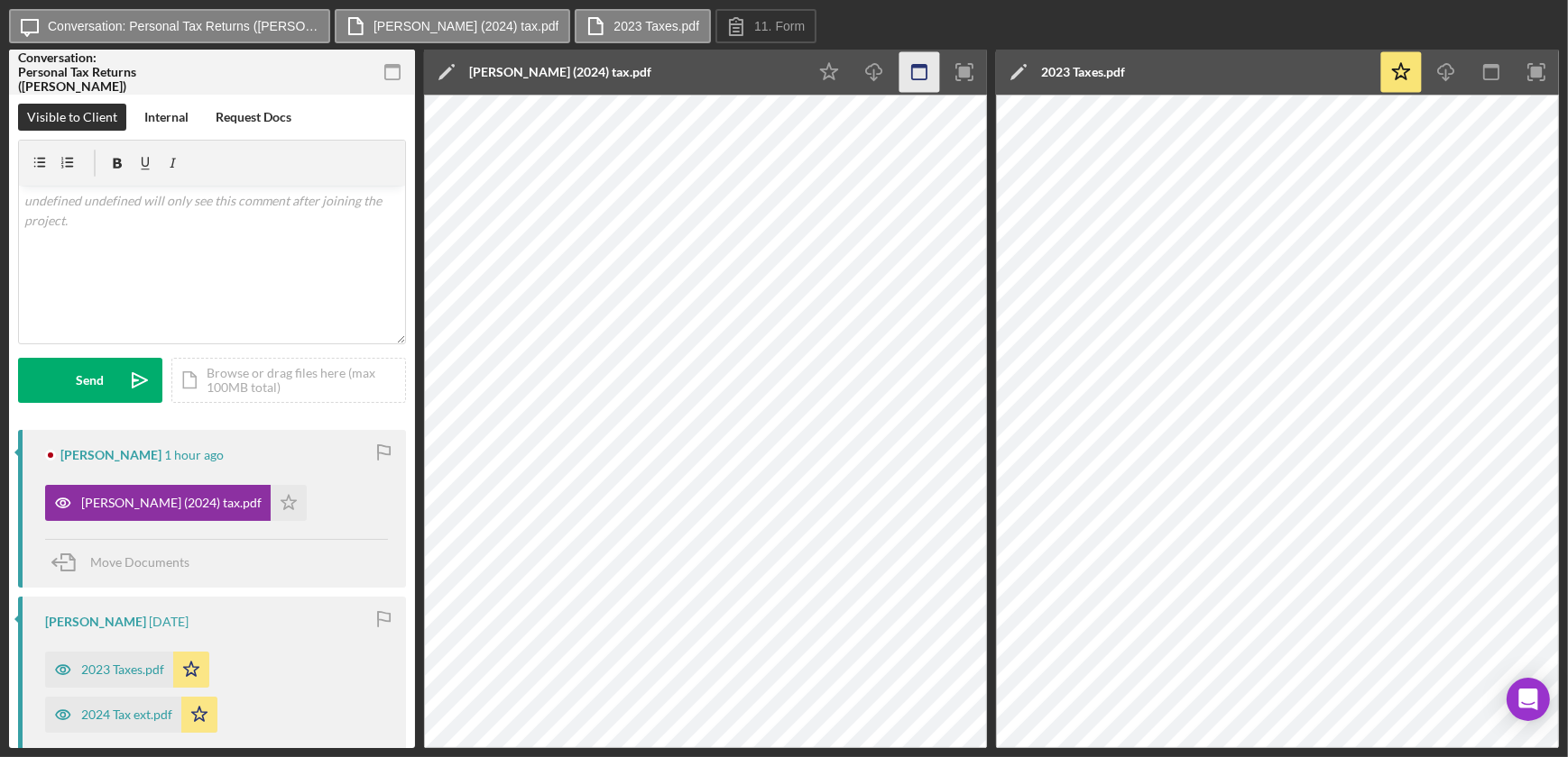
click at [920, 78] on icon "button" at bounding box center [919, 72] width 40 height 40
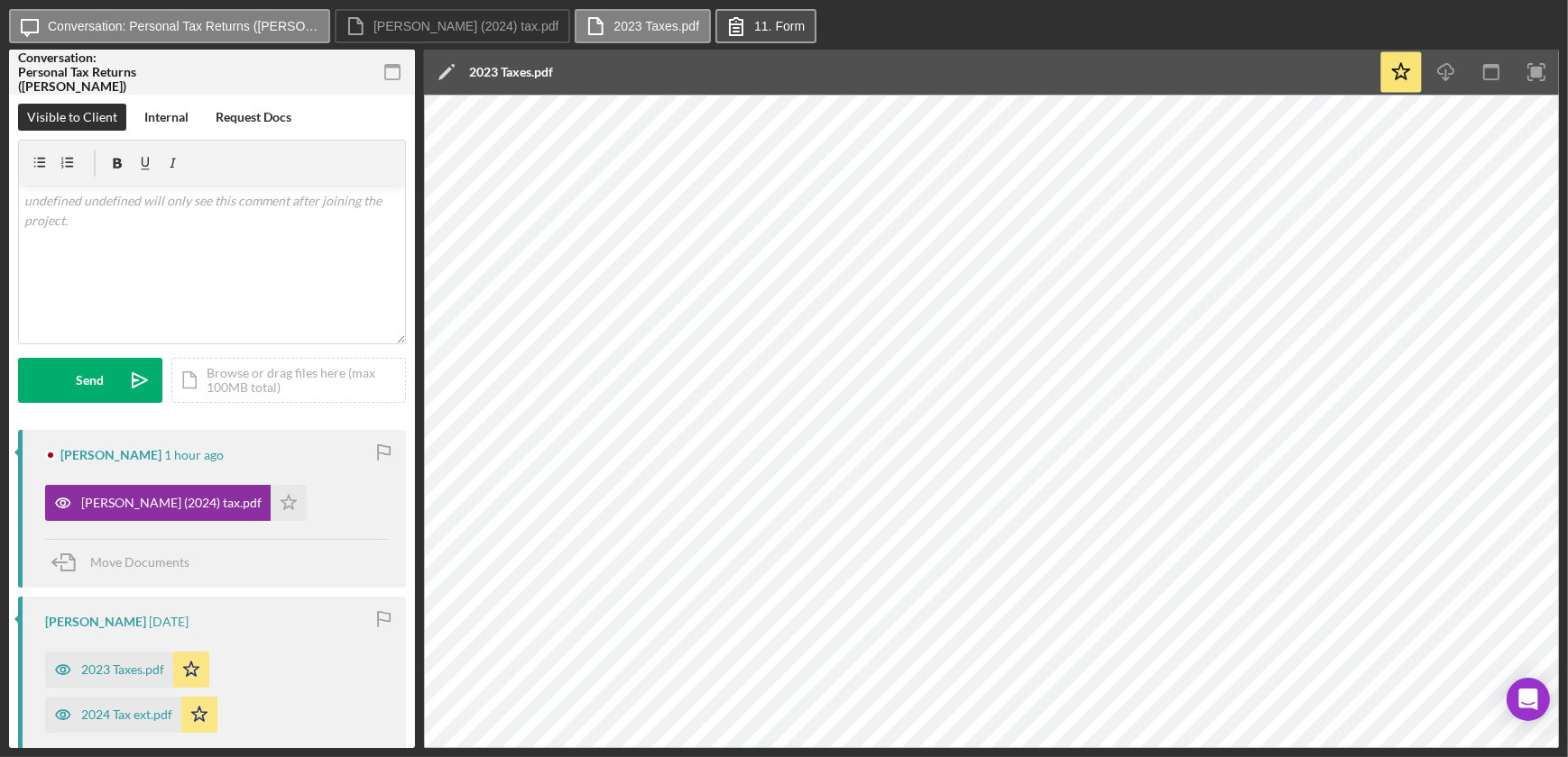
click at [770, 27] on label "11. Form" at bounding box center [780, 25] width 50 height 14
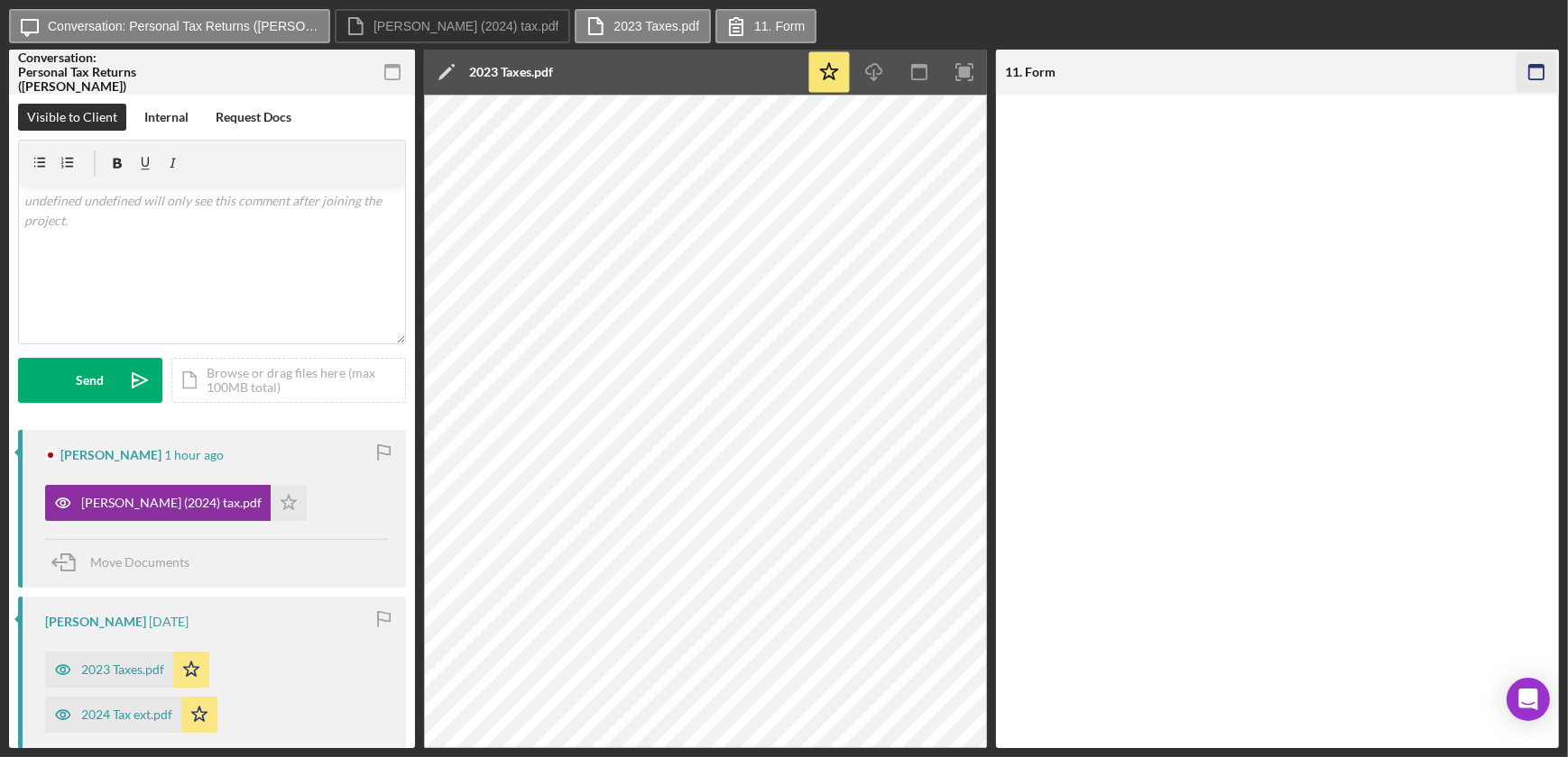
click at [1541, 71] on icon "button" at bounding box center [1536, 72] width 40 height 40
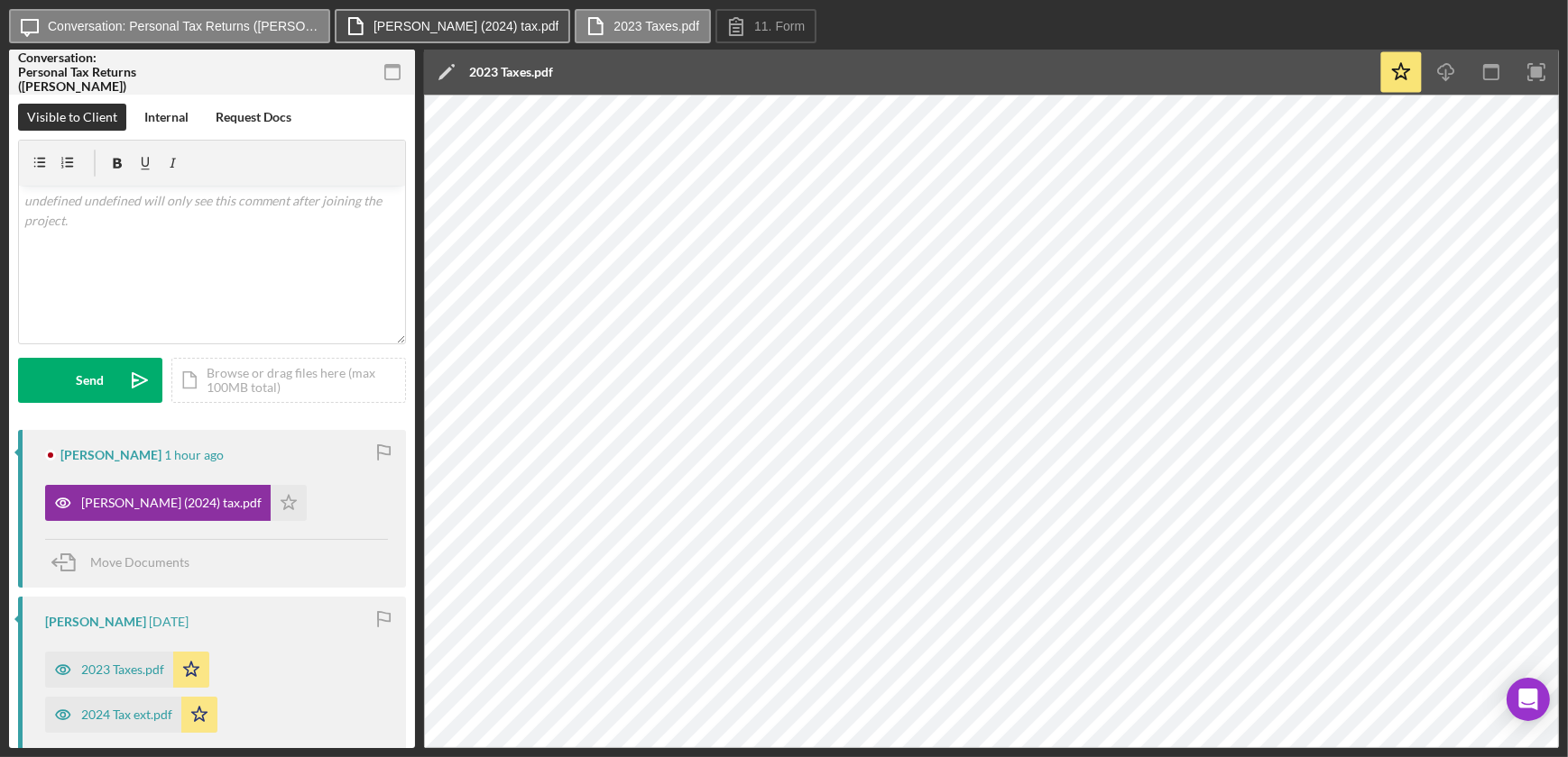
click at [487, 26] on label "[PERSON_NAME] (2024) tax.pdf" at bounding box center [466, 25] width 185 height 14
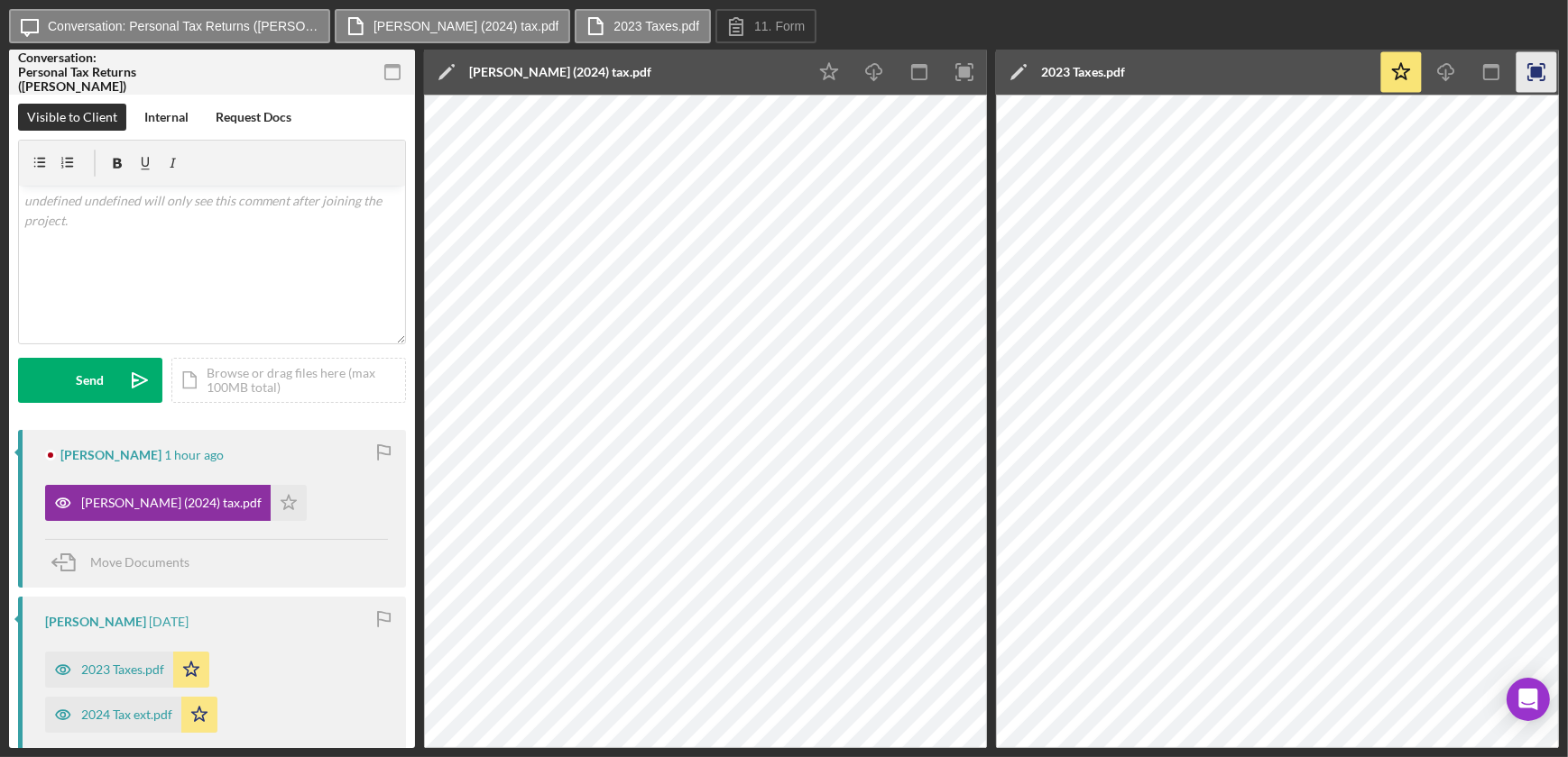
click at [1536, 69] on rect "button" at bounding box center [1536, 72] width 12 height 12
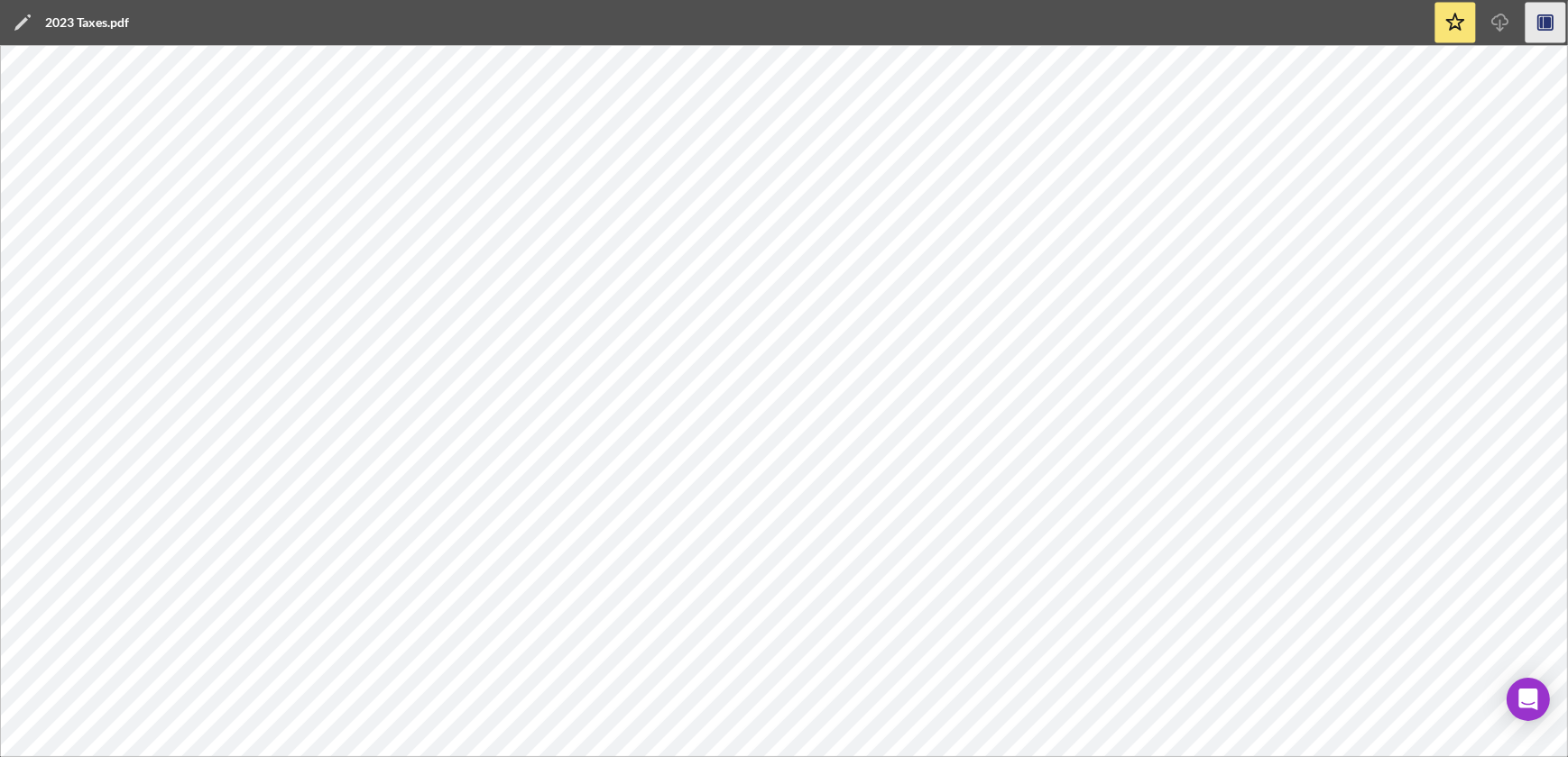
click at [1538, 15] on rect "button" at bounding box center [1545, 21] width 14 height 14
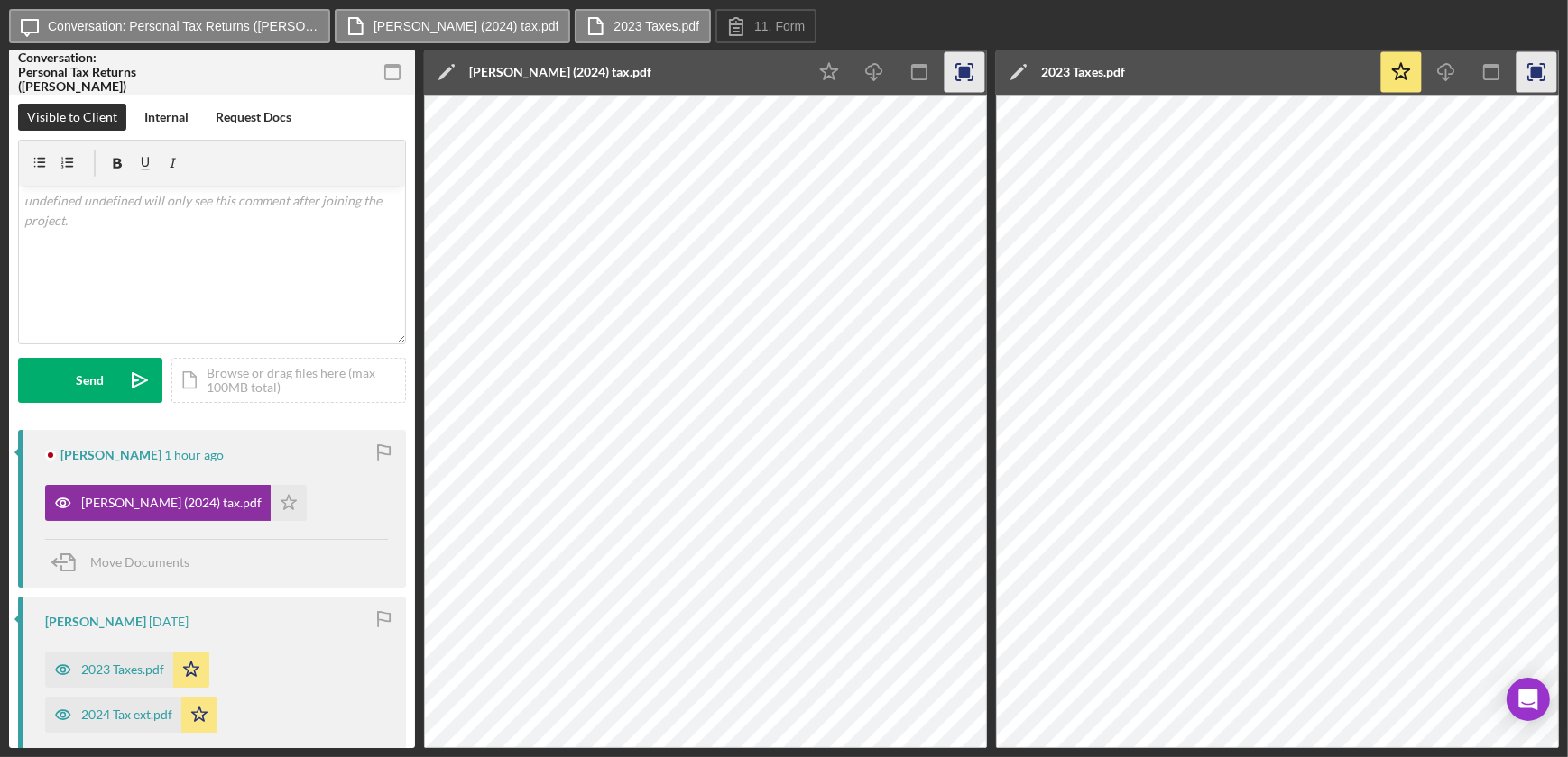
click at [958, 76] on icon "button" at bounding box center [964, 72] width 40 height 40
